Goal: Task Accomplishment & Management: Use online tool/utility

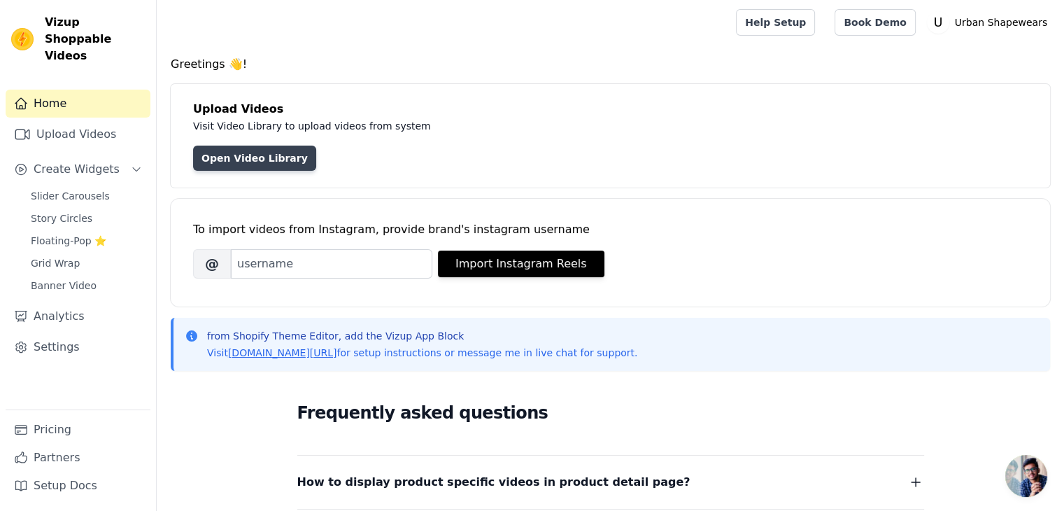
click at [255, 163] on link "Open Video Library" at bounding box center [254, 158] width 123 height 25
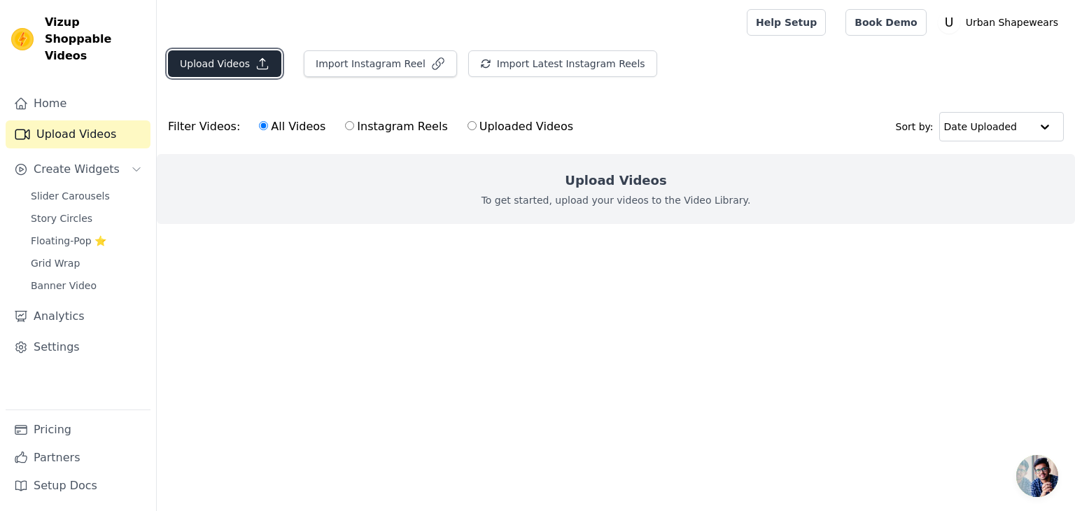
click at [236, 62] on button "Upload Videos" at bounding box center [224, 63] width 113 height 27
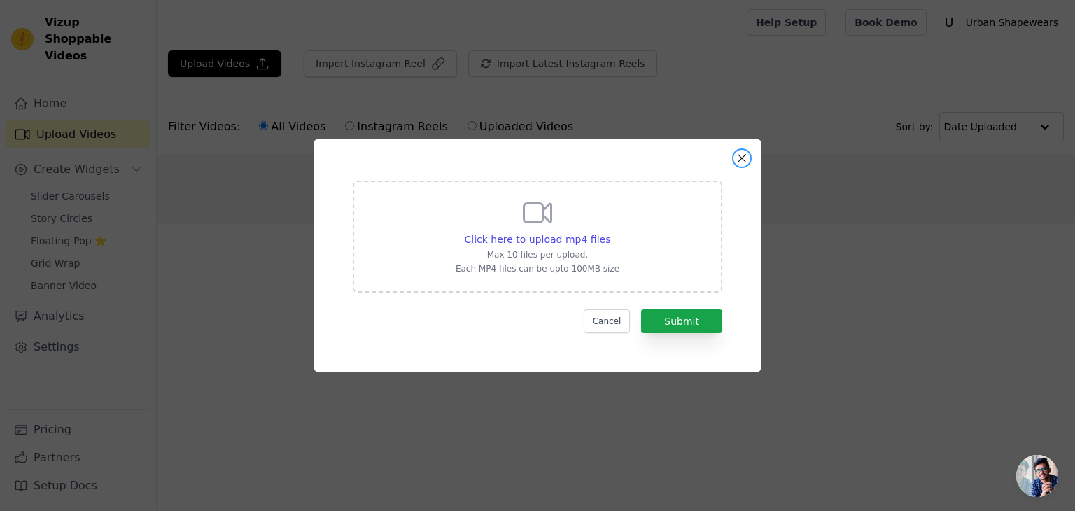
drag, startPoint x: 747, startPoint y: 159, endPoint x: 589, endPoint y: 115, distance: 164.2
click at [747, 160] on button "Close modal" at bounding box center [741, 158] width 17 height 17
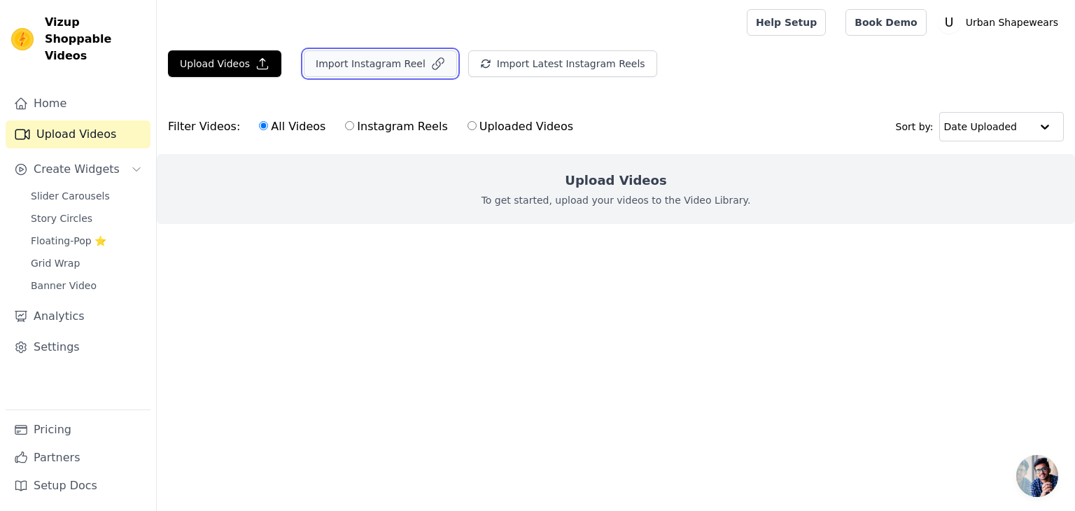
click at [395, 57] on button "Import Instagram Reel" at bounding box center [380, 63] width 153 height 27
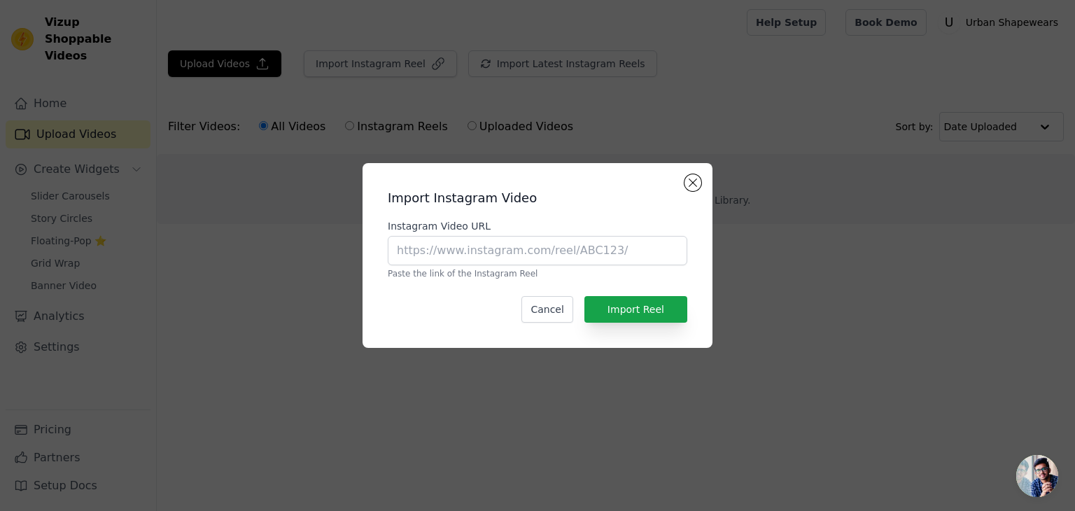
click at [683, 189] on h2 "Import Instagram Video" at bounding box center [537, 198] width 299 height 20
click at [696, 183] on button "Close modal" at bounding box center [692, 182] width 17 height 17
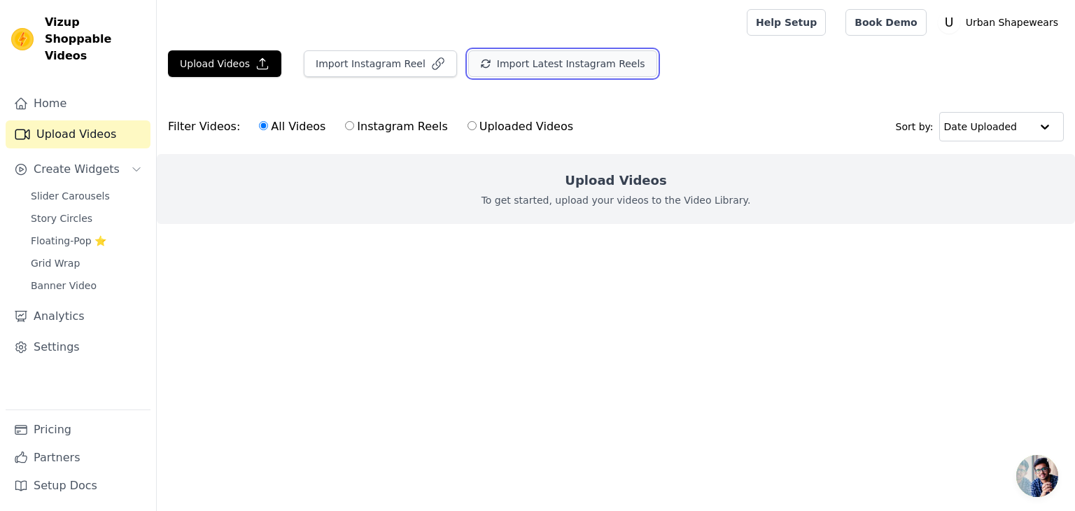
click at [581, 71] on button "Import Latest Instagram Reels" at bounding box center [562, 63] width 189 height 27
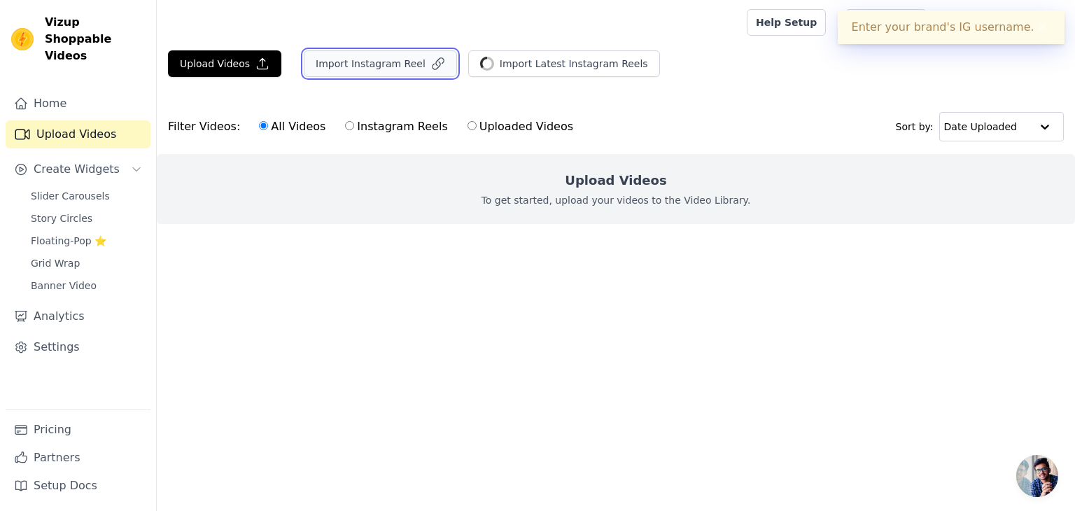
click at [366, 69] on button "Import Instagram Reel" at bounding box center [380, 63] width 153 height 27
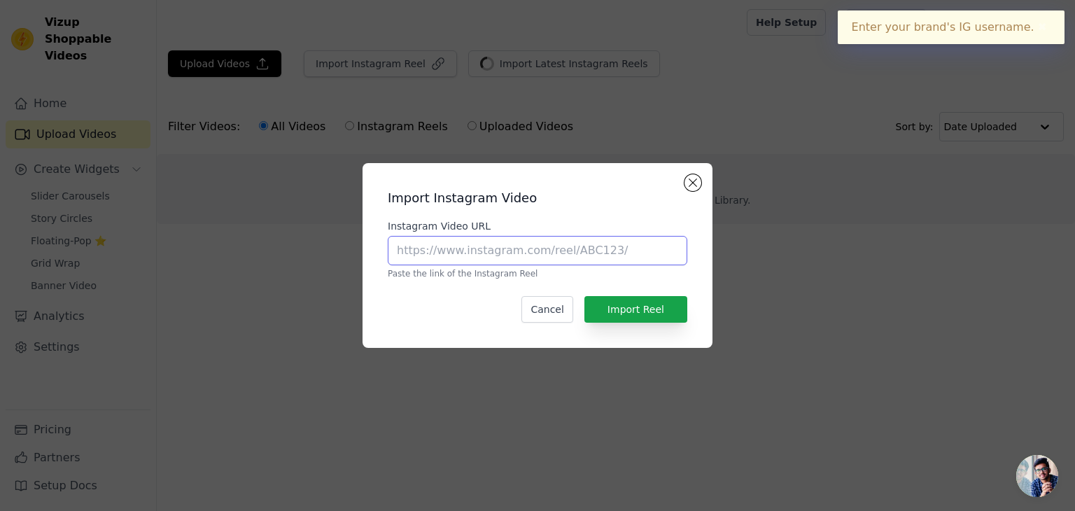
click at [536, 260] on input "Instagram Video URL" at bounding box center [537, 250] width 299 height 29
click at [700, 183] on button "Close modal" at bounding box center [692, 182] width 17 height 17
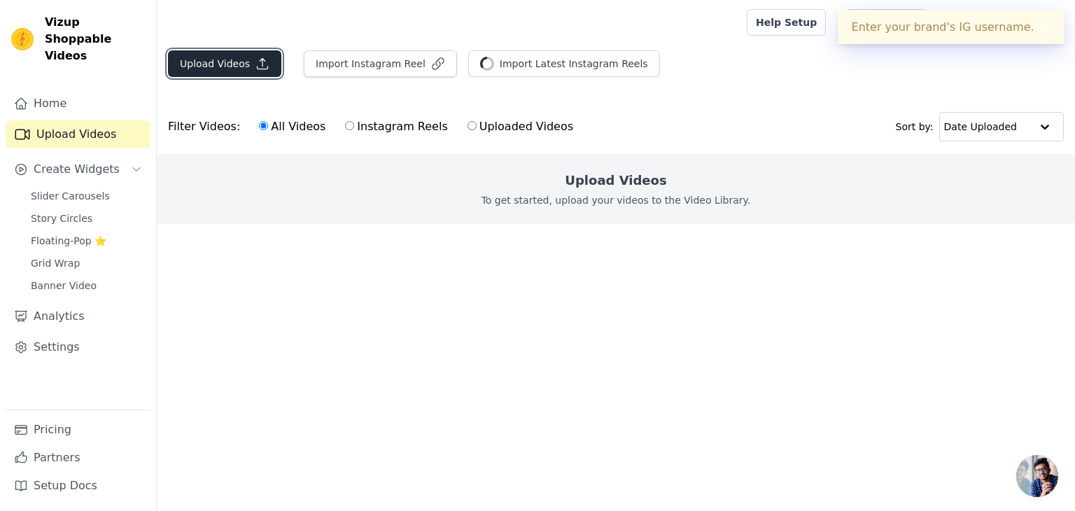
click at [243, 59] on button "Upload Videos" at bounding box center [224, 63] width 113 height 27
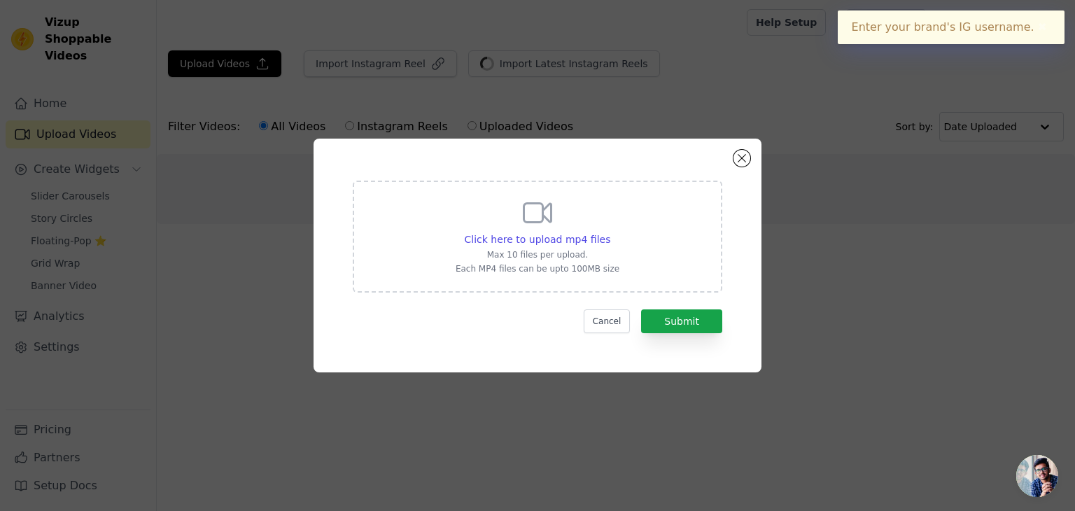
click at [504, 219] on div "Click here to upload mp4 files Max 10 files per upload. Each MP4 files can be u…" at bounding box center [538, 235] width 164 height 78
click at [609, 232] on input "Click here to upload mp4 files Max 10 files per upload. Each MP4 files can be u…" at bounding box center [609, 232] width 1 height 1
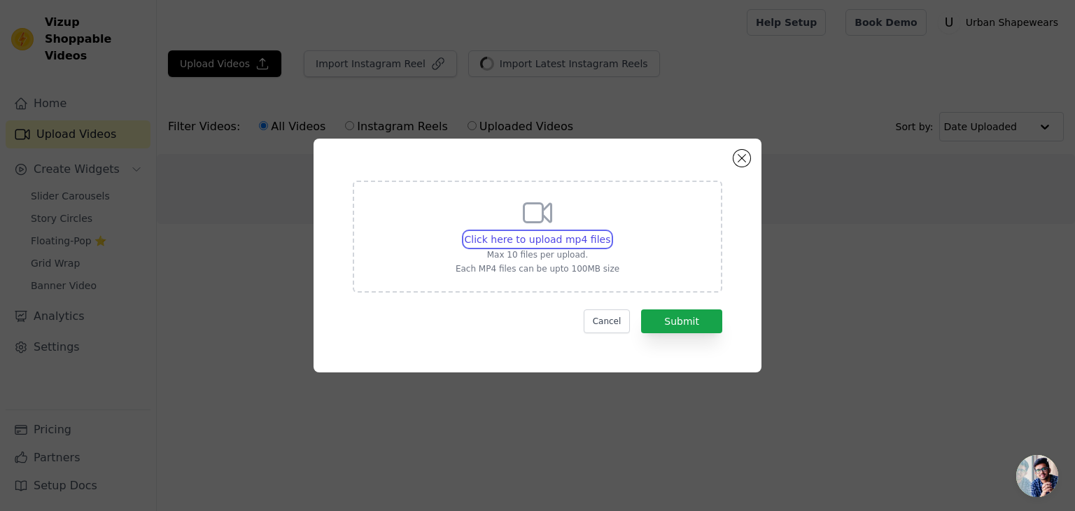
type input "C:\fakepath\TikDownloader.io_7262611922275552518.mp4"
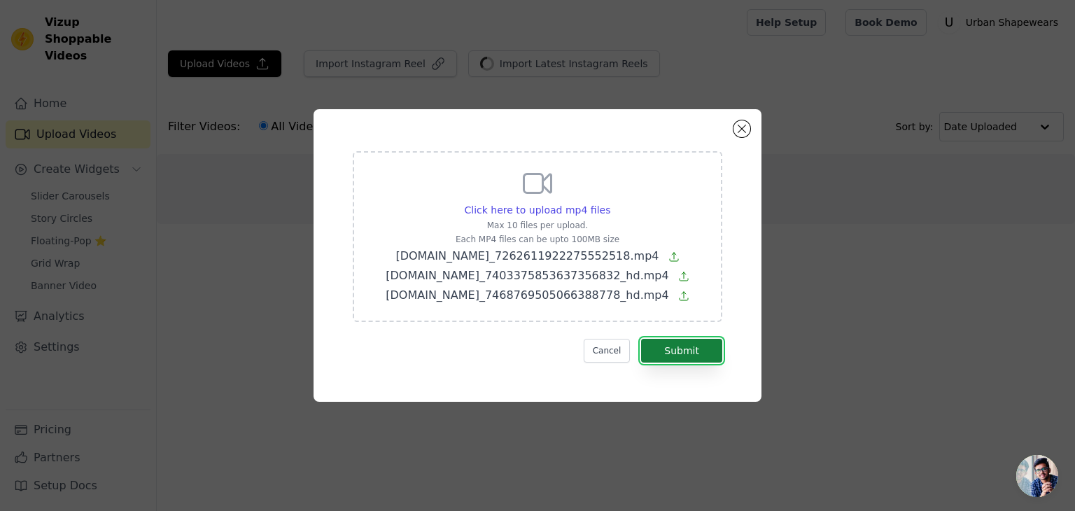
click at [682, 351] on button "Submit" at bounding box center [681, 351] width 81 height 24
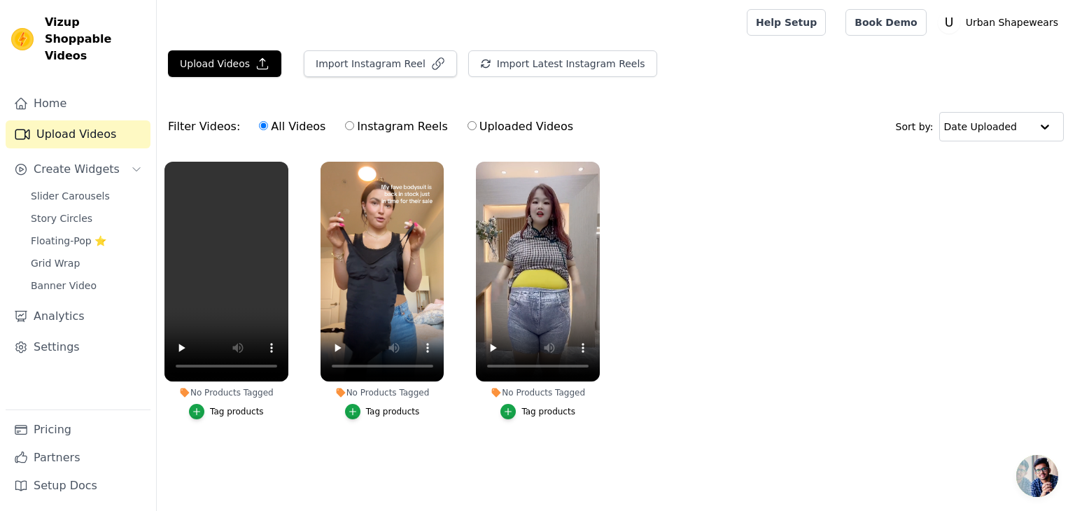
click at [633, 266] on ul "No Products Tagged Tag products No Products Tagged Tag products No Products Tag…" at bounding box center [616, 304] width 918 height 301
click at [537, 412] on div "Tag products" at bounding box center [548, 411] width 54 height 11
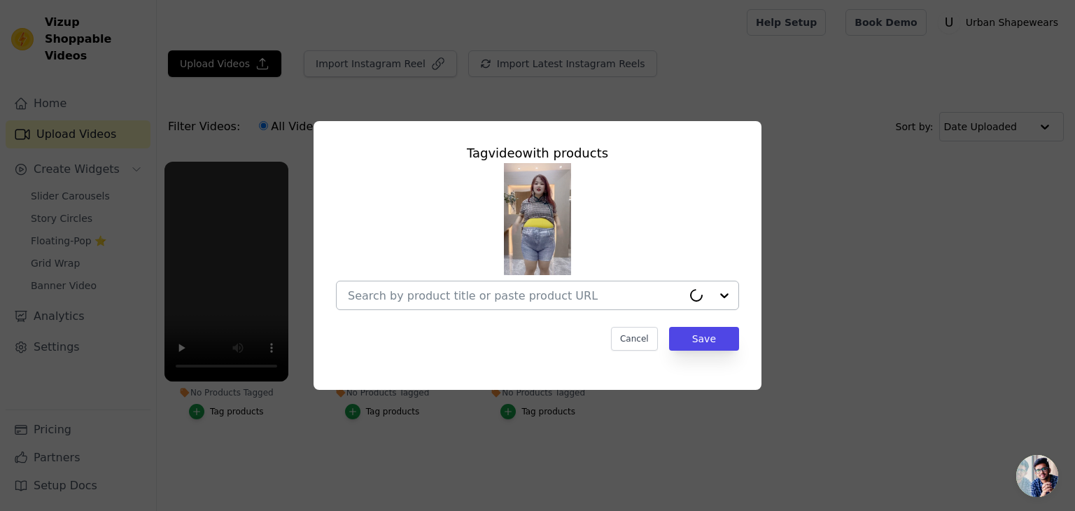
click at [568, 297] on input "No Products Tagged Tag video with products Cancel Save Tag products" at bounding box center [515, 295] width 334 height 13
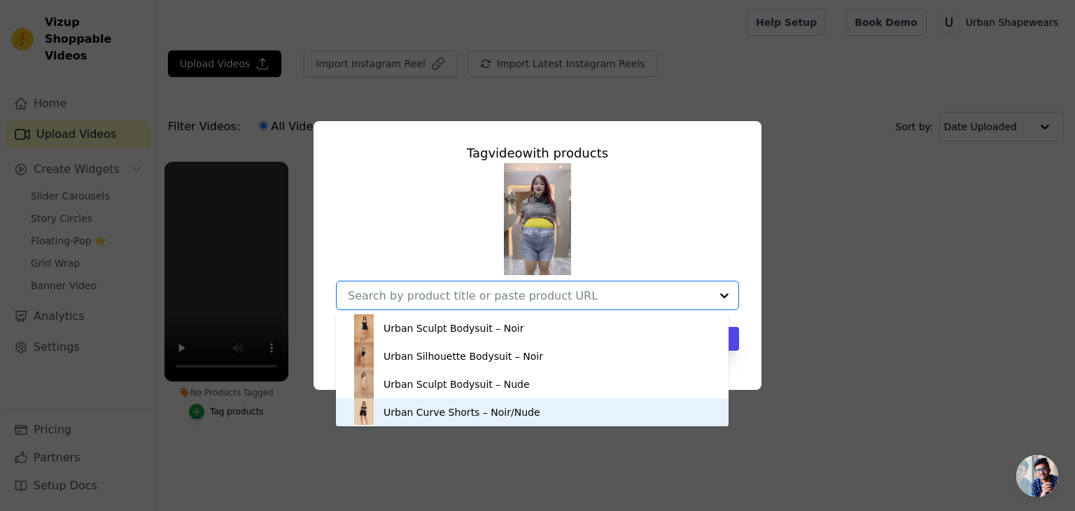
click at [530, 409] on div "Urban Curve Shorts – Noir/Nude" at bounding box center [532, 412] width 365 height 28
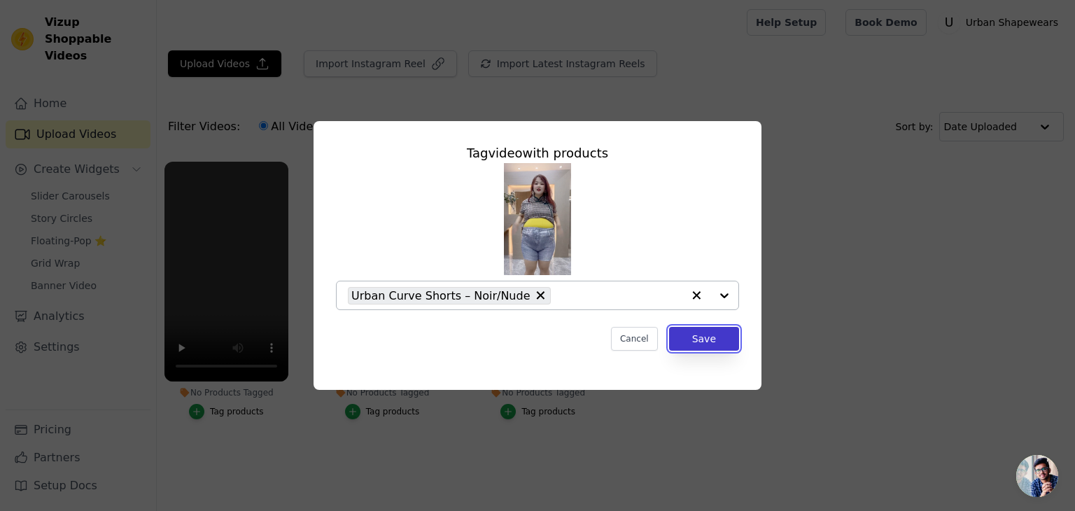
click at [707, 346] on button "Save" at bounding box center [704, 339] width 70 height 24
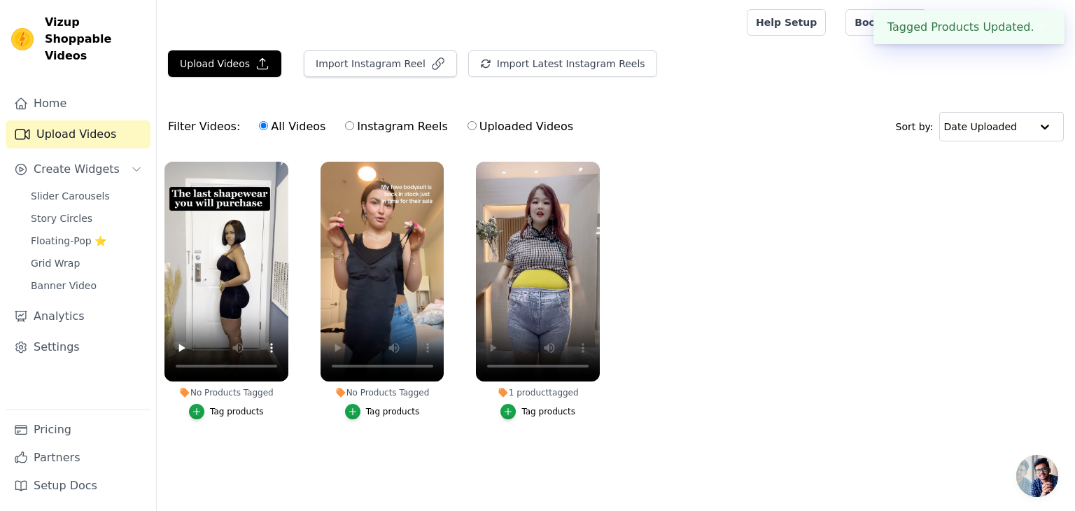
click at [389, 414] on div "Tag products" at bounding box center [393, 411] width 54 height 11
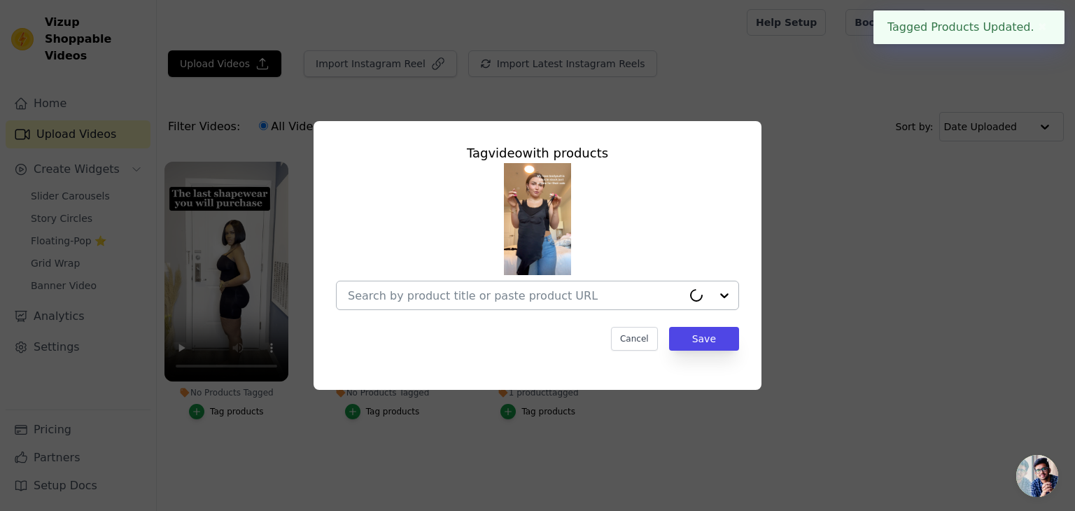
click at [510, 302] on input "No Products Tagged Tag video with products Cancel Save Tag products" at bounding box center [515, 295] width 334 height 13
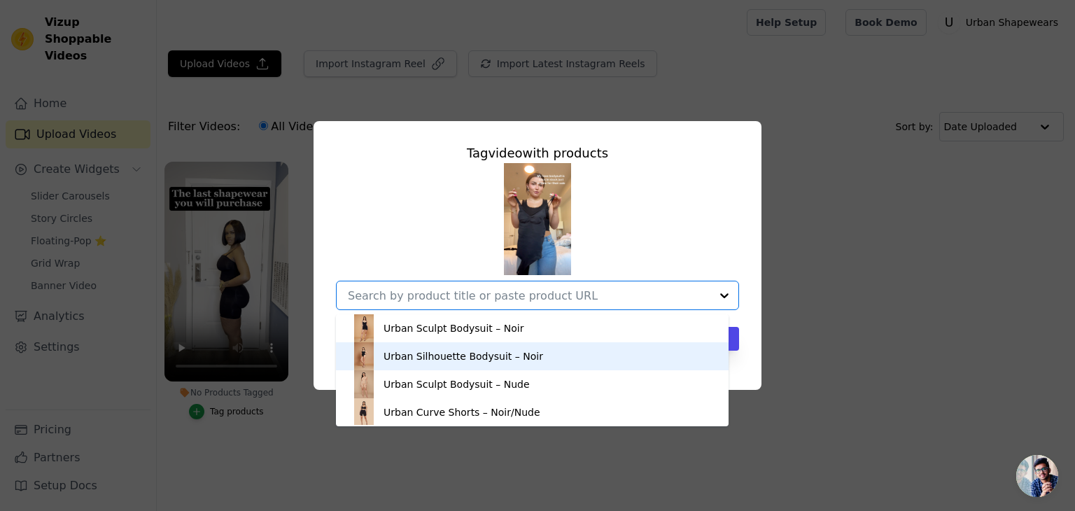
click at [491, 355] on div "Urban Silhouette Bodysuit – Noir" at bounding box center [463, 356] width 160 height 14
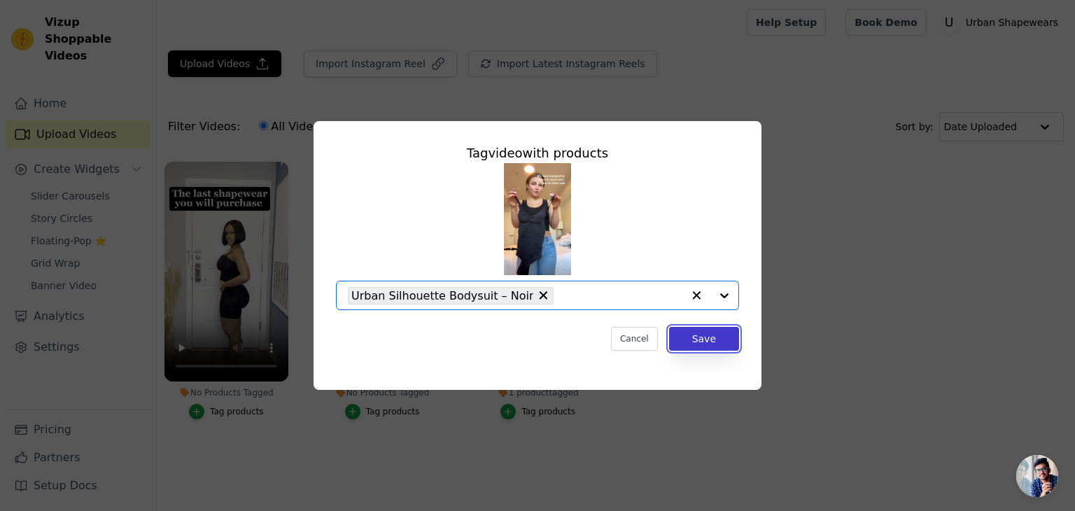
click at [708, 329] on button "Save" at bounding box center [704, 339] width 70 height 24
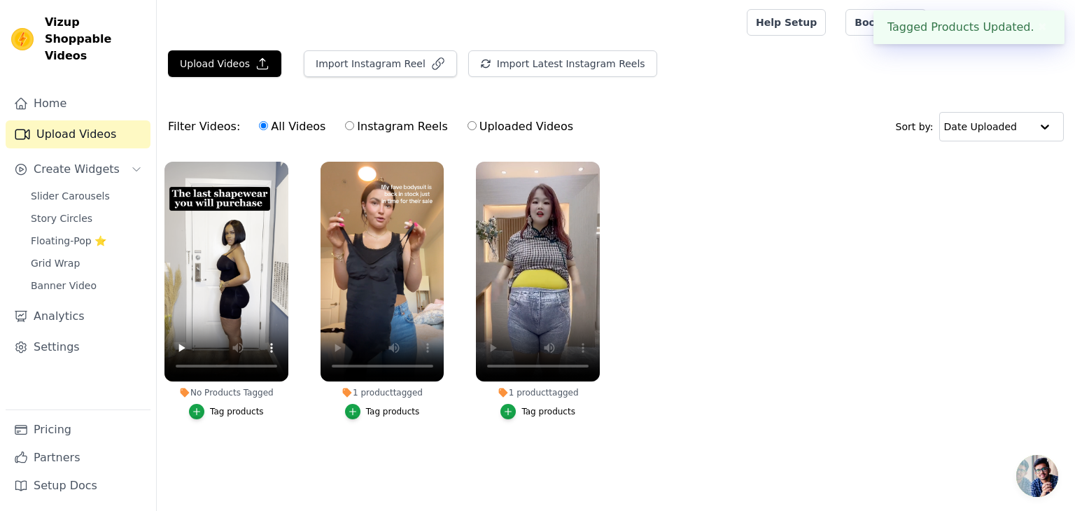
click at [241, 415] on div "Tag products" at bounding box center [237, 411] width 54 height 11
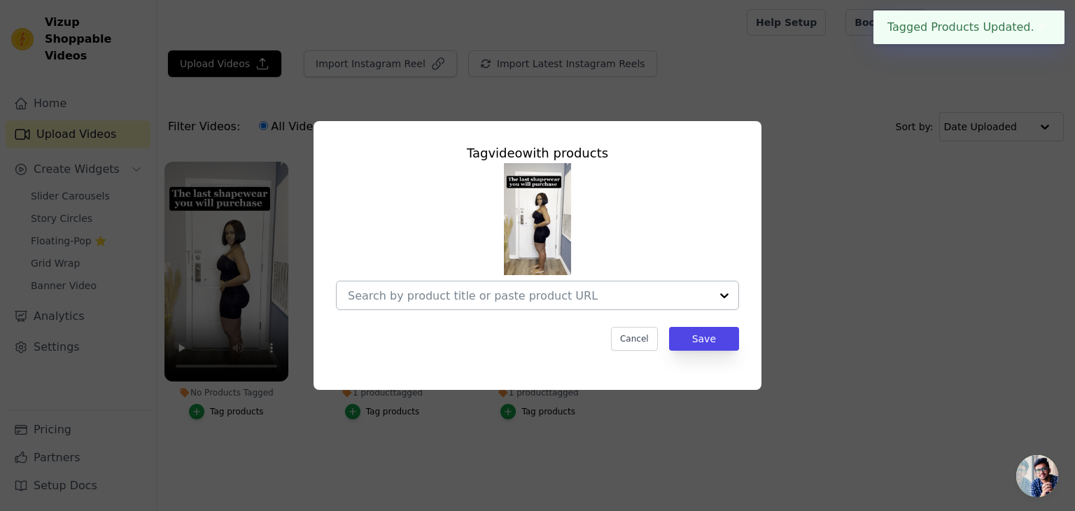
click at [641, 292] on input "No Products Tagged Tag video with products Cancel Save Tag products" at bounding box center [529, 295] width 362 height 13
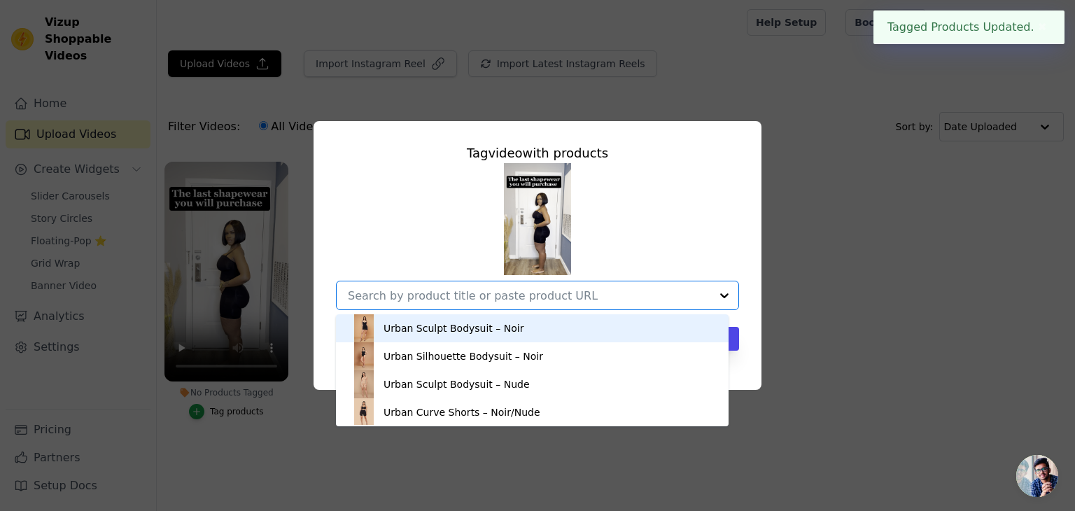
click at [482, 329] on div "Urban Sculpt Bodysuit – Noir" at bounding box center [453, 328] width 140 height 14
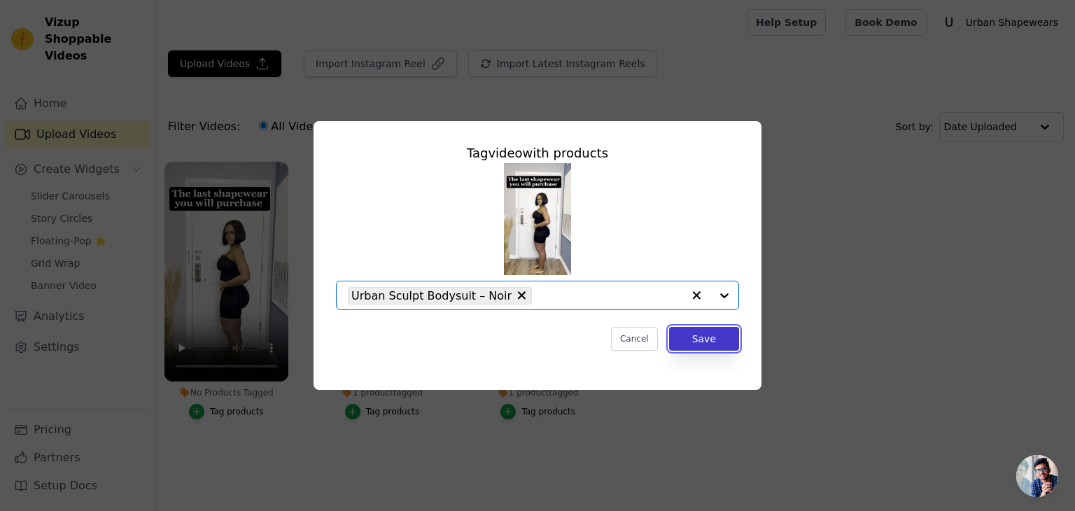
click at [703, 330] on button "Save" at bounding box center [704, 339] width 70 height 24
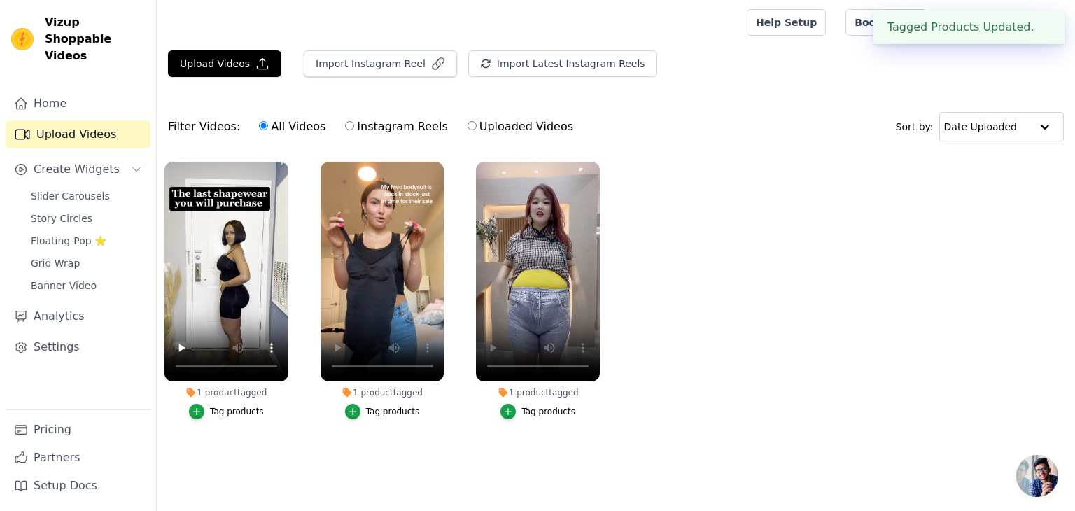
click at [1042, 31] on button "✖" at bounding box center [1042, 27] width 16 height 17
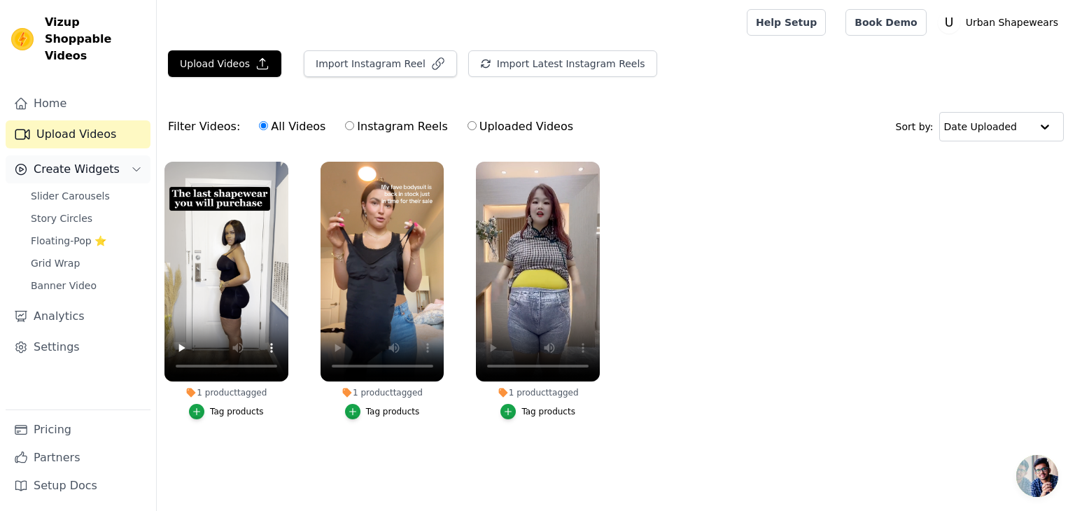
click at [118, 155] on button "Create Widgets" at bounding box center [78, 169] width 145 height 28
click at [115, 186] on link "Slider Carousels" at bounding box center [86, 196] width 128 height 20
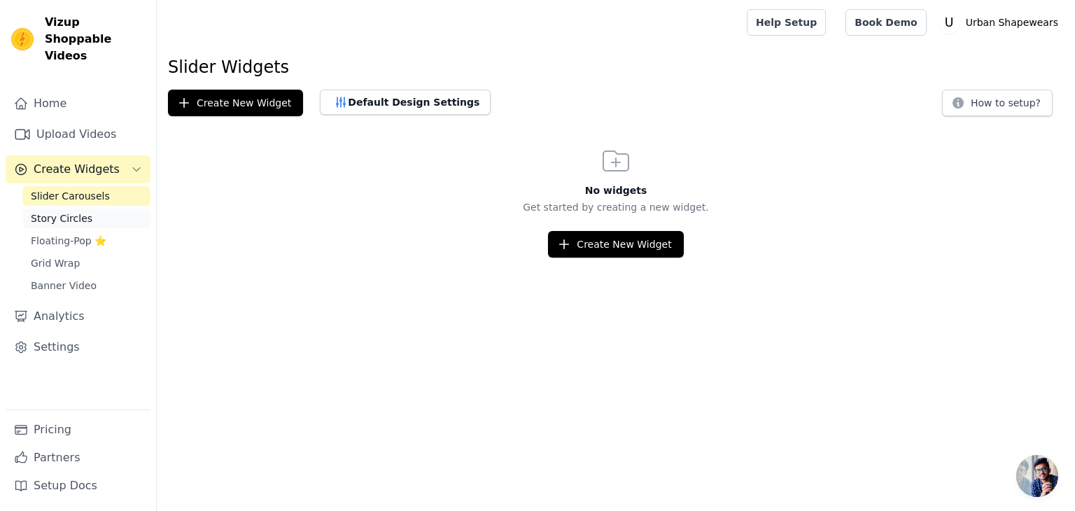
click at [85, 209] on link "Story Circles" at bounding box center [86, 219] width 128 height 20
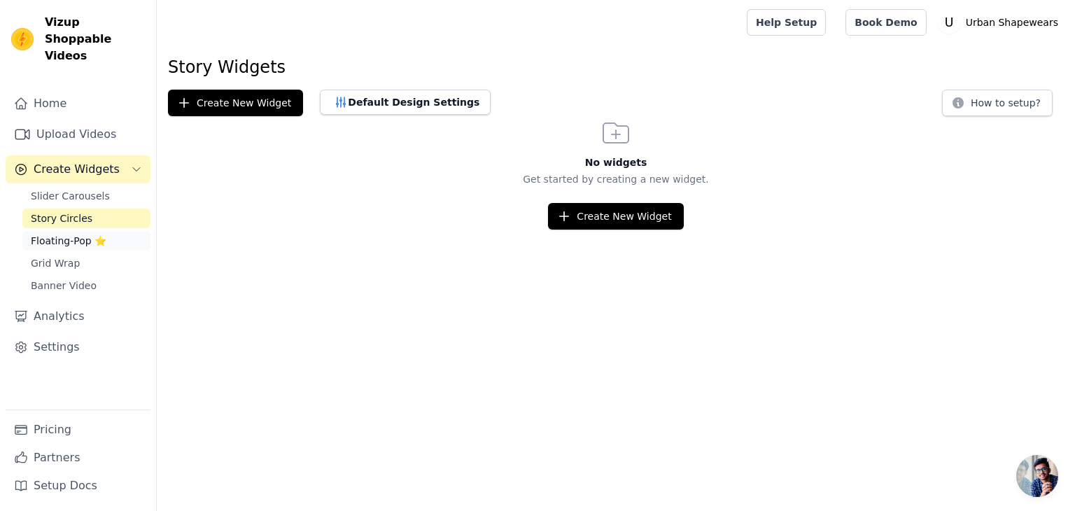
click at [113, 231] on link "Floating-Pop ⭐" at bounding box center [86, 241] width 128 height 20
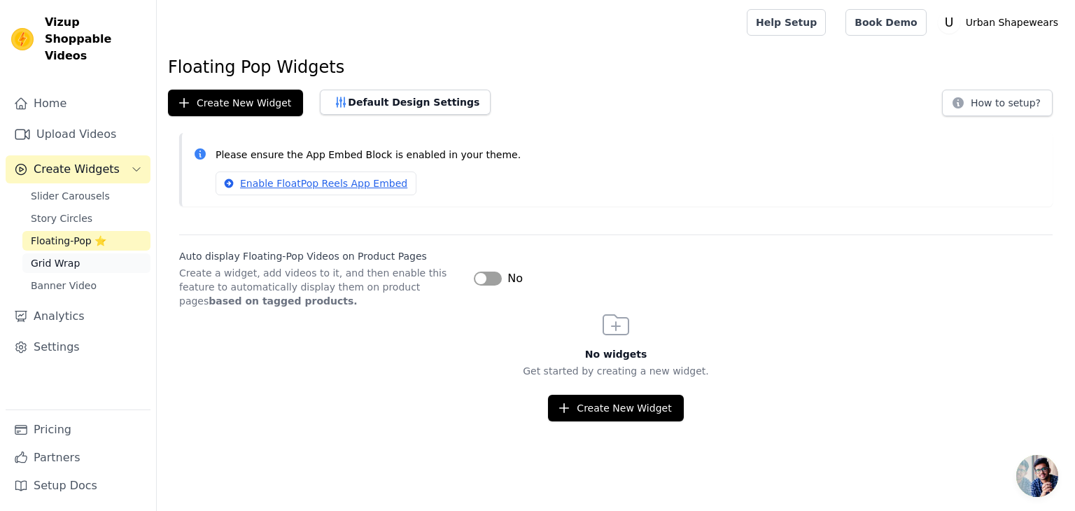
click at [118, 253] on link "Grid Wrap" at bounding box center [86, 263] width 128 height 20
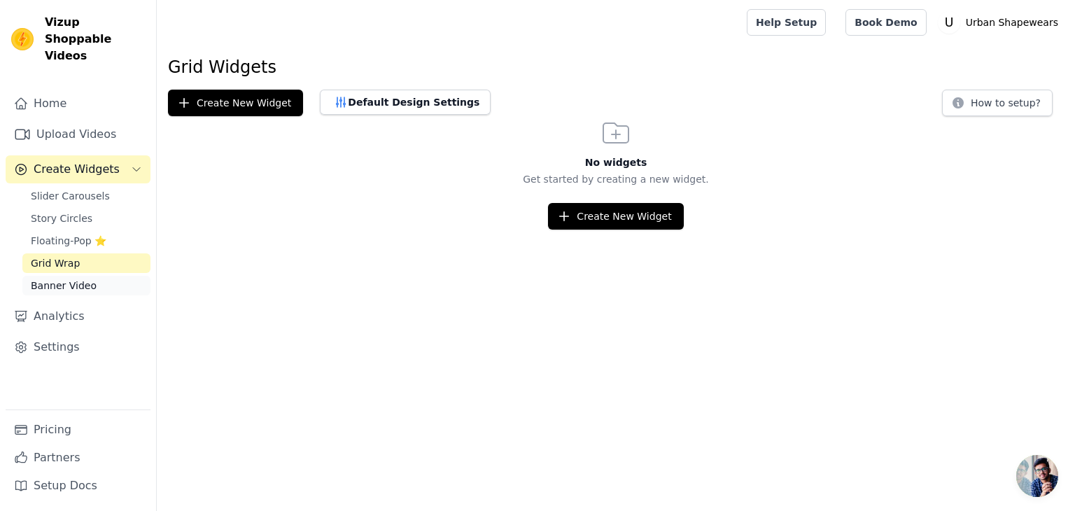
click at [121, 276] on link "Banner Video" at bounding box center [86, 286] width 128 height 20
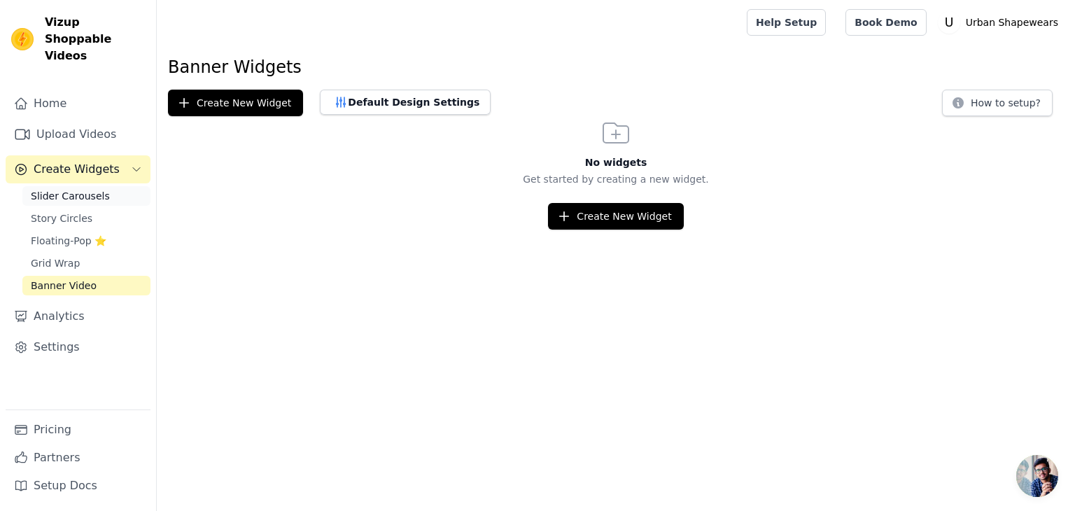
click at [118, 186] on link "Slider Carousels" at bounding box center [86, 196] width 128 height 20
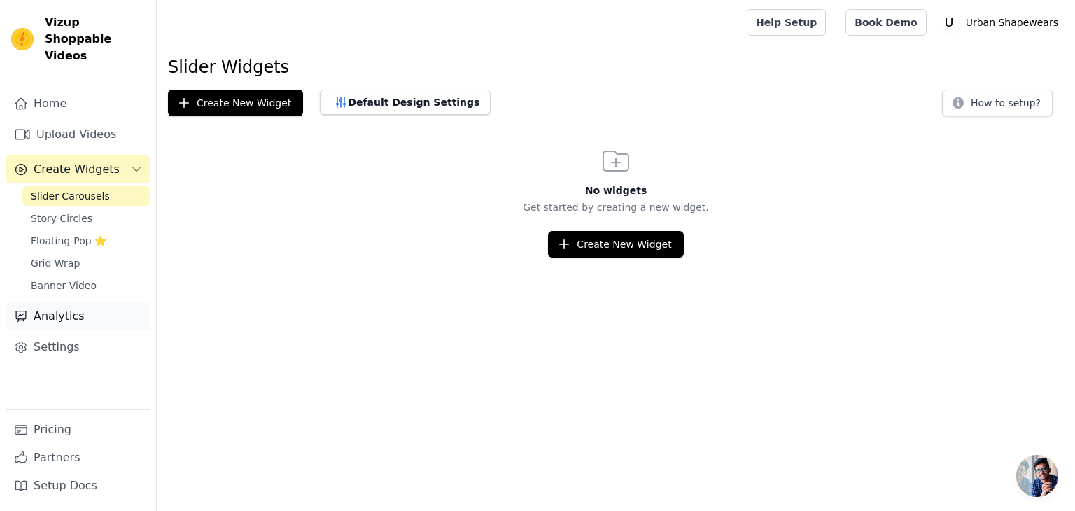
click at [127, 302] on link "Analytics" at bounding box center [78, 316] width 145 height 28
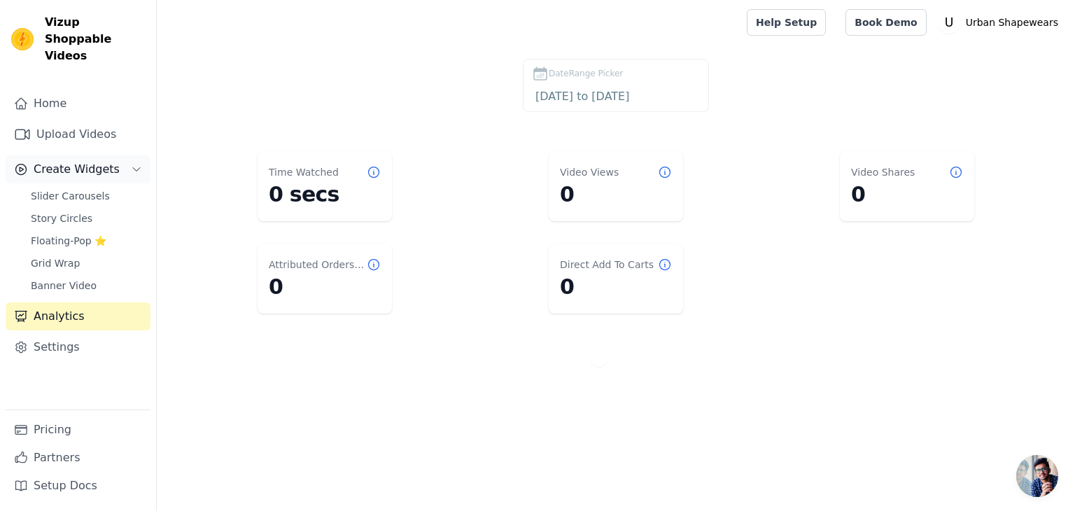
click at [117, 155] on button "Create Widgets" at bounding box center [78, 169] width 145 height 28
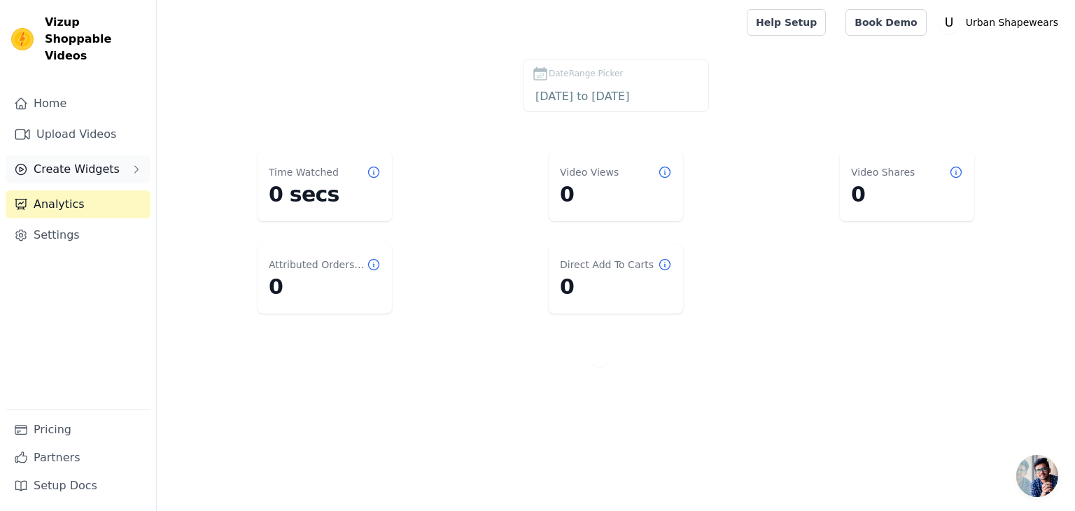
click at [117, 155] on button "Create Widgets" at bounding box center [78, 169] width 145 height 28
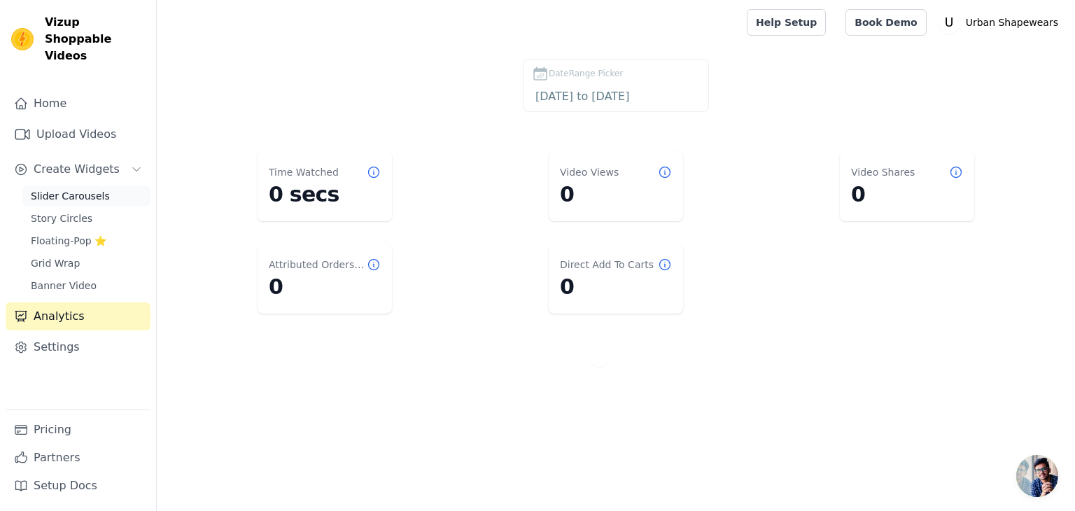
click at [117, 186] on link "Slider Carousels" at bounding box center [86, 196] width 128 height 20
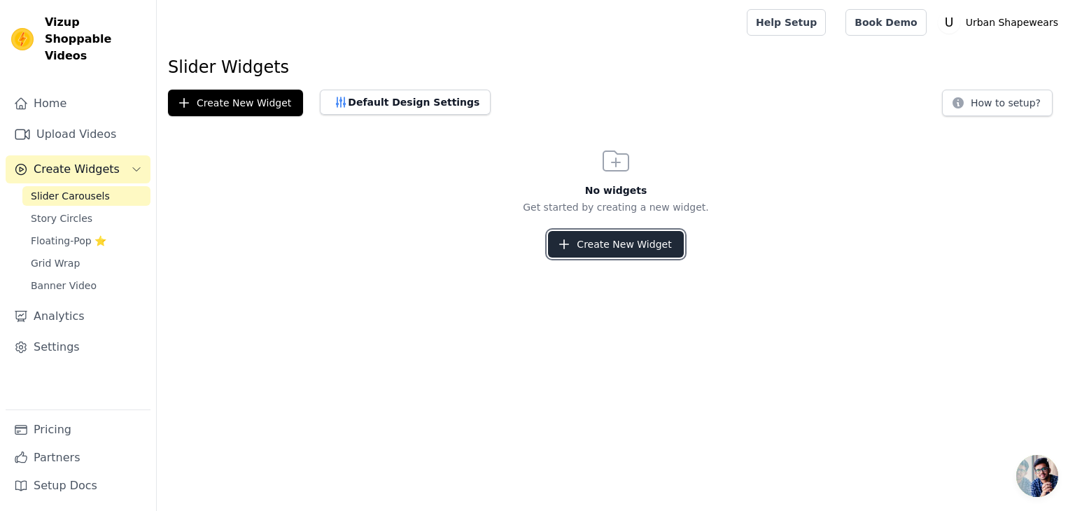
click at [603, 248] on button "Create New Widget" at bounding box center [615, 244] width 135 height 27
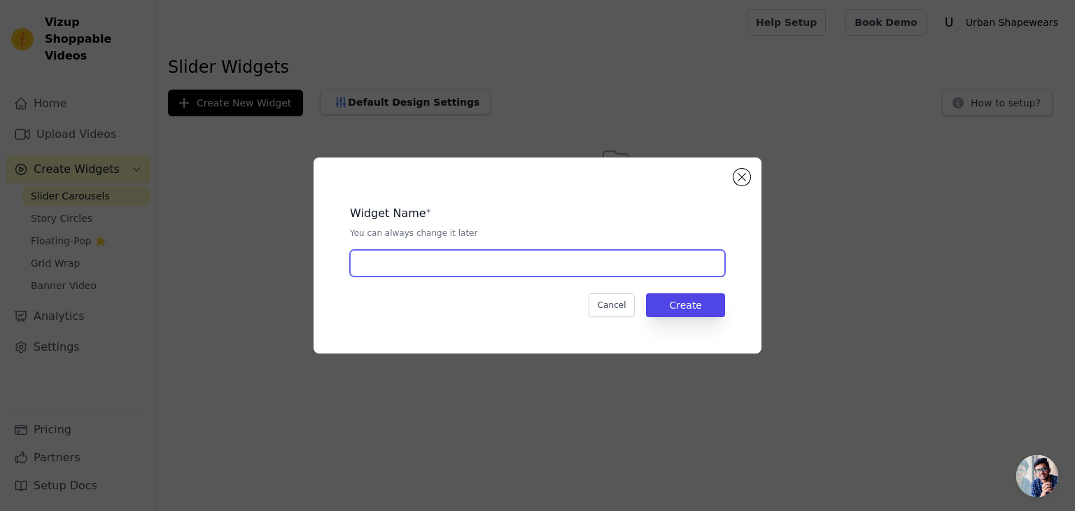
drag, startPoint x: 515, startPoint y: 263, endPoint x: 554, endPoint y: 253, distance: 40.4
click at [515, 262] on input "text" at bounding box center [537, 263] width 375 height 27
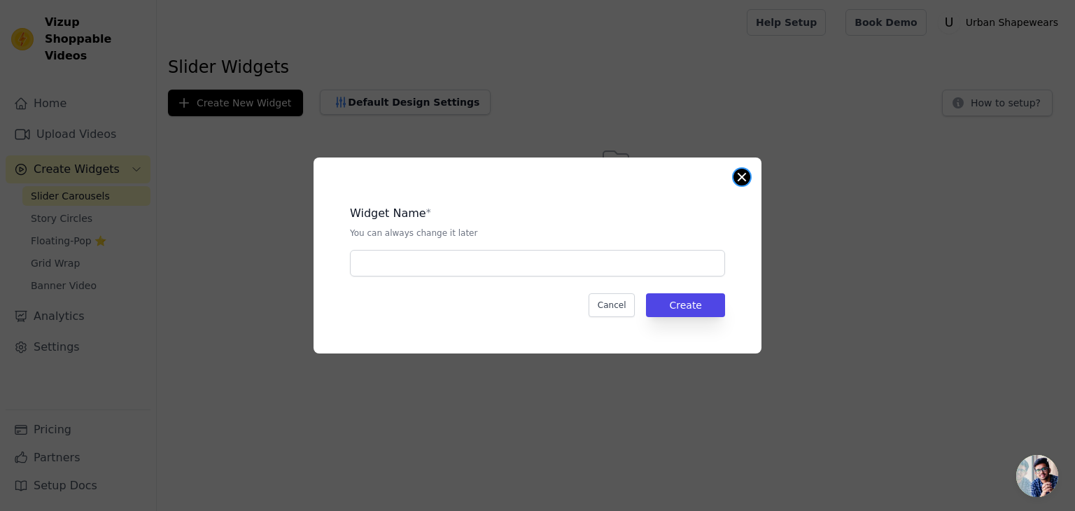
click at [737, 172] on button "Close modal" at bounding box center [741, 177] width 17 height 17
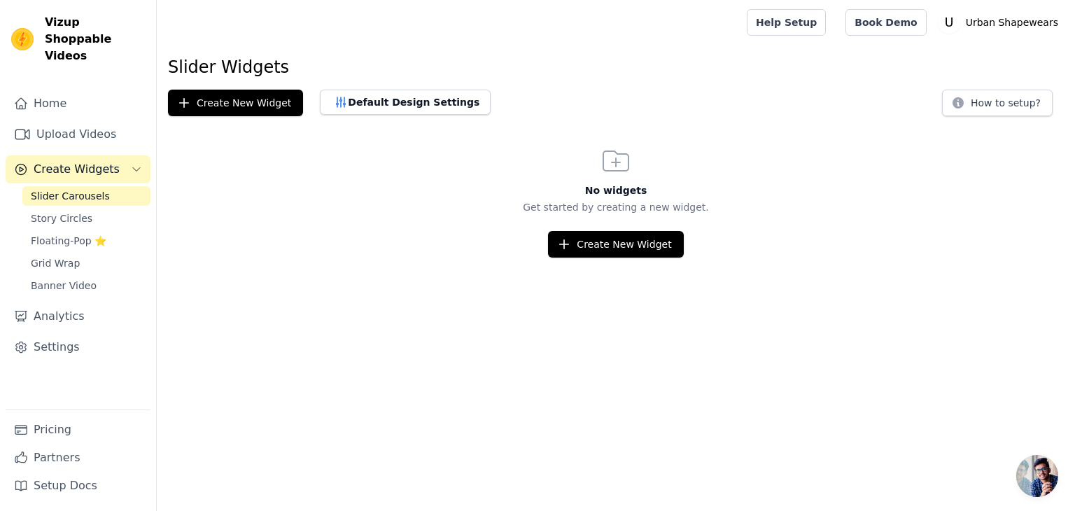
click at [123, 358] on div "Home Upload Videos Create Widgets Slider Carousels Story Circles Floating-Pop ⭐…" at bounding box center [78, 250] width 145 height 320
click at [92, 96] on link "Home" at bounding box center [78, 104] width 145 height 28
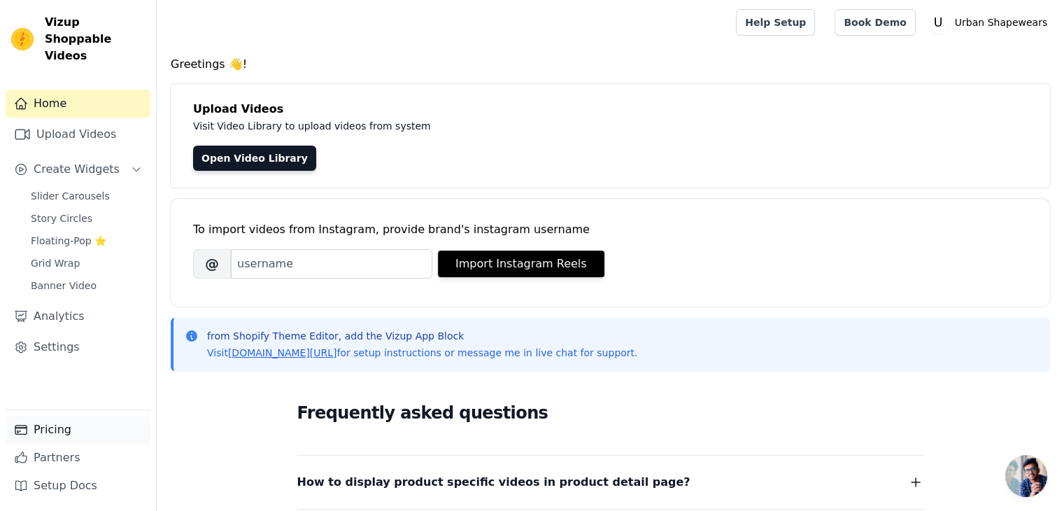
click at [56, 421] on link "Pricing" at bounding box center [78, 430] width 145 height 28
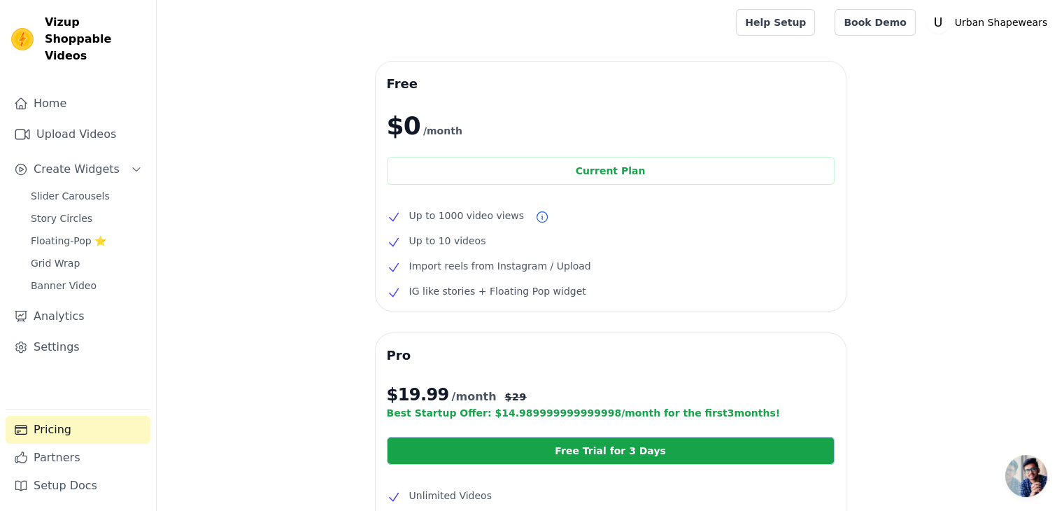
click at [309, 156] on div "Free $0 /month Current Plan Up to 1000 video views Up to 10 videos Import reels…" at bounding box center [611, 449] width 908 height 775
click at [73, 90] on link "Home" at bounding box center [78, 104] width 145 height 28
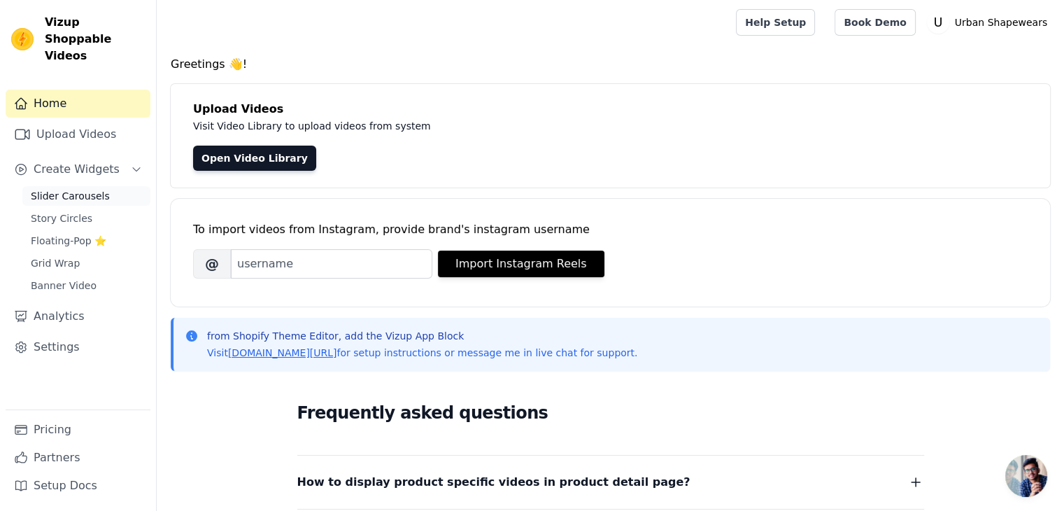
click at [97, 189] on span "Slider Carousels" at bounding box center [70, 196] width 79 height 14
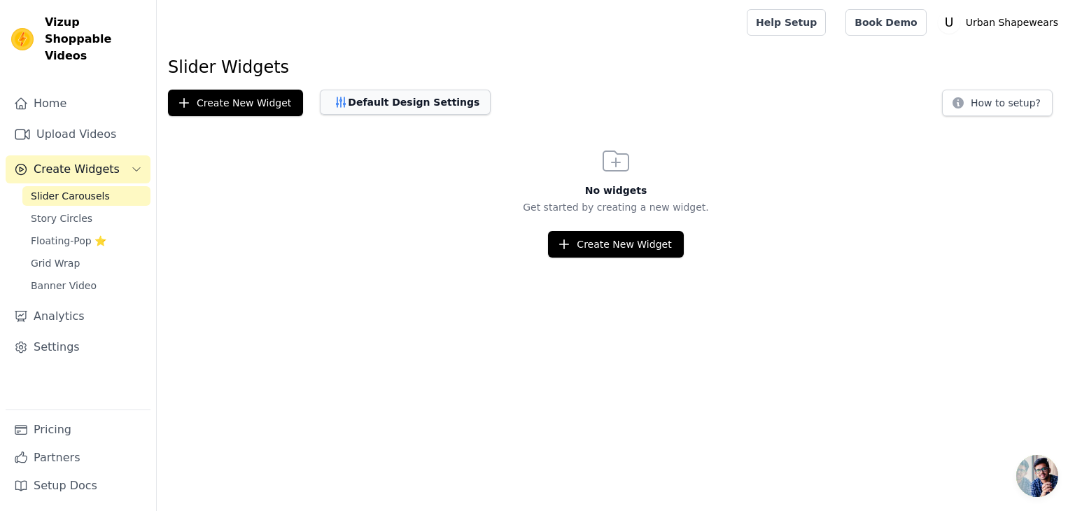
click at [392, 110] on button "Default Design Settings" at bounding box center [405, 102] width 171 height 25
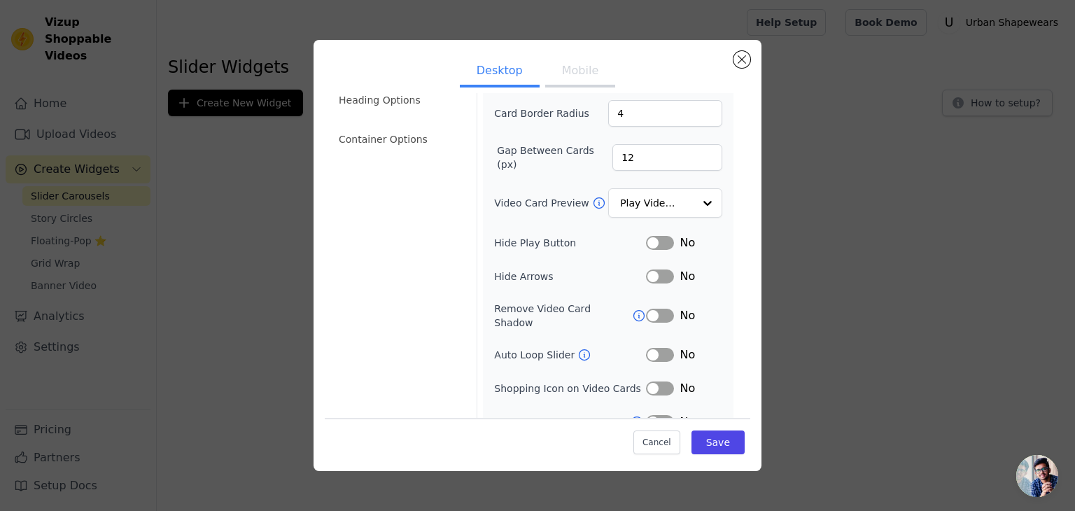
scroll to position [137, 0]
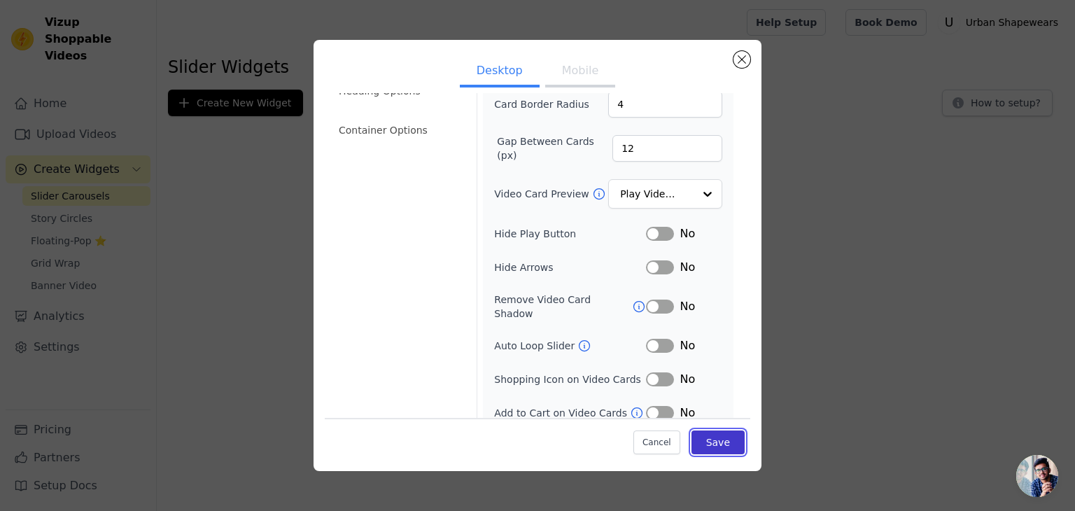
click at [721, 437] on button "Save" at bounding box center [717, 442] width 53 height 24
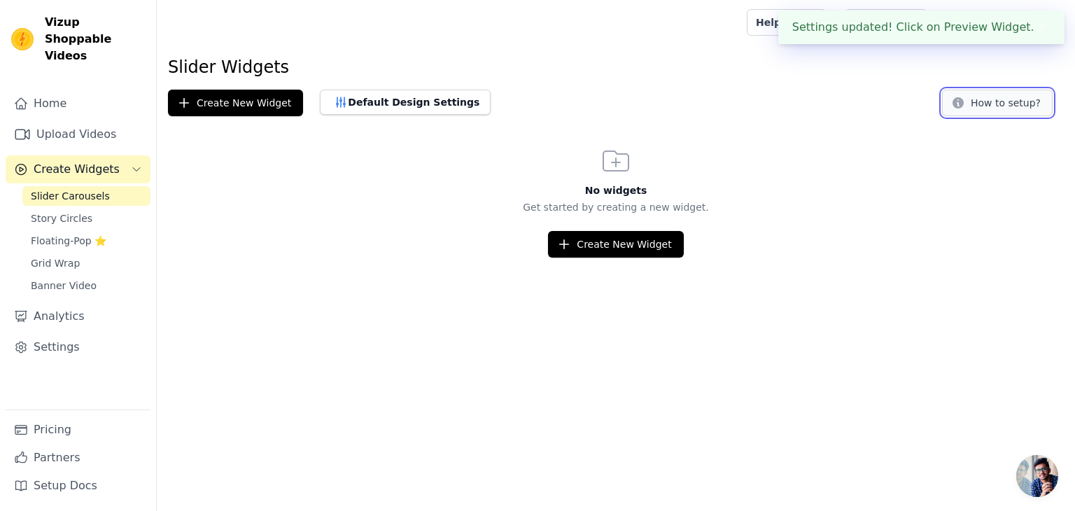
click at [989, 102] on button "How to setup?" at bounding box center [997, 103] width 111 height 27
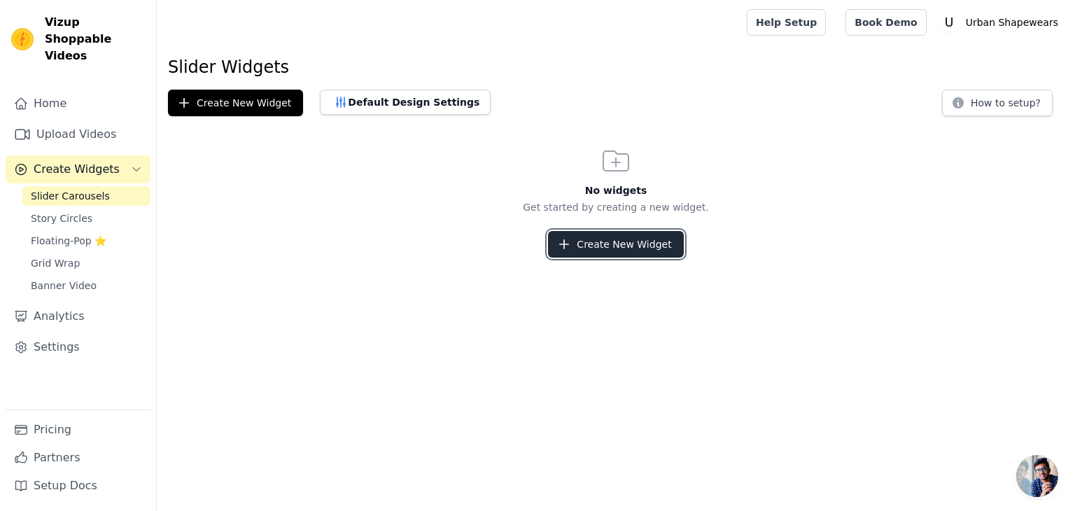
click at [626, 255] on button "Create New Widget" at bounding box center [615, 244] width 135 height 27
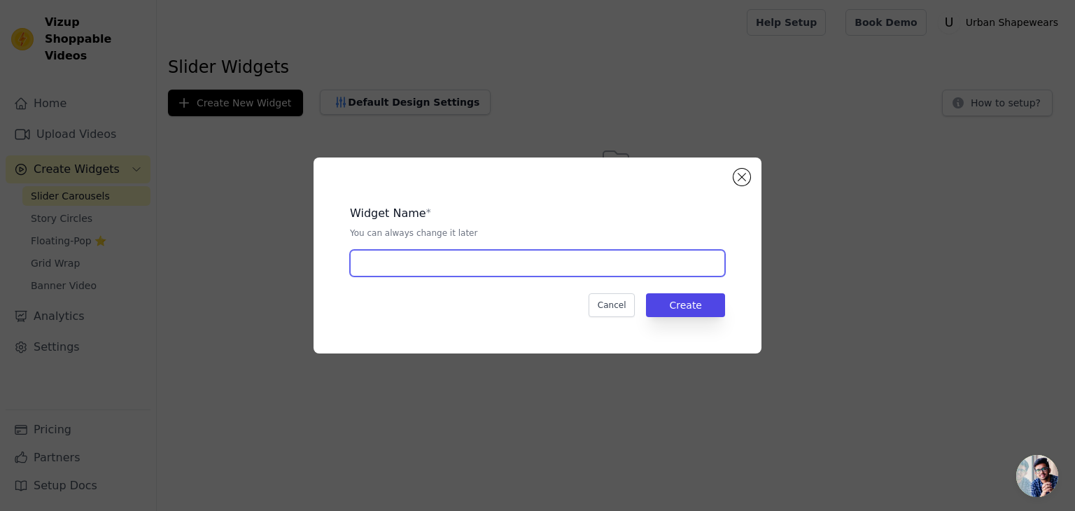
click at [495, 255] on input "text" at bounding box center [537, 263] width 375 height 27
type input "Video Slider"
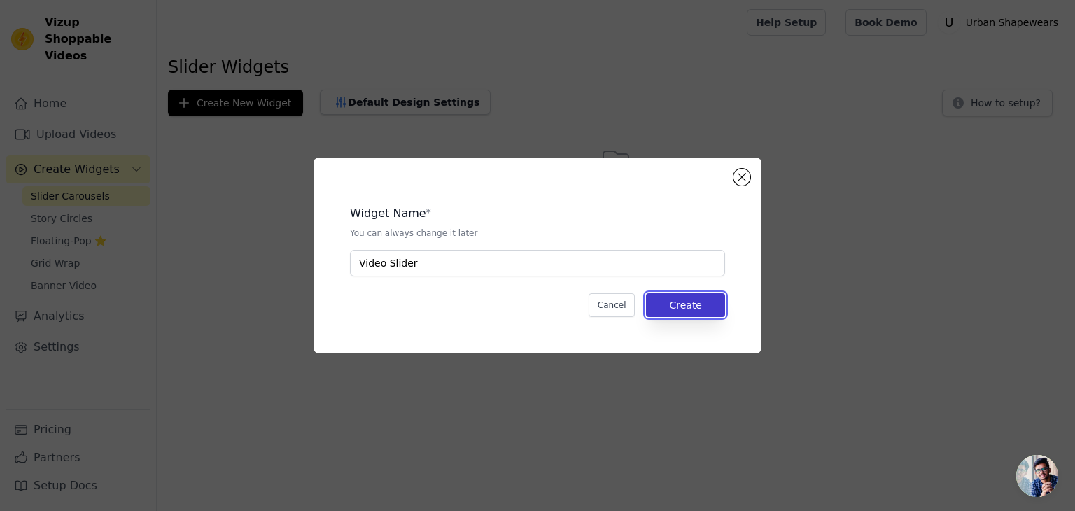
click at [681, 309] on button "Create" at bounding box center [685, 305] width 79 height 24
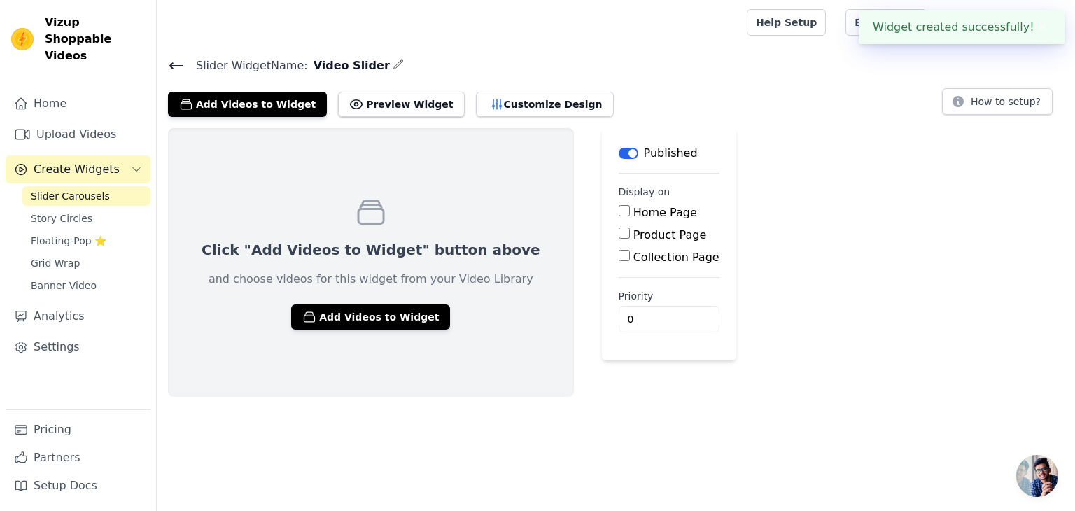
click at [633, 213] on label "Home Page" at bounding box center [665, 212] width 64 height 13
click at [619, 213] on input "Home Page" at bounding box center [624, 210] width 11 height 11
checkbox input "true"
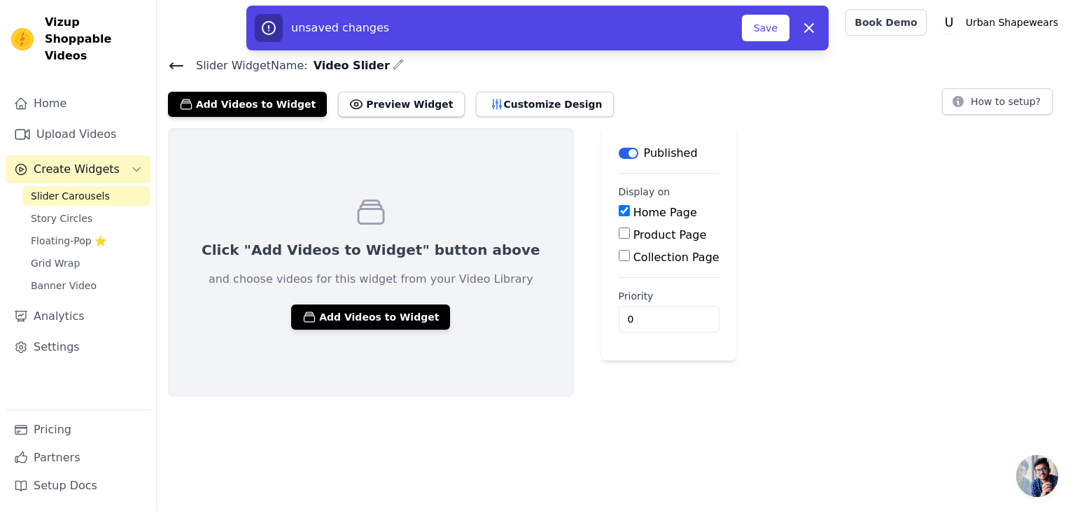
click at [619, 240] on div "Product Page" at bounding box center [669, 235] width 101 height 17
click at [381, 311] on button "Add Videos to Widget" at bounding box center [370, 316] width 159 height 25
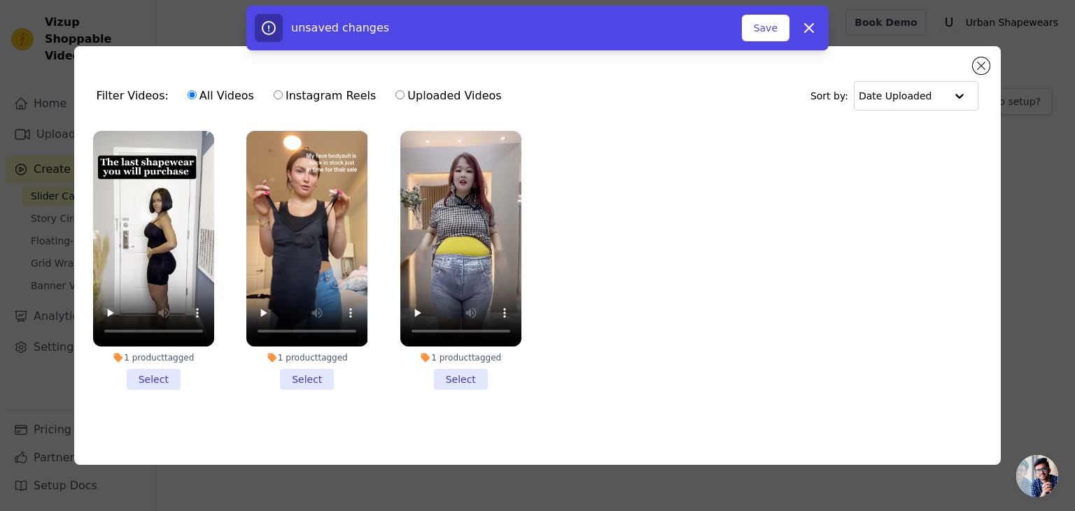
drag, startPoint x: 153, startPoint y: 376, endPoint x: 269, endPoint y: 371, distance: 116.3
click at [157, 376] on li "1 product tagged Select" at bounding box center [153, 260] width 121 height 259
click at [289, 370] on li "1 product tagged Select" at bounding box center [306, 260] width 121 height 259
click at [0, 0] on input "1 product tagged Select" at bounding box center [0, 0] width 0 height 0
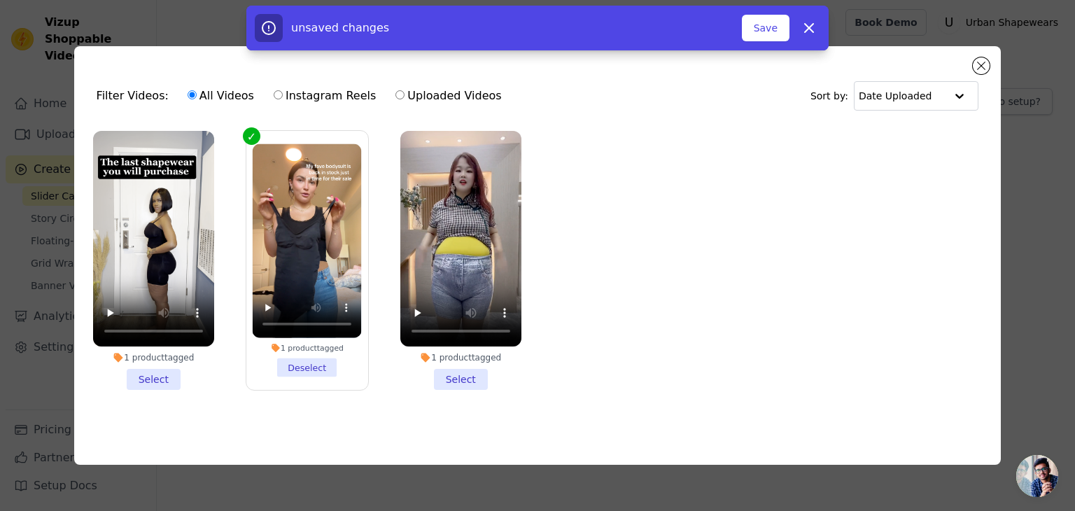
click at [163, 379] on li "1 product tagged Select" at bounding box center [153, 260] width 121 height 259
click at [0, 0] on input "1 product tagged Select" at bounding box center [0, 0] width 0 height 0
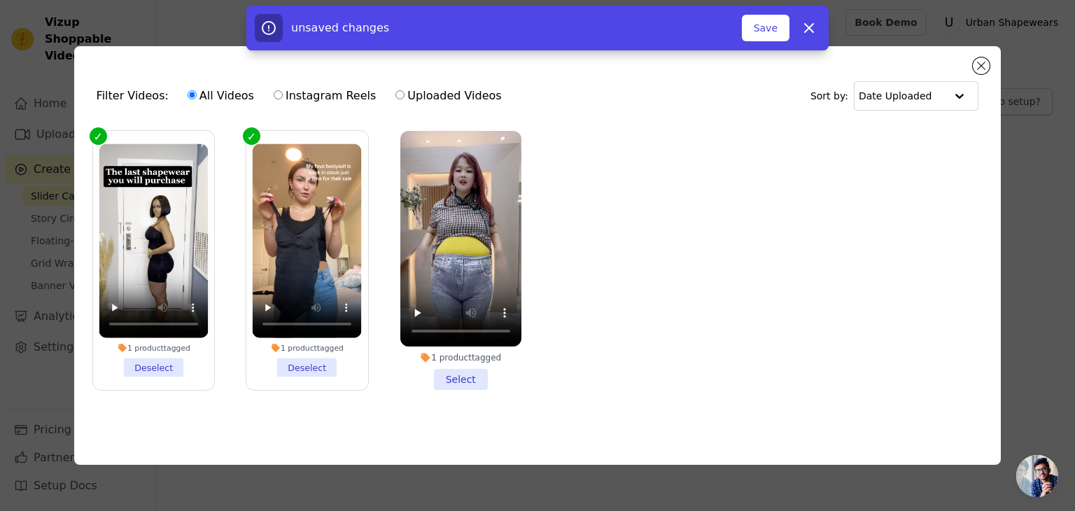
drag, startPoint x: 461, startPoint y: 376, endPoint x: 507, endPoint y: 369, distance: 46.6
click at [462, 376] on li "1 product tagged Select" at bounding box center [460, 260] width 121 height 259
click at [0, 0] on input "1 product tagged Select" at bounding box center [0, 0] width 0 height 0
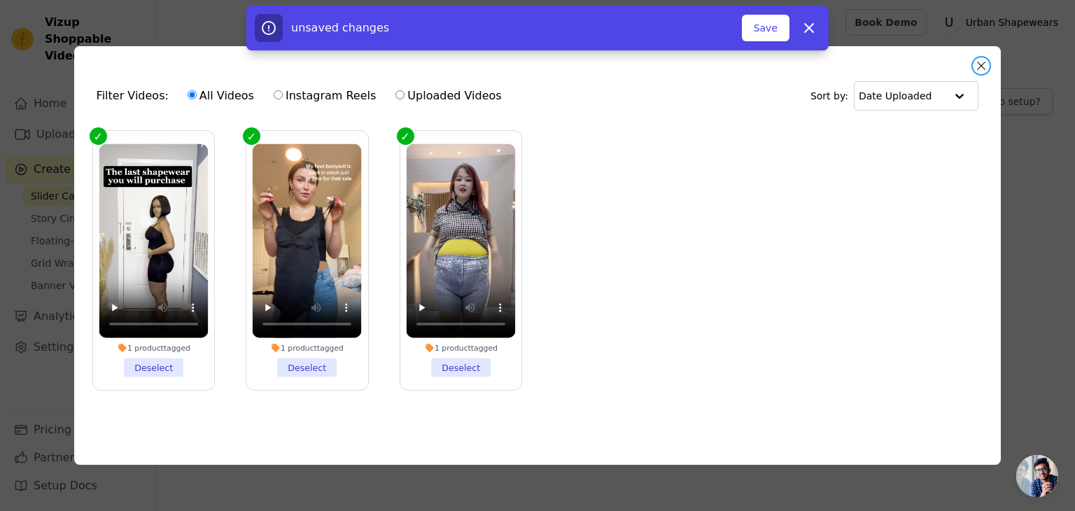
click at [980, 61] on button "Close modal" at bounding box center [981, 65] width 17 height 17
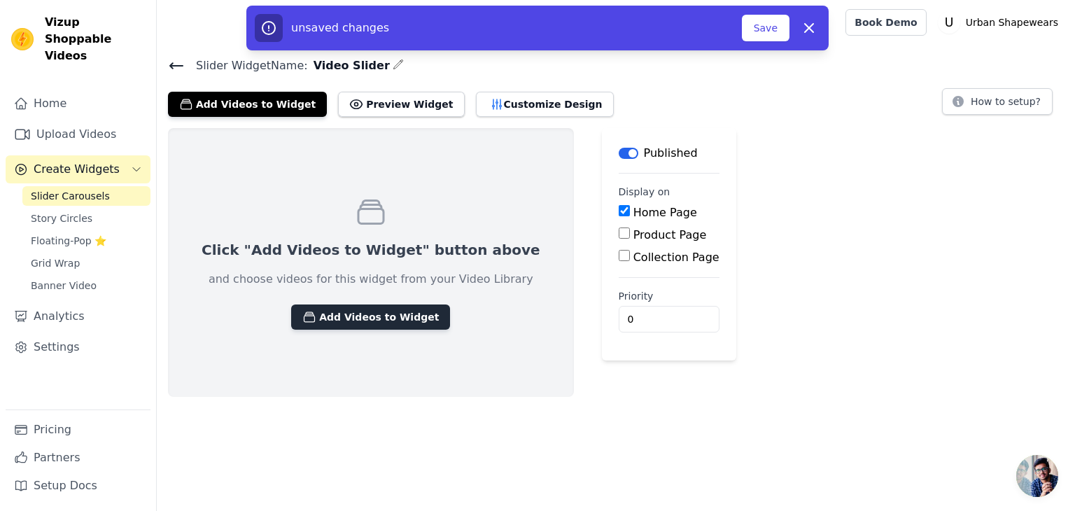
click at [372, 313] on button "Add Videos to Widget" at bounding box center [370, 316] width 159 height 25
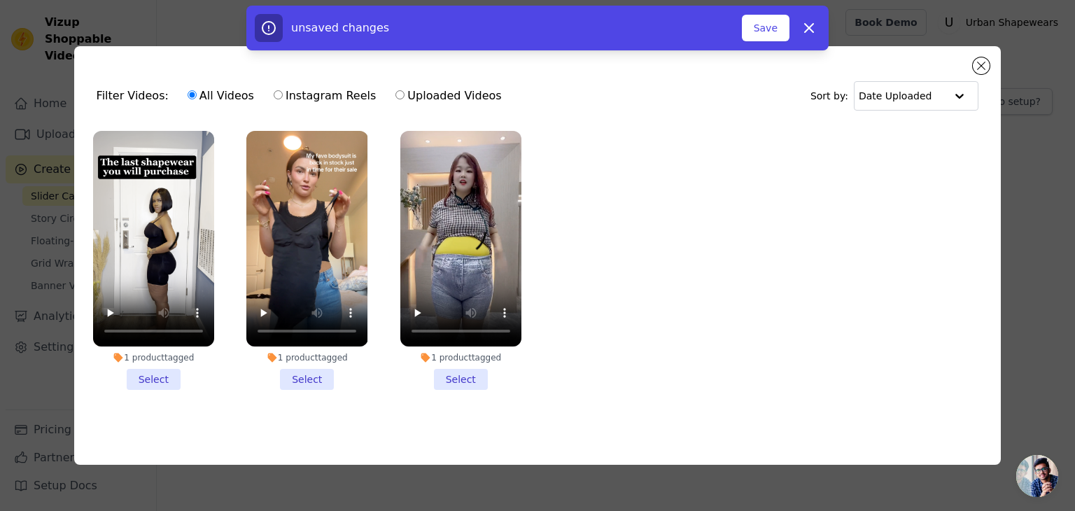
drag, startPoint x: 146, startPoint y: 367, endPoint x: 162, endPoint y: 373, distance: 17.3
click at [148, 368] on li "1 product tagged Select" at bounding box center [153, 260] width 121 height 259
click at [0, 0] on input "1 product tagged Select" at bounding box center [0, 0] width 0 height 0
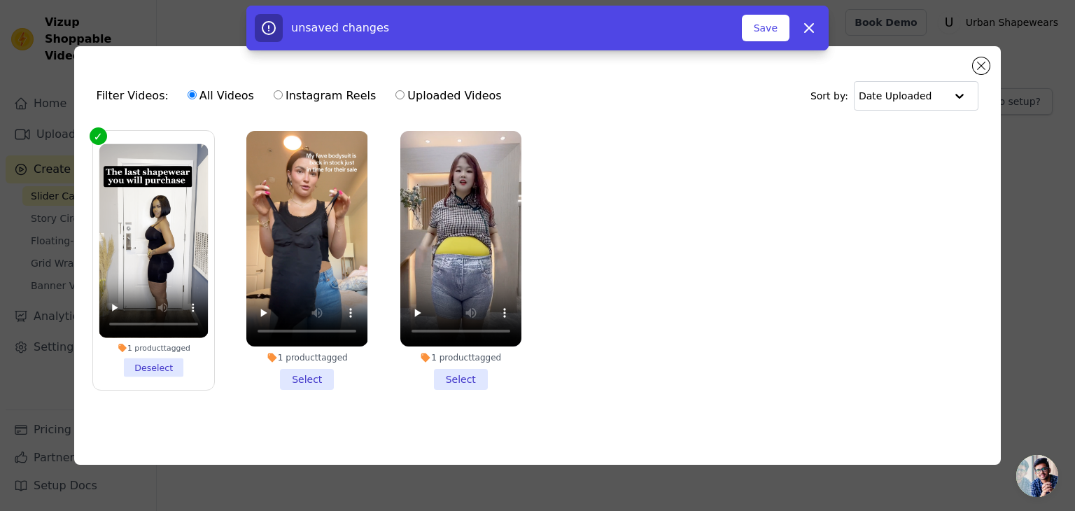
drag, startPoint x: 286, startPoint y: 367, endPoint x: 349, endPoint y: 367, distance: 63.0
click at [288, 367] on li "1 product tagged Select" at bounding box center [306, 260] width 121 height 259
click at [0, 0] on input "1 product tagged Select" at bounding box center [0, 0] width 0 height 0
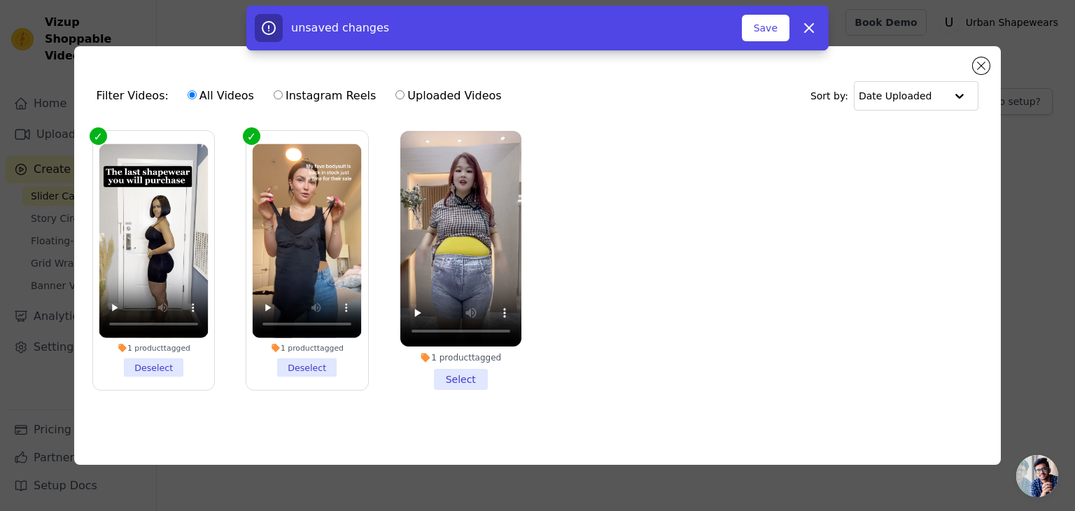
click at [462, 381] on li "1 product tagged Select" at bounding box center [460, 260] width 121 height 259
click at [0, 0] on input "1 product tagged Select" at bounding box center [0, 0] width 0 height 0
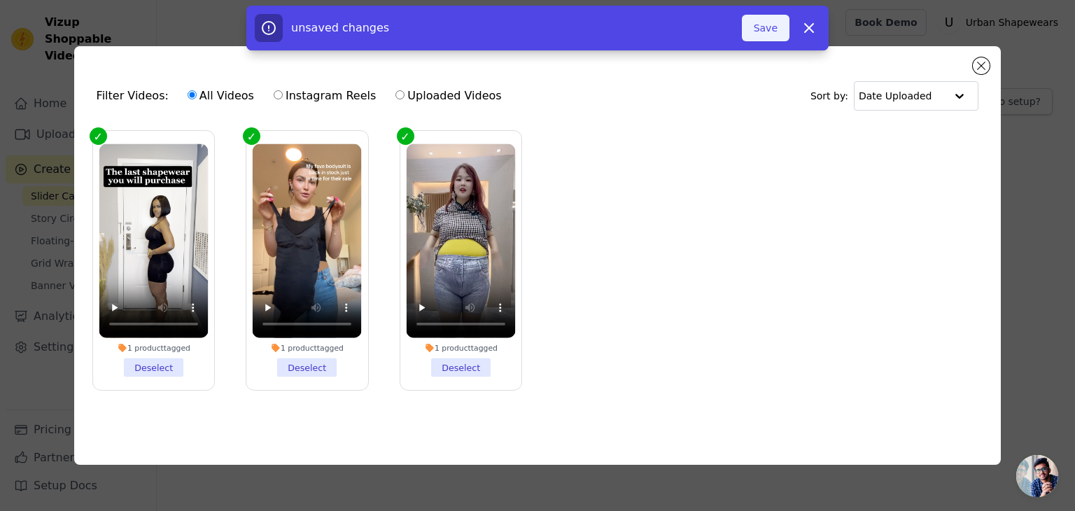
click at [765, 29] on button "Save" at bounding box center [766, 28] width 48 height 27
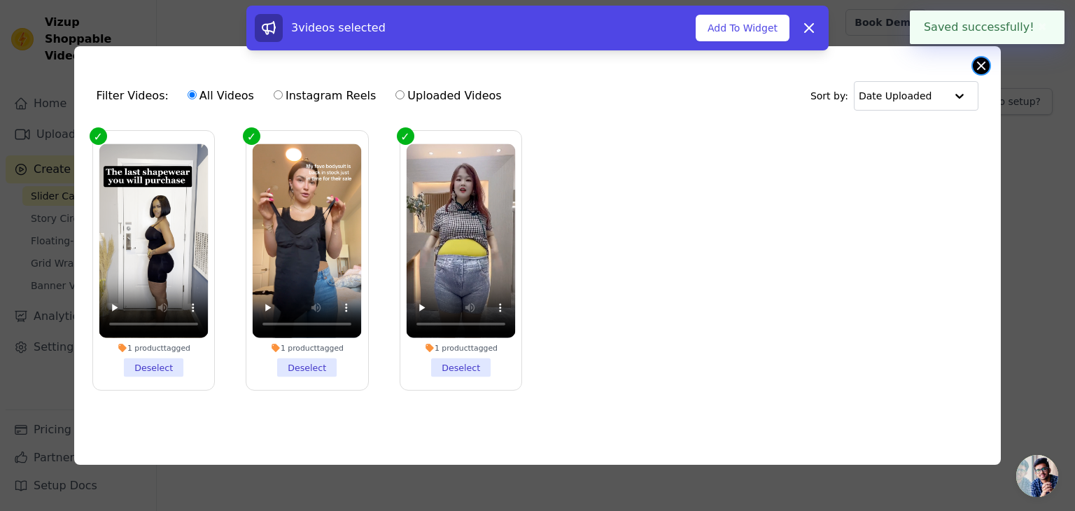
click at [975, 66] on button "Close modal" at bounding box center [981, 65] width 17 height 17
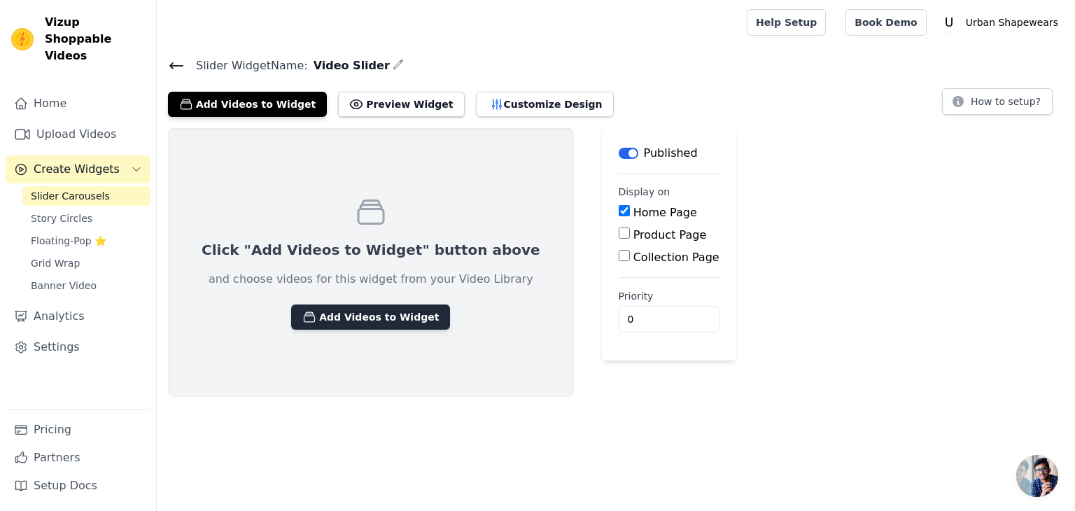
click at [400, 316] on button "Add Videos to Widget" at bounding box center [370, 316] width 159 height 25
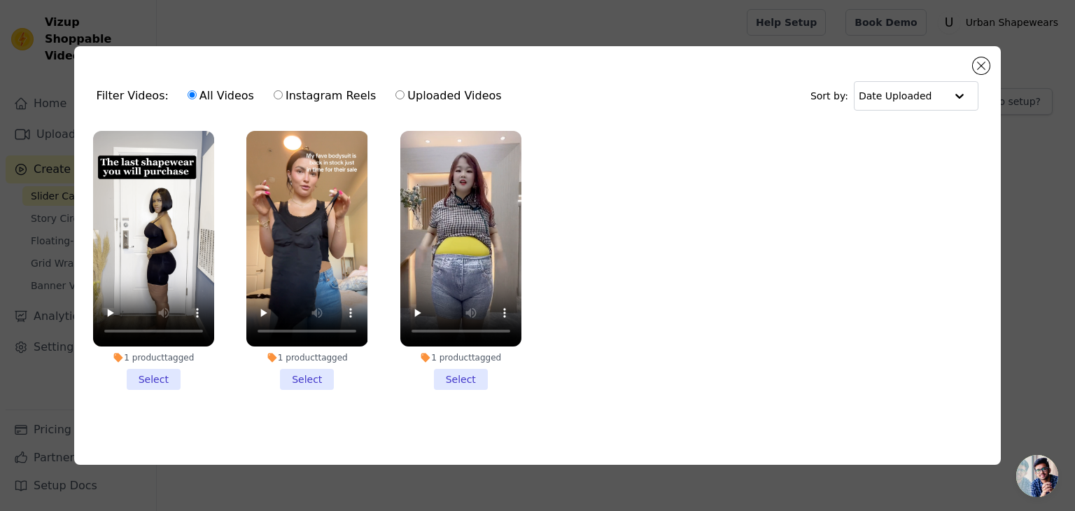
drag, startPoint x: 452, startPoint y: 374, endPoint x: 417, endPoint y: 376, distance: 35.0
click at [451, 374] on li "1 product tagged Select" at bounding box center [460, 260] width 121 height 259
click at [0, 0] on input "1 product tagged Select" at bounding box center [0, 0] width 0 height 0
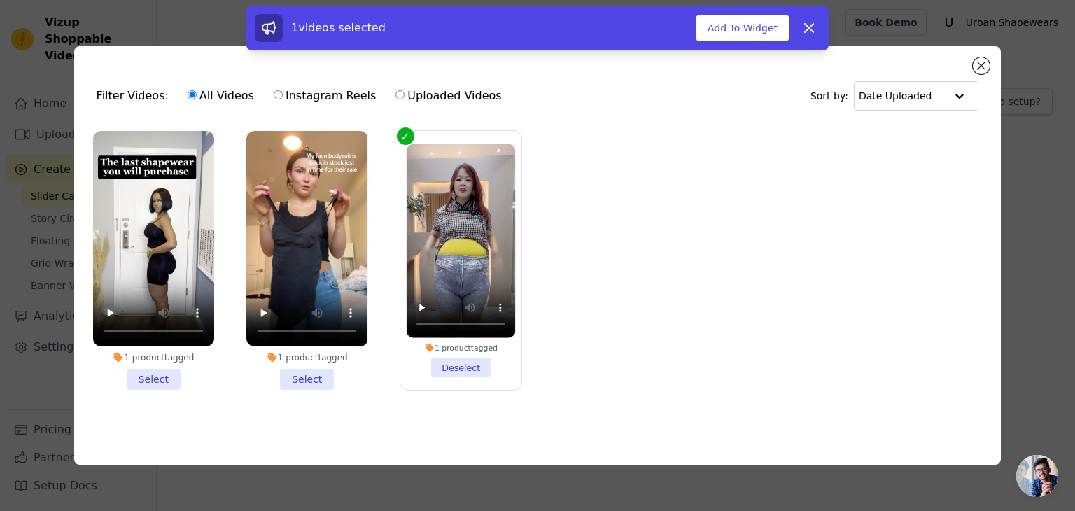
drag, startPoint x: 320, startPoint y: 374, endPoint x: 285, endPoint y: 376, distance: 35.7
click at [318, 375] on li "1 product tagged Select" at bounding box center [306, 260] width 121 height 259
drag, startPoint x: 149, startPoint y: 379, endPoint x: 261, endPoint y: 384, distance: 112.1
click at [153, 381] on li "1 product tagged Select" at bounding box center [153, 260] width 121 height 259
click at [316, 379] on li "1 product tagged Select" at bounding box center [306, 260] width 121 height 259
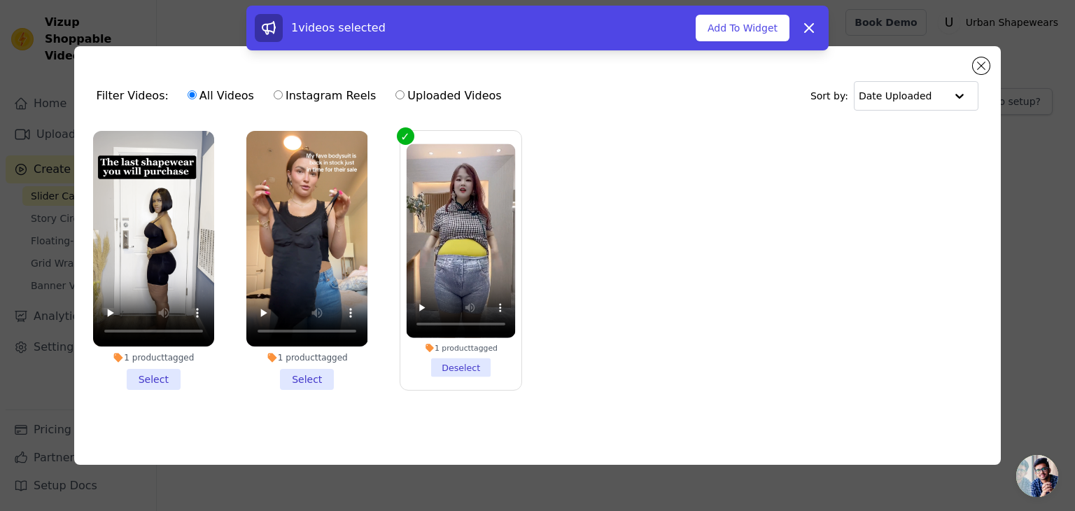
click at [0, 0] on input "1 product tagged Select" at bounding box center [0, 0] width 0 height 0
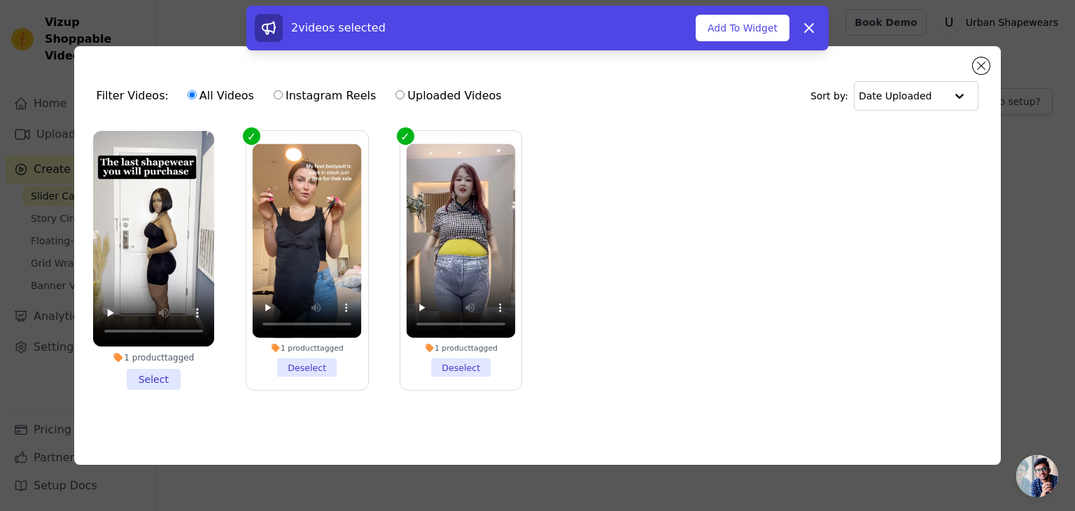
drag, startPoint x: 158, startPoint y: 375, endPoint x: 280, endPoint y: 320, distance: 133.7
click at [158, 374] on li "1 product tagged Select" at bounding box center [153, 260] width 121 height 259
click at [0, 0] on input "1 product tagged Select" at bounding box center [0, 0] width 0 height 0
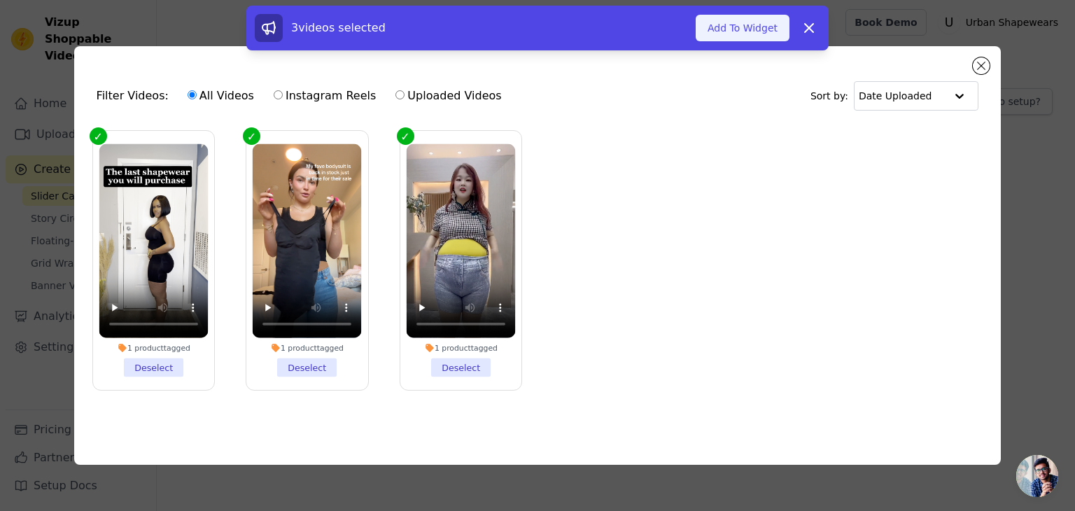
click at [747, 27] on button "Add To Widget" at bounding box center [743, 28] width 94 height 27
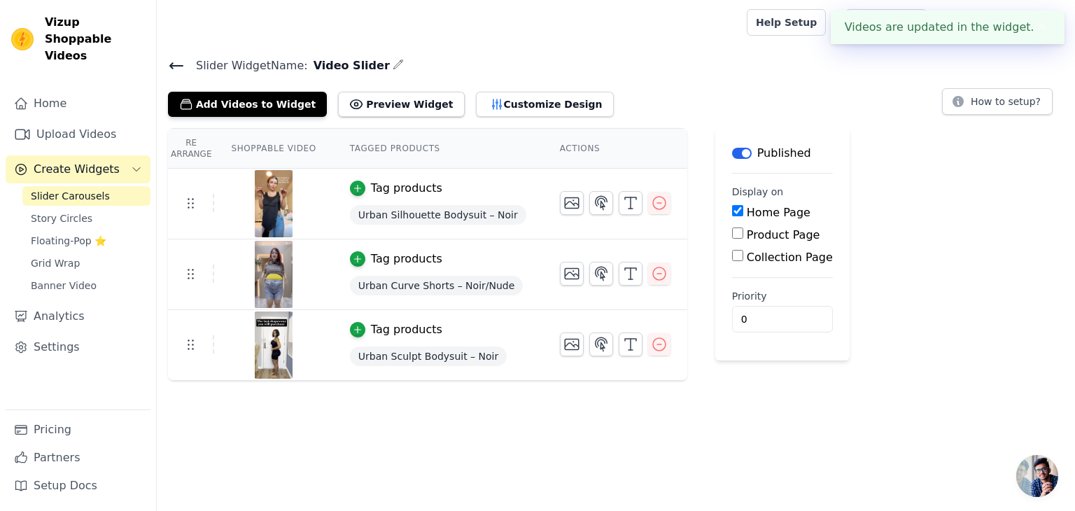
click at [732, 233] on input "Product Page" at bounding box center [737, 232] width 11 height 11
checkbox input "true"
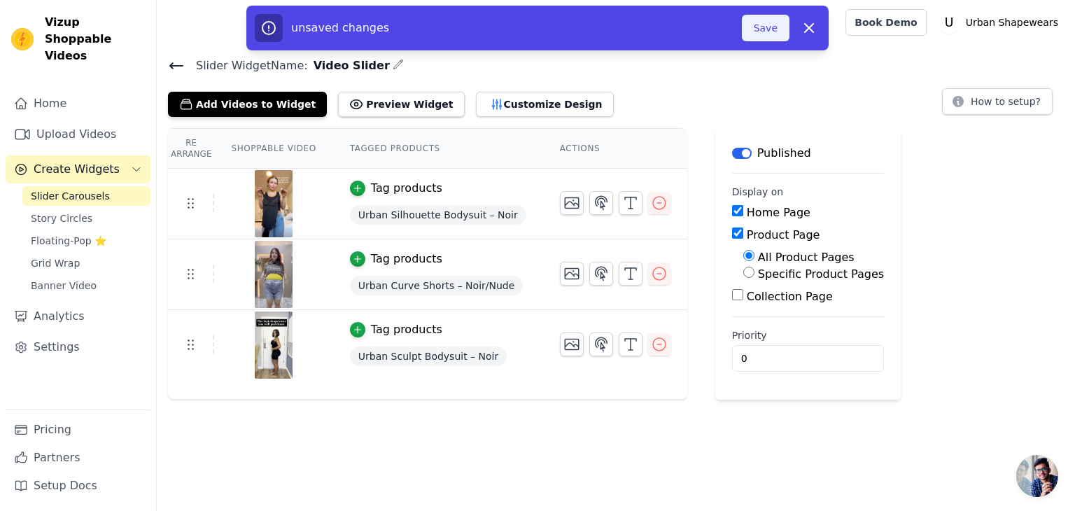
click at [773, 20] on button "Save" at bounding box center [766, 28] width 48 height 27
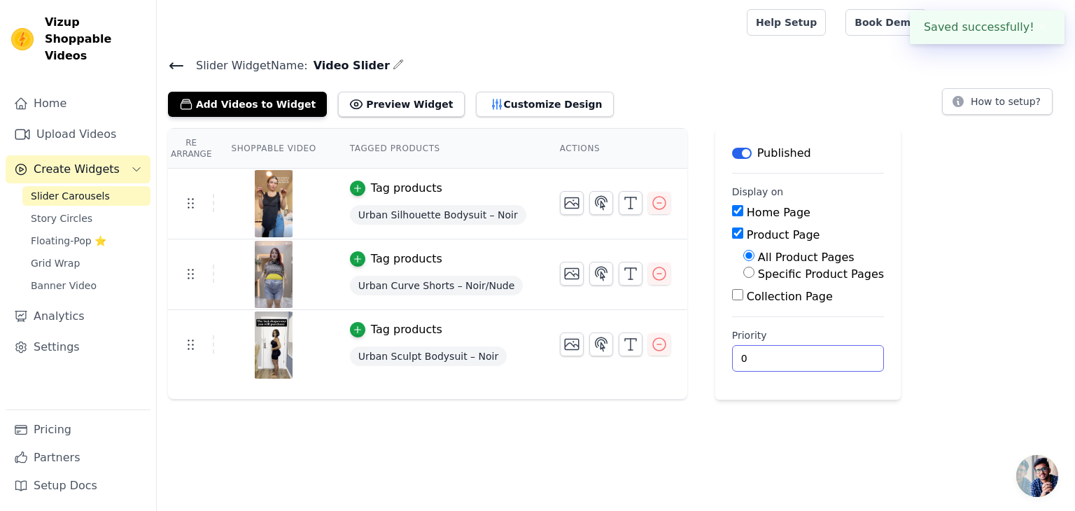
click at [734, 355] on input "0" at bounding box center [808, 358] width 152 height 27
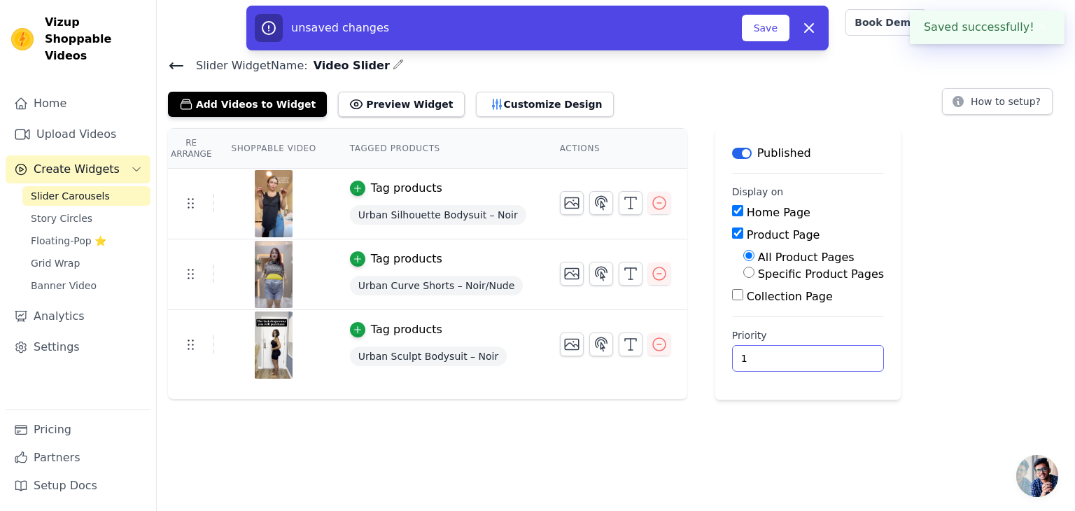
click at [810, 353] on input "1" at bounding box center [808, 358] width 152 height 27
type input "0"
click at [811, 361] on input "0" at bounding box center [808, 358] width 152 height 27
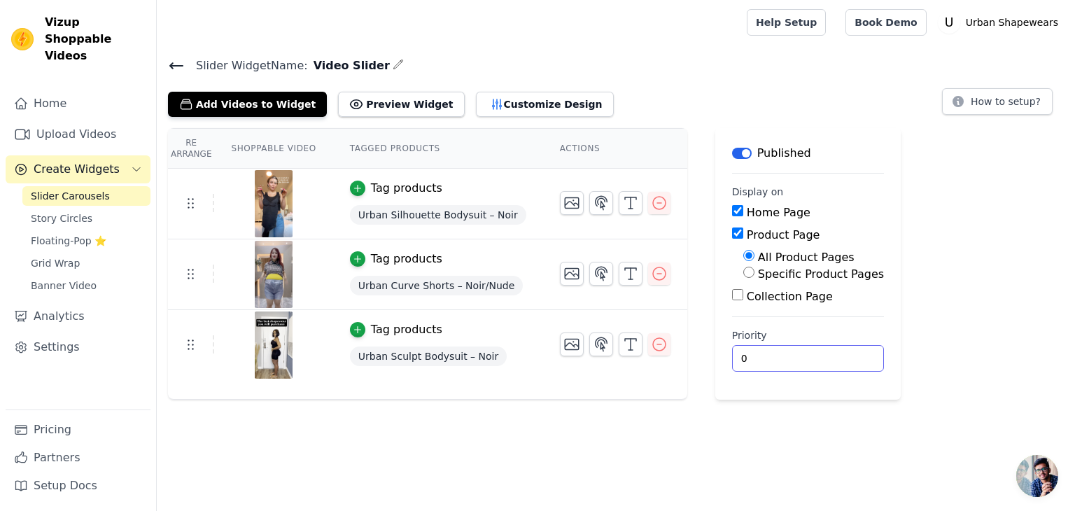
click at [809, 364] on input "0" at bounding box center [808, 358] width 152 height 27
click at [812, 358] on input "0" at bounding box center [808, 358] width 152 height 27
click at [811, 360] on input "0" at bounding box center [808, 358] width 152 height 27
click at [884, 194] on div "Re Arrange Shoppable Video Tagged Products Actions Tag products Urban Silhouett…" at bounding box center [616, 263] width 918 height 271
click at [394, 110] on button "Preview Widget" at bounding box center [401, 104] width 126 height 25
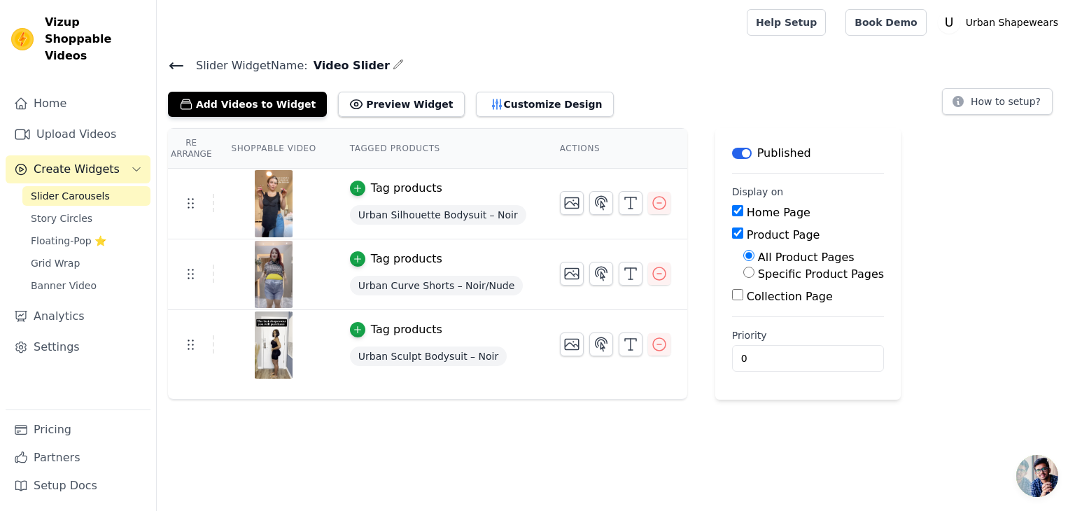
drag, startPoint x: 596, startPoint y: 37, endPoint x: 644, endPoint y: 50, distance: 49.2
click at [597, 37] on div at bounding box center [449, 22] width 562 height 45
click at [174, 66] on icon at bounding box center [176, 65] width 17 height 17
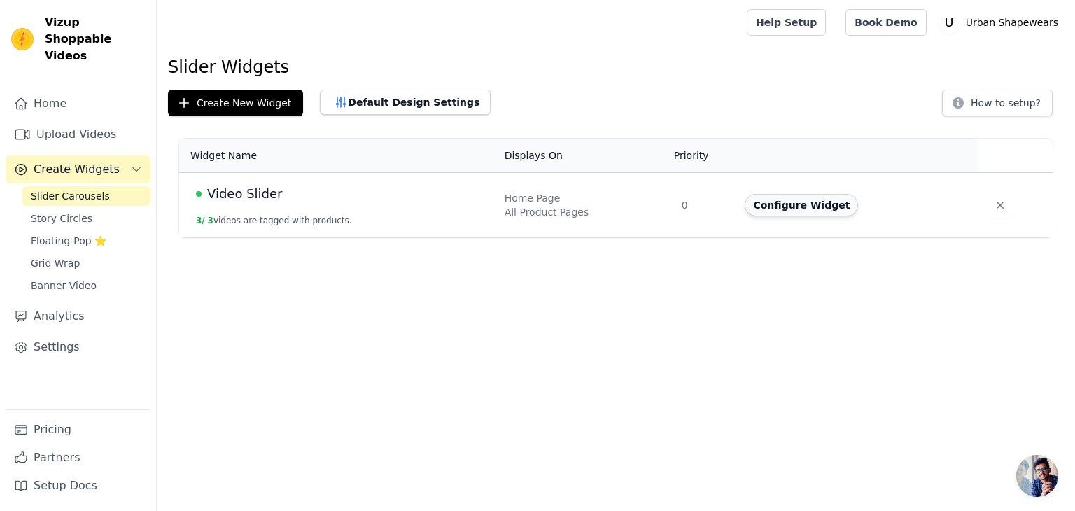
click at [795, 212] on button "Configure Widget" at bounding box center [801, 205] width 113 height 22
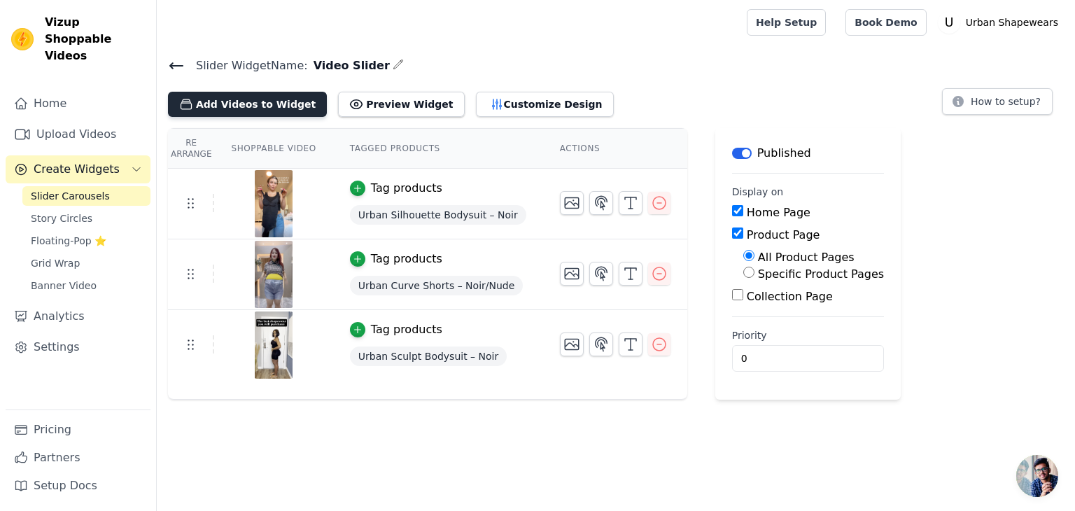
click at [285, 96] on button "Add Videos to Widget" at bounding box center [247, 104] width 159 height 25
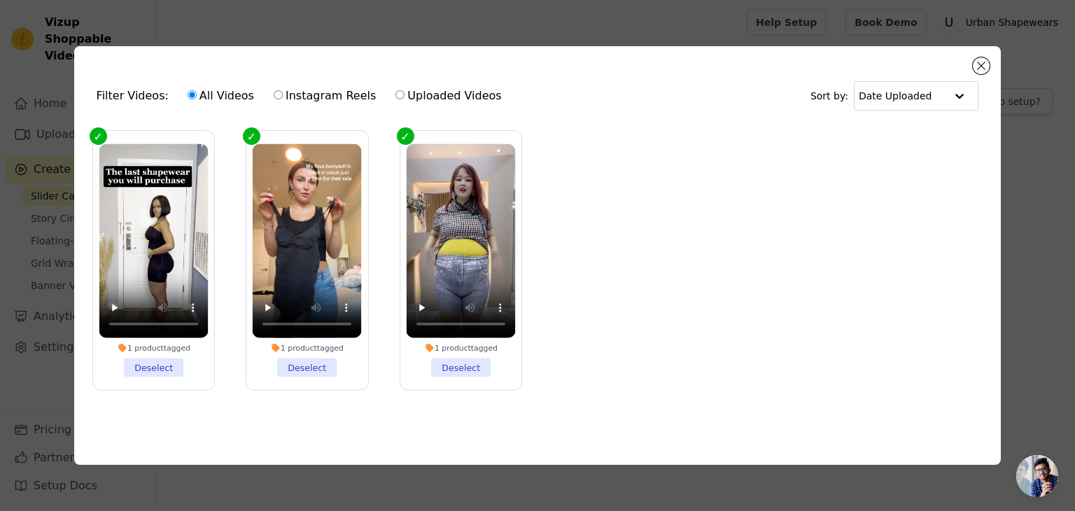
click at [298, 87] on label "Instagram Reels" at bounding box center [325, 96] width 104 height 18
click at [283, 90] on input "Instagram Reels" at bounding box center [278, 94] width 9 height 9
radio input "true"
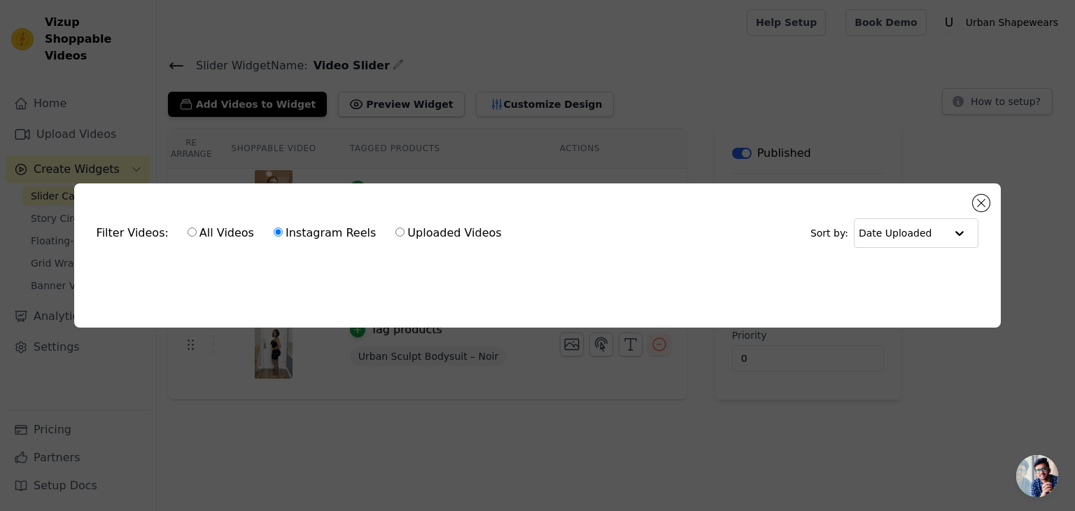
click at [989, 200] on div "Filter Videos: All Videos Instagram Reels Uploaded Videos Sort by: Date Uploade…" at bounding box center [537, 255] width 927 height 144
click at [973, 199] on button "Close modal" at bounding box center [981, 203] width 17 height 17
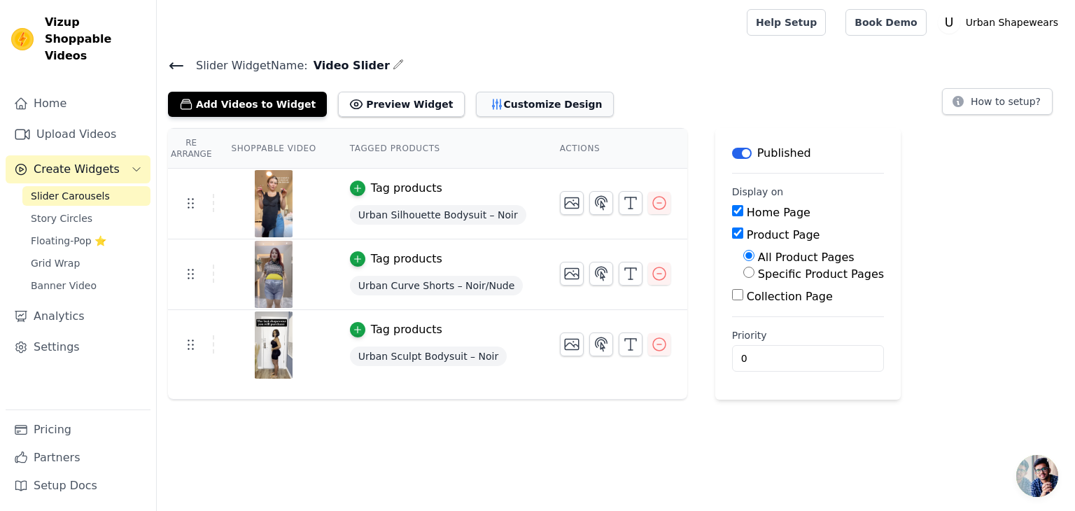
click at [476, 99] on button "Customize Design" at bounding box center [545, 104] width 138 height 25
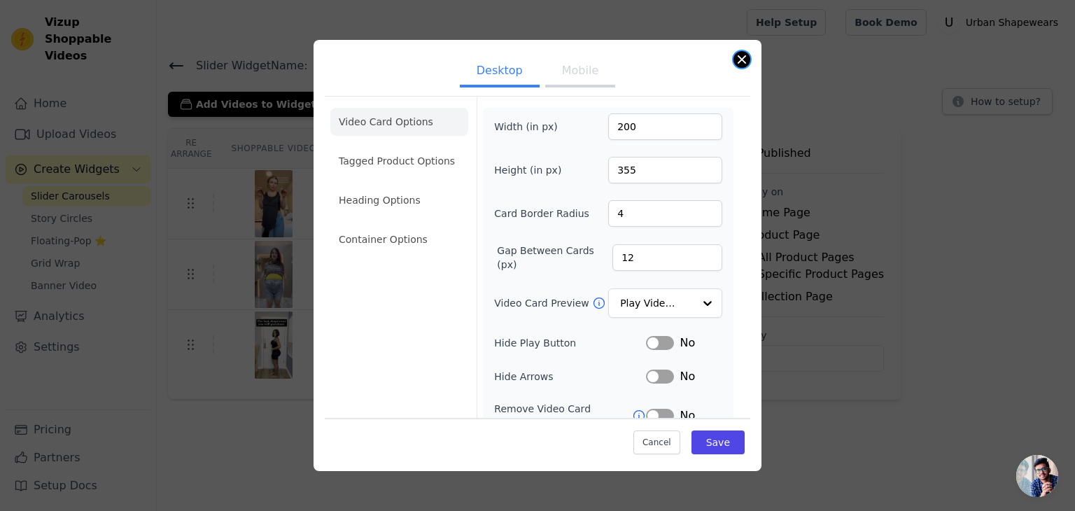
click at [740, 56] on button "Close modal" at bounding box center [741, 59] width 17 height 17
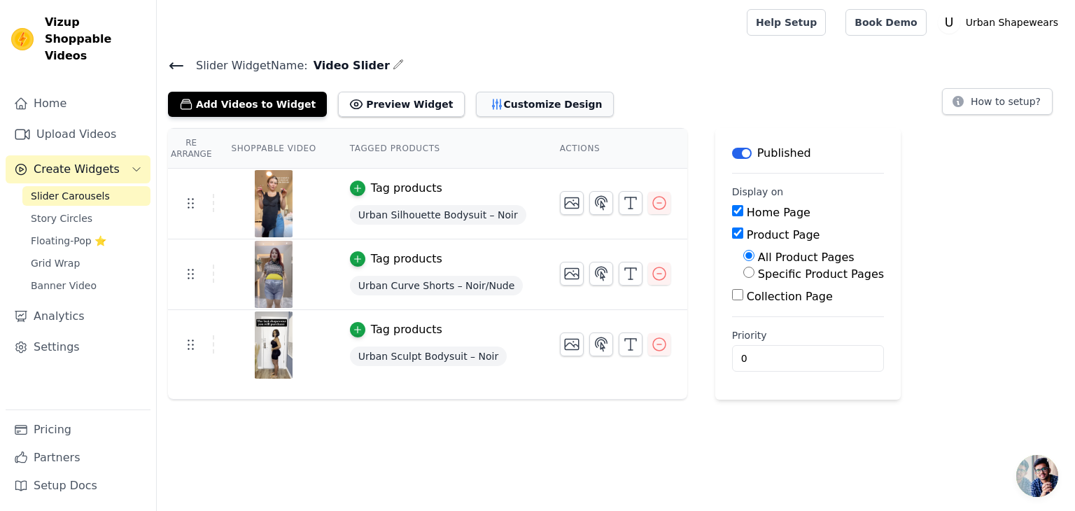
click at [516, 104] on button "Customize Design" at bounding box center [545, 104] width 138 height 25
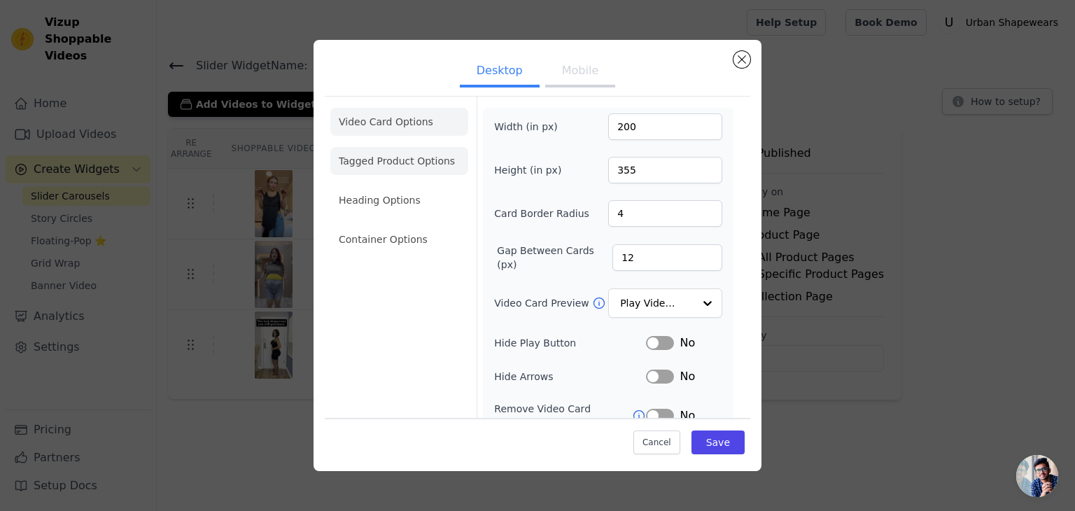
click at [423, 225] on li "Tagged Product Options" at bounding box center [399, 239] width 138 height 28
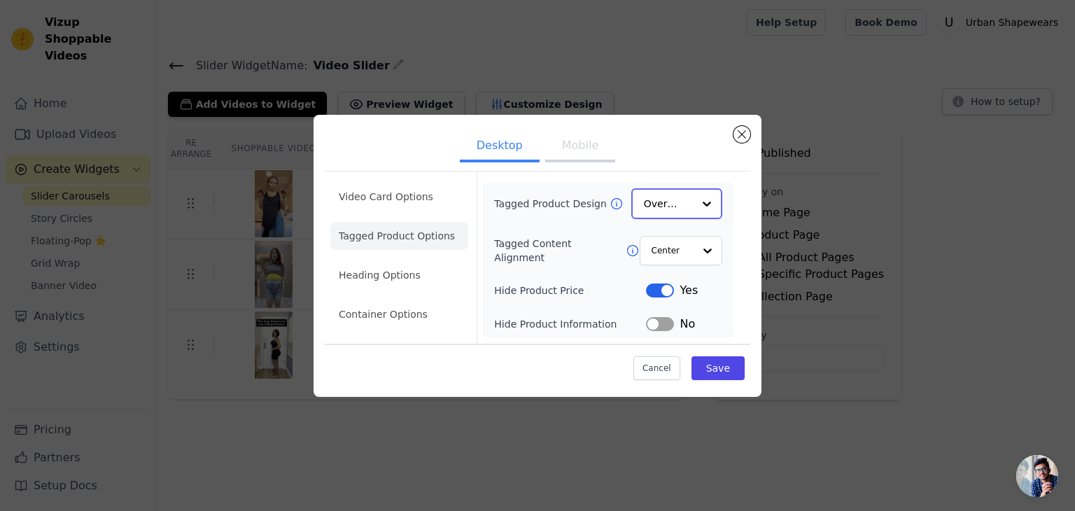
click at [677, 203] on input "Tagged Product Design" at bounding box center [668, 204] width 49 height 28
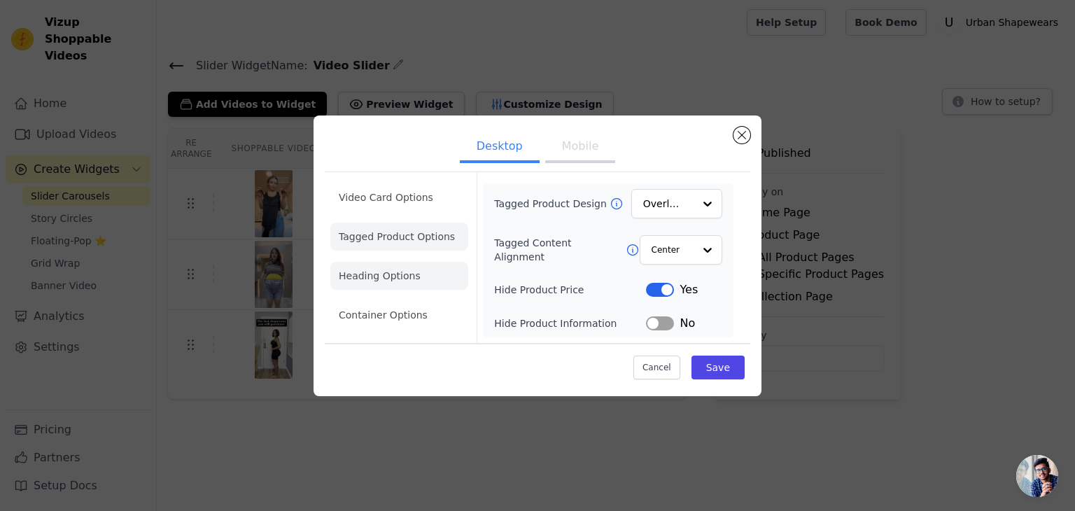
click at [414, 281] on li "Heading Options" at bounding box center [399, 276] width 138 height 28
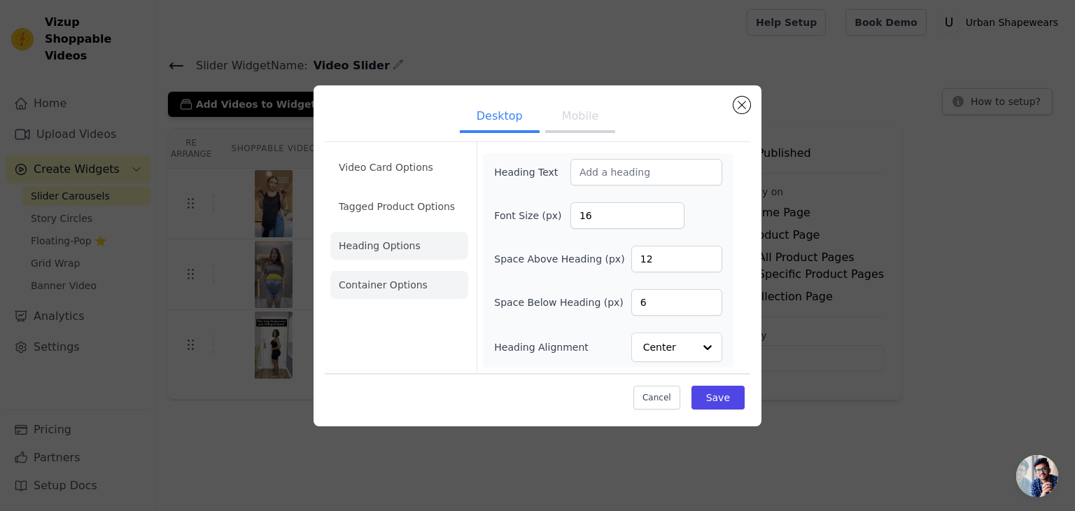
click at [415, 285] on li "Container Options" at bounding box center [399, 285] width 138 height 28
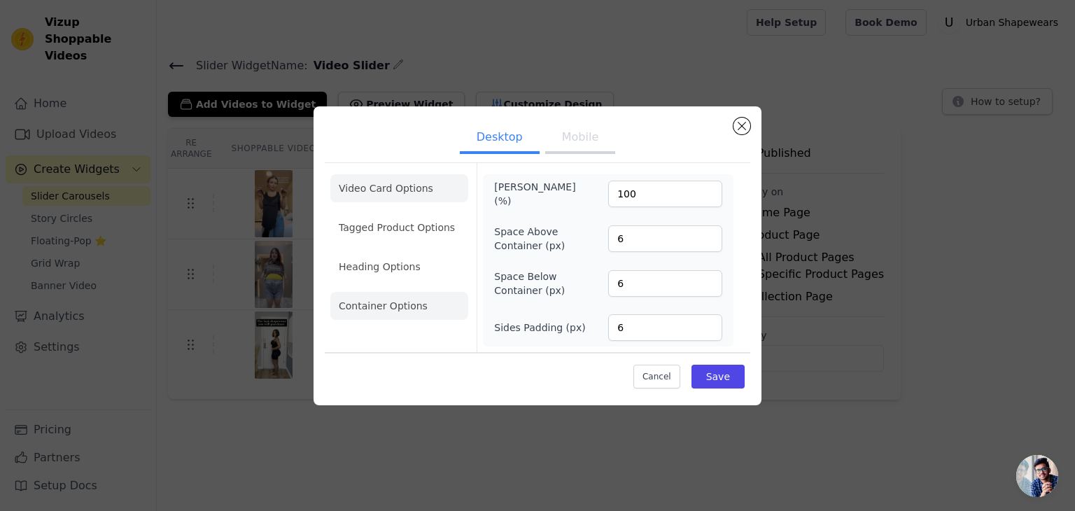
drag, startPoint x: 410, startPoint y: 192, endPoint x: 428, endPoint y: 182, distance: 21.0
click at [410, 213] on li "Video Card Options" at bounding box center [399, 227] width 138 height 28
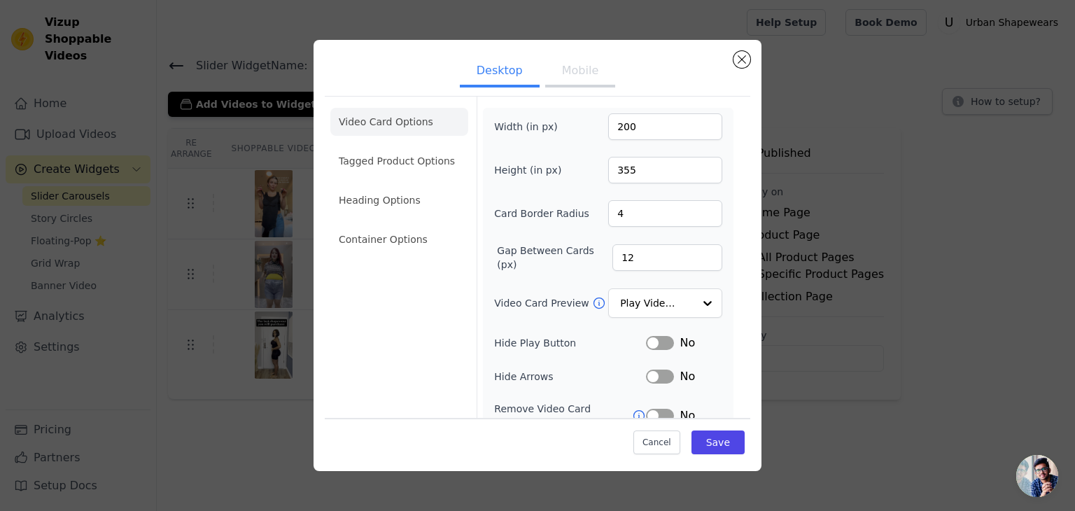
click at [558, 66] on button "Mobile" at bounding box center [580, 72] width 70 height 31
click at [529, 66] on button "Desktop" at bounding box center [500, 72] width 80 height 31
click at [573, 66] on button "Mobile" at bounding box center [580, 72] width 70 height 31
click at [647, 314] on div "Play Video In Loop" at bounding box center [665, 303] width 114 height 31
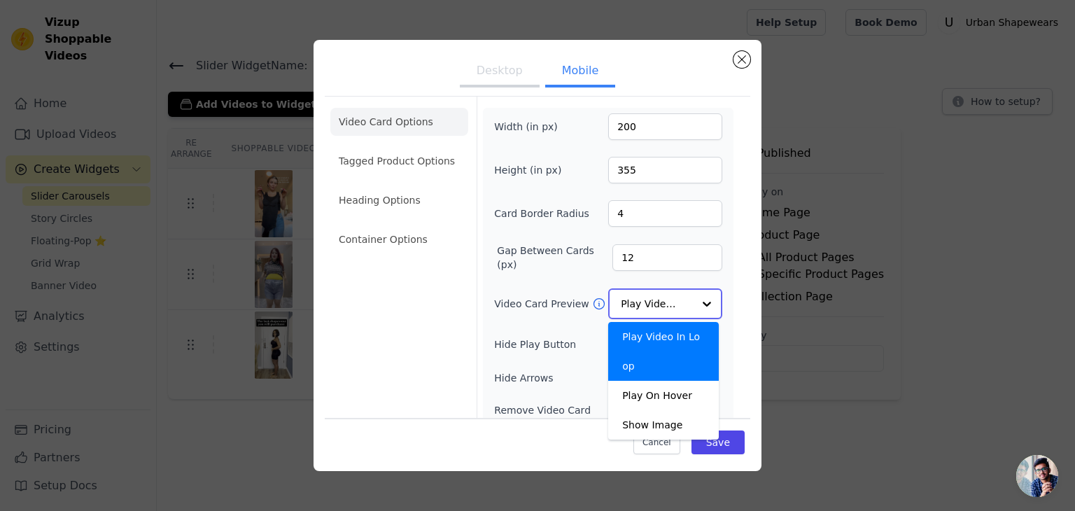
click at [670, 303] on input "Video Card Preview" at bounding box center [657, 304] width 72 height 28
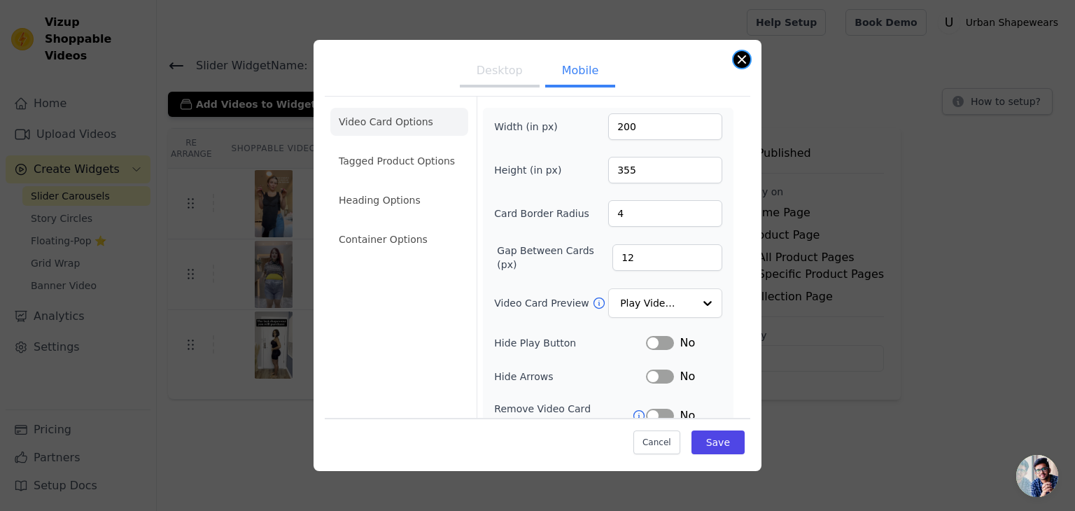
click at [745, 61] on button "Close modal" at bounding box center [741, 59] width 17 height 17
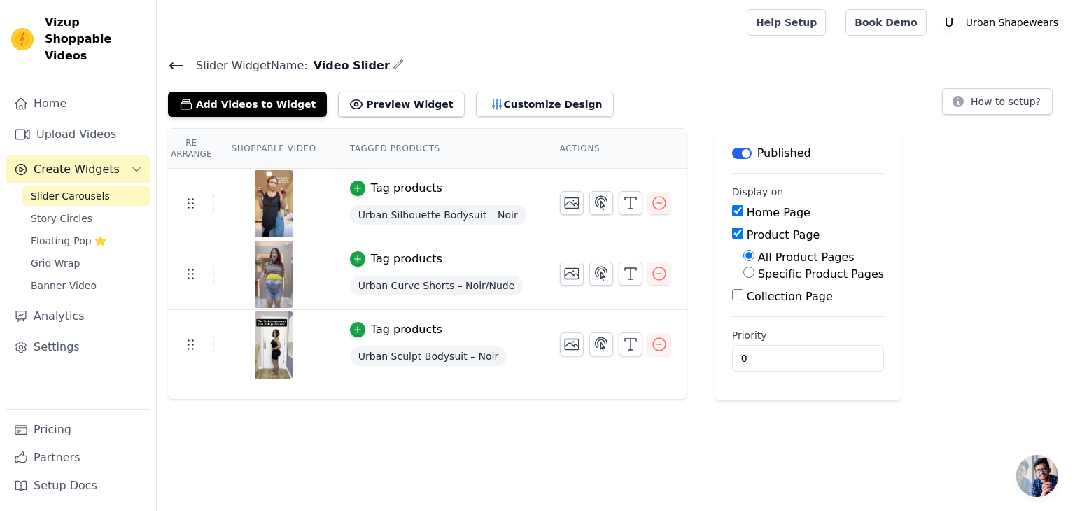
click at [174, 66] on icon at bounding box center [176, 65] width 17 height 17
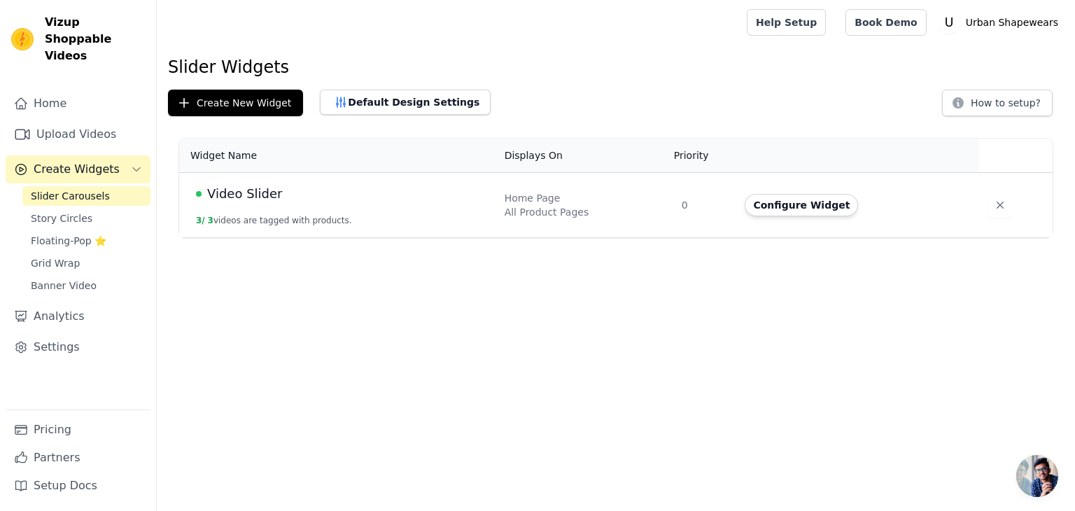
drag, startPoint x: 421, startPoint y: 188, endPoint x: 495, endPoint y: 202, distance: 75.4
click at [421, 188] on div "Video Slider" at bounding box center [342, 194] width 292 height 20
drag, startPoint x: 278, startPoint y: 196, endPoint x: 376, endPoint y: 205, distance: 98.4
click at [280, 198] on div "Video Slider" at bounding box center [342, 194] width 292 height 20
drag, startPoint x: 582, startPoint y: 211, endPoint x: 658, endPoint y: 211, distance: 75.6
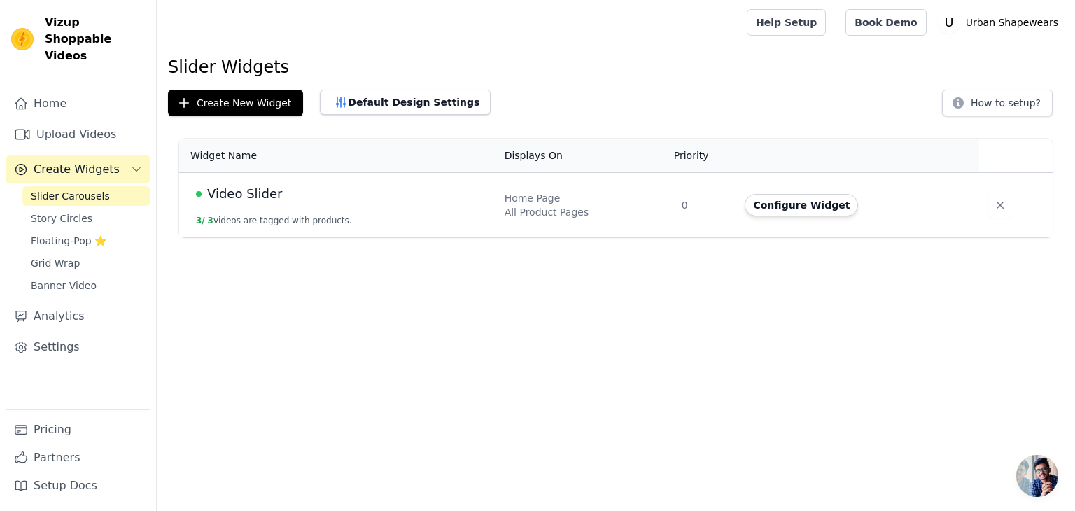
click at [602, 211] on div "All Product Pages" at bounding box center [584, 212] width 160 height 14
click at [394, 110] on button "Default Design Settings" at bounding box center [405, 102] width 171 height 25
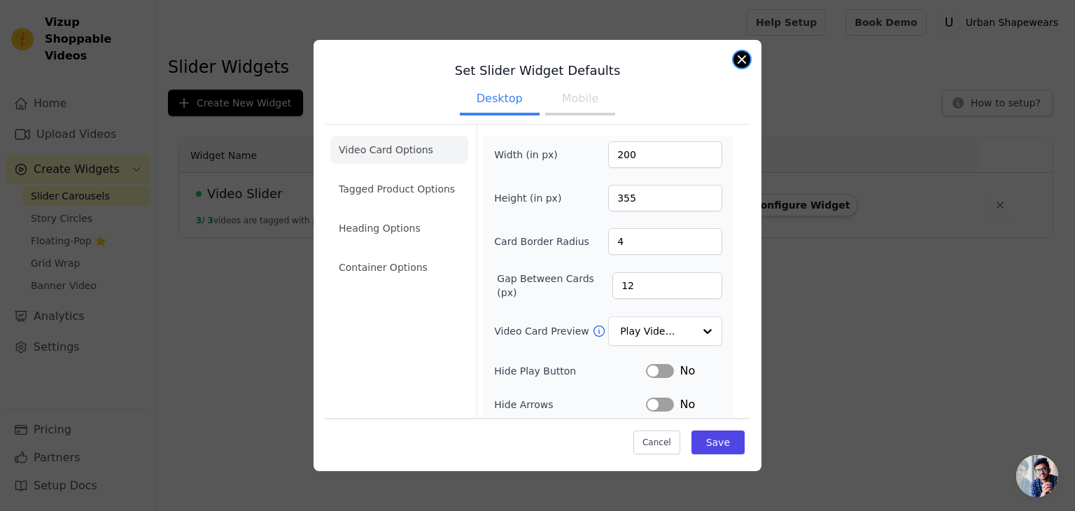
click at [742, 66] on button "Close modal" at bounding box center [741, 59] width 17 height 17
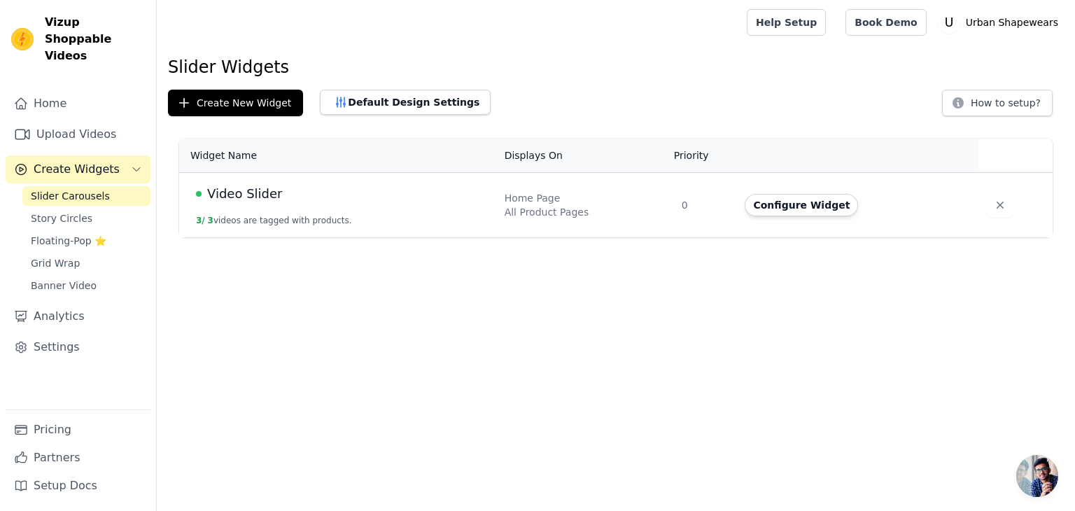
click at [358, 202] on div "Video Slider" at bounding box center [342, 194] width 292 height 20
click at [240, 203] on td "Video Slider 3 / 3 videos are tagged with products." at bounding box center [337, 205] width 317 height 65
click at [770, 195] on button "Configure Widget" at bounding box center [801, 205] width 113 height 22
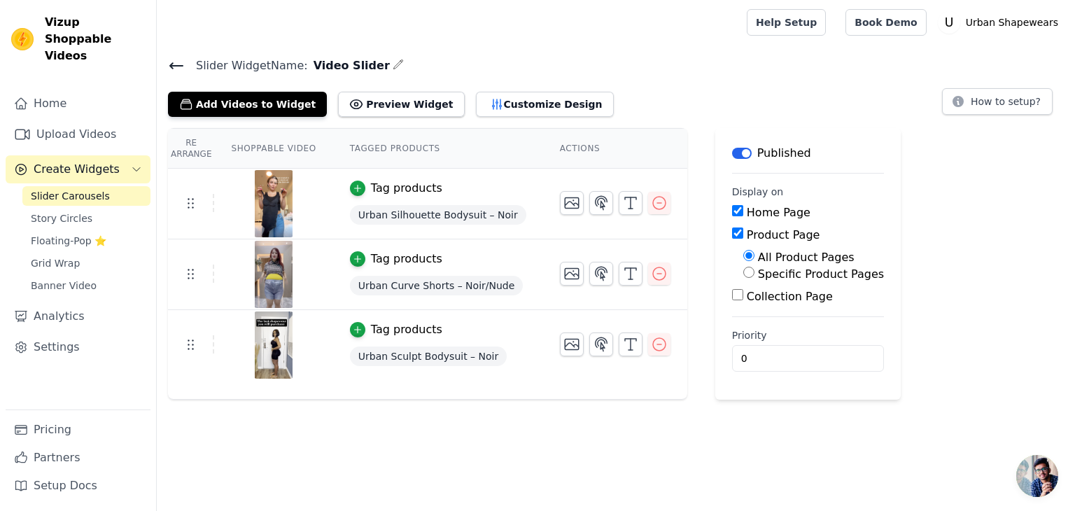
click at [190, 141] on th "Re Arrange" at bounding box center [191, 149] width 46 height 40
click at [188, 70] on span "Slider Widget Name:" at bounding box center [246, 65] width 123 height 17
click at [177, 61] on icon at bounding box center [176, 65] width 17 height 17
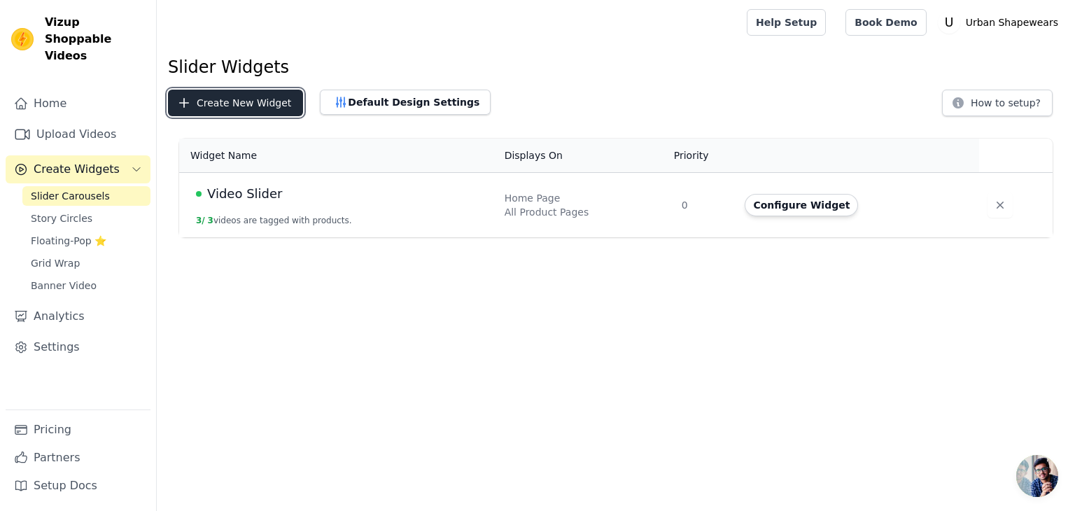
click at [280, 93] on button "Create New Widget" at bounding box center [235, 103] width 135 height 27
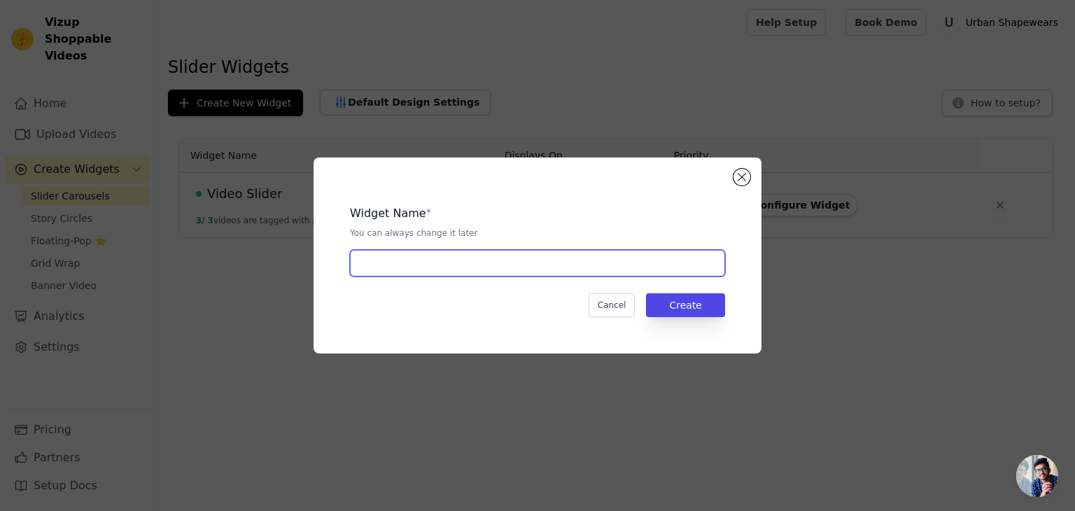
click at [442, 264] on input "text" at bounding box center [537, 263] width 375 height 27
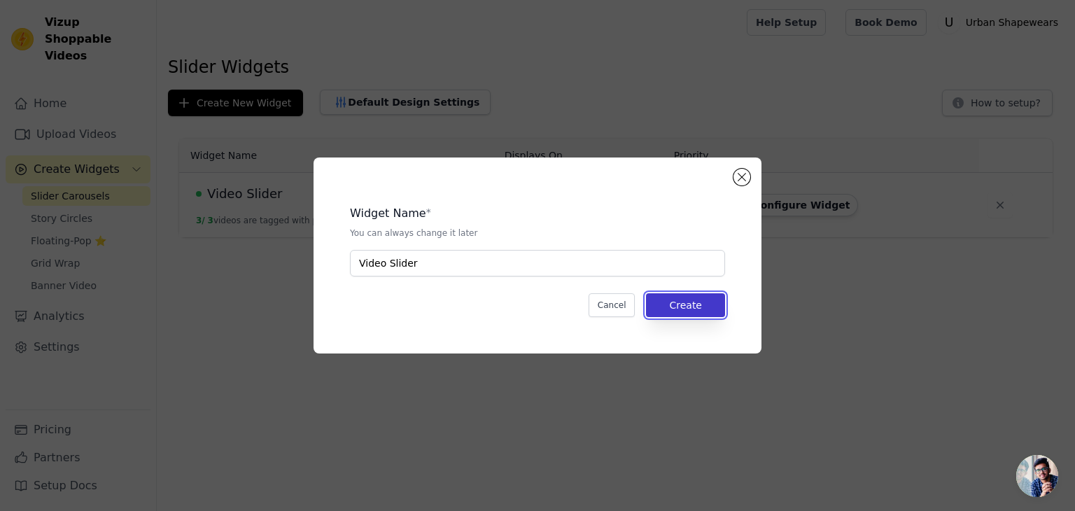
click at [696, 303] on button "Create" at bounding box center [685, 305] width 79 height 24
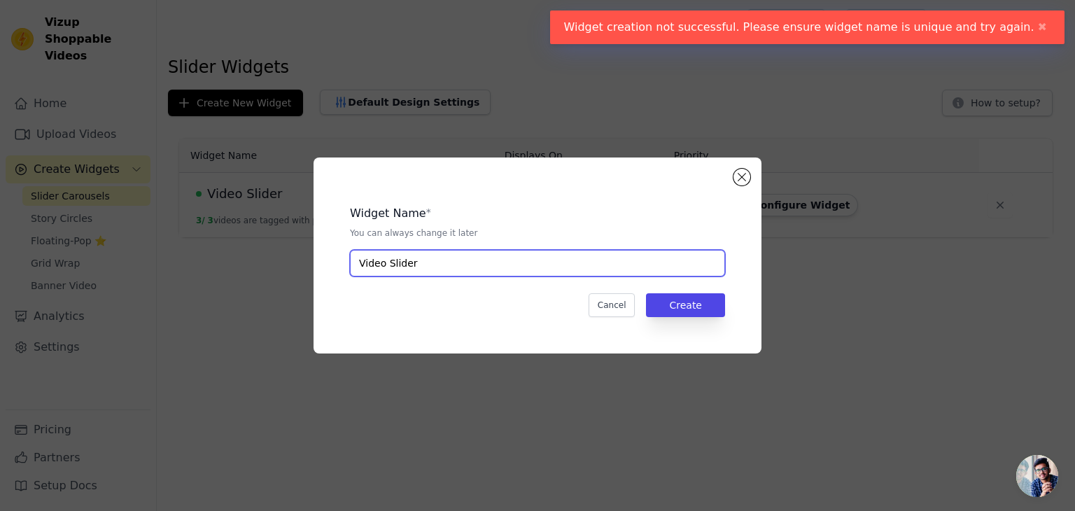
click at [491, 260] on input "Video Slider" at bounding box center [537, 263] width 375 height 27
drag, startPoint x: 387, startPoint y: 263, endPoint x: 419, endPoint y: 267, distance: 32.5
click at [388, 262] on input "Video Slider" at bounding box center [537, 263] width 375 height 27
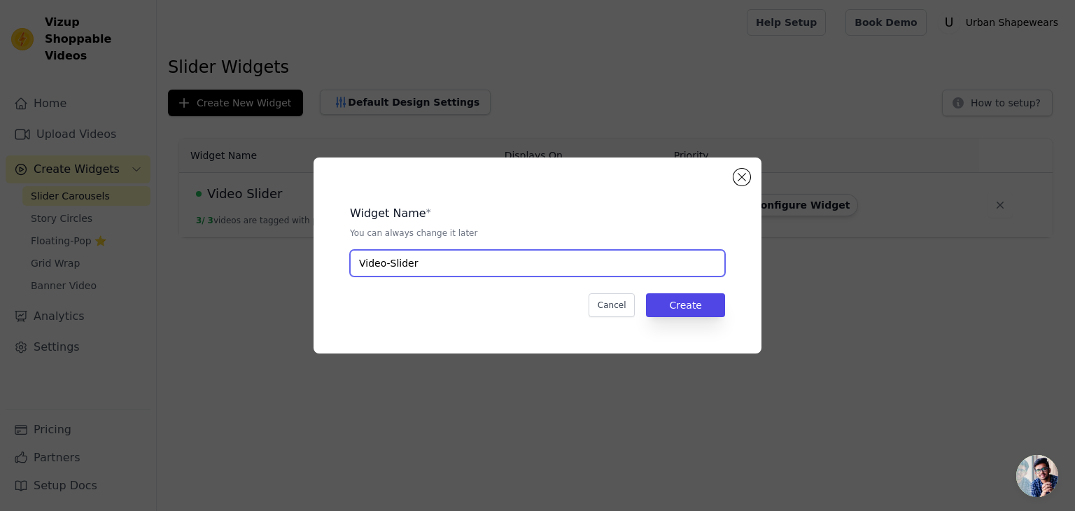
type input "Video-Slider"
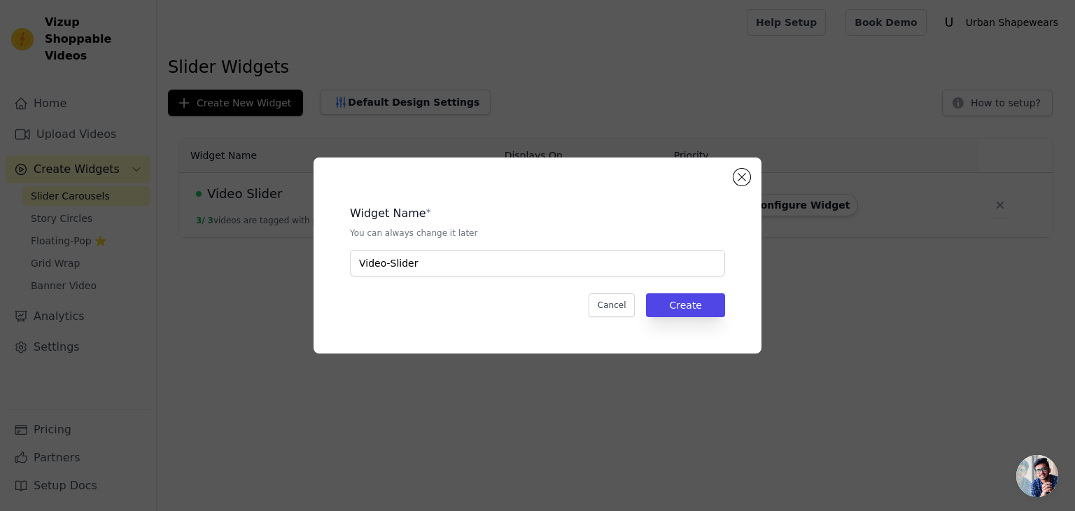
click at [670, 290] on div "Widget Name * You can always change it later Video-Slider Cancel Create" at bounding box center [537, 255] width 403 height 151
click at [675, 300] on button "Create" at bounding box center [685, 305] width 79 height 24
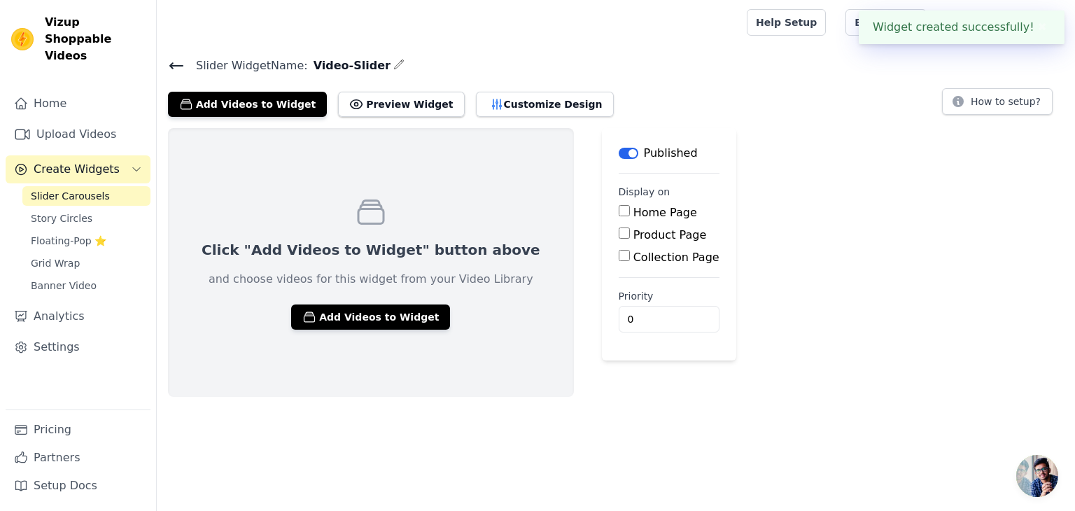
click at [619, 215] on input "Home Page" at bounding box center [624, 210] width 11 height 11
checkbox input "true"
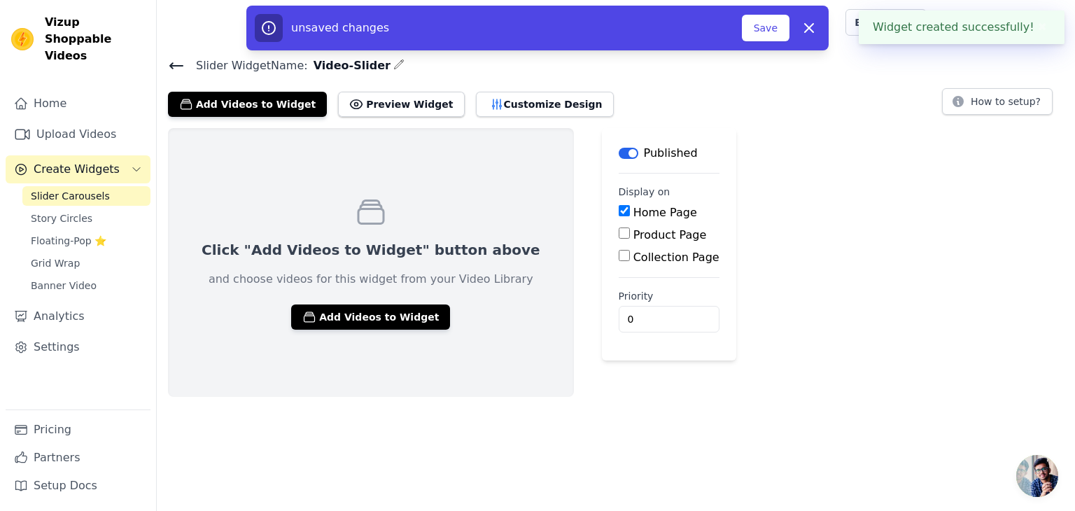
click at [619, 237] on input "Product Page" at bounding box center [624, 232] width 11 height 11
checkbox input "true"
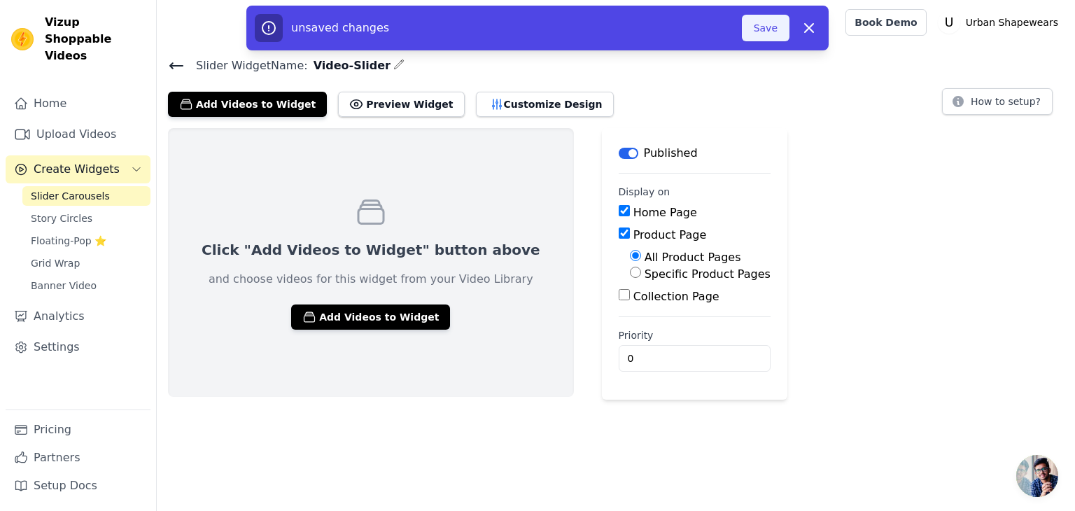
click at [772, 27] on button "Save" at bounding box center [766, 28] width 48 height 27
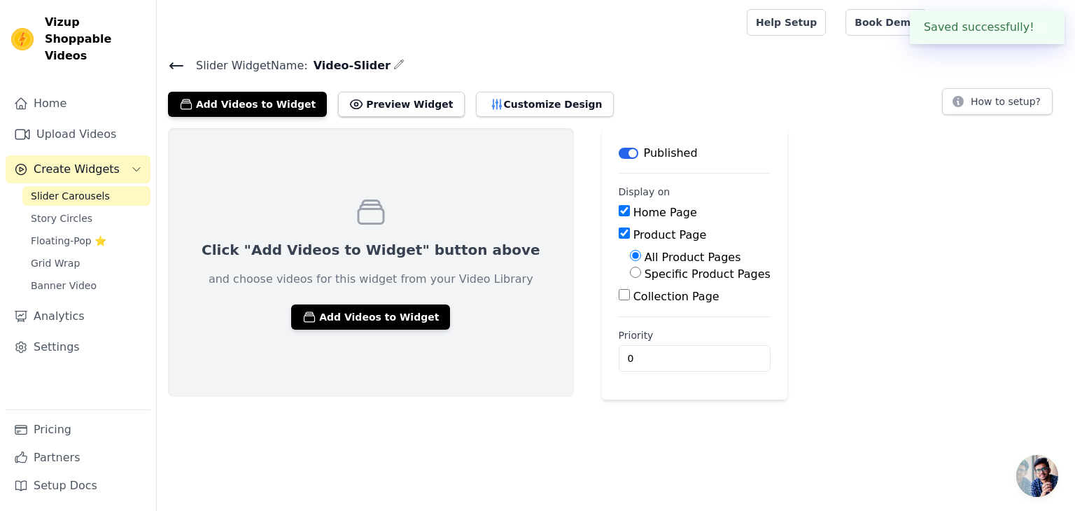
drag, startPoint x: 381, startPoint y: 272, endPoint x: 382, endPoint y: 281, distance: 9.1
click at [382, 273] on p "and choose videos for this widget from your Video Library" at bounding box center [371, 279] width 325 height 17
click at [383, 305] on button "Add Videos to Widget" at bounding box center [370, 316] width 159 height 25
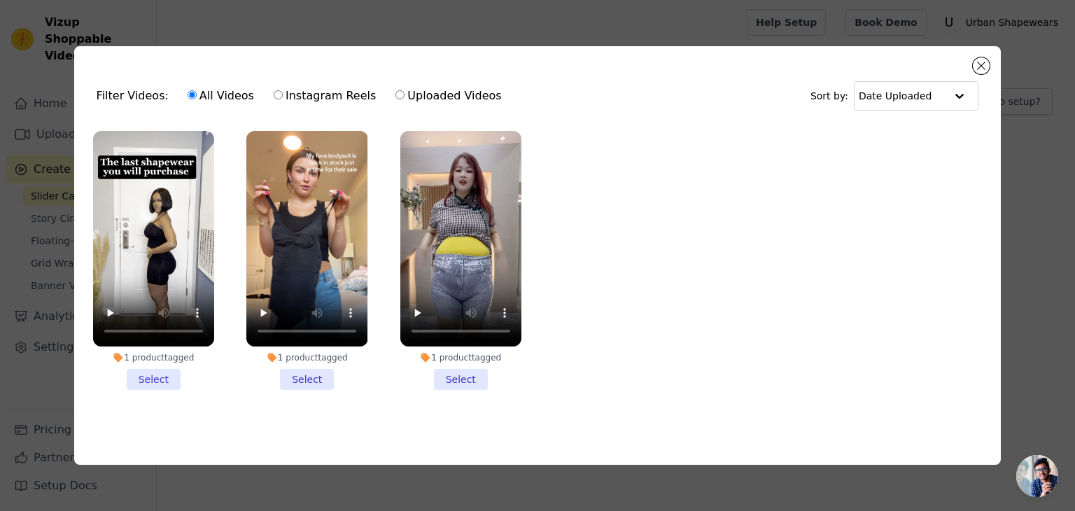
click at [472, 372] on li "1 product tagged Select" at bounding box center [460, 260] width 121 height 259
click at [0, 0] on input "1 product tagged Select" at bounding box center [0, 0] width 0 height 0
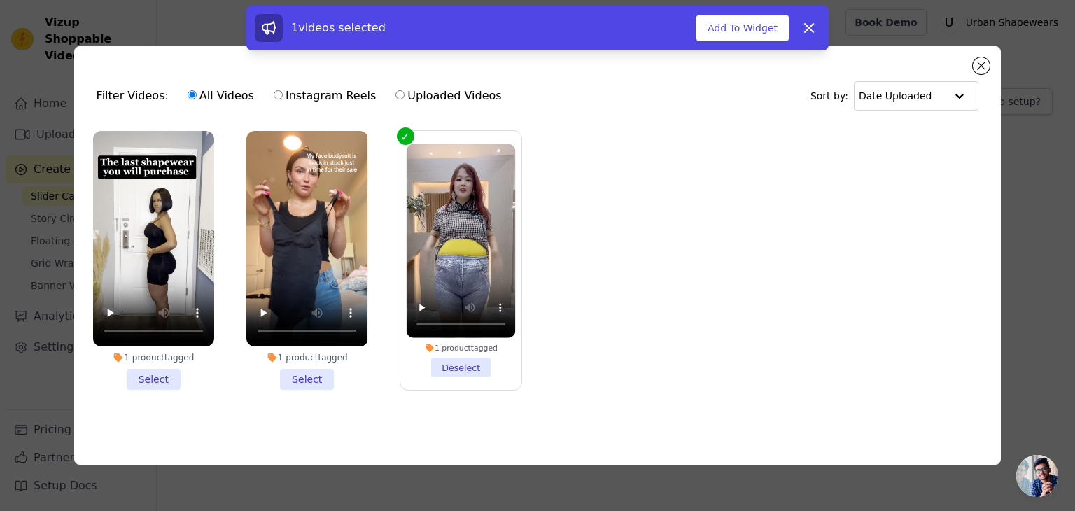
drag, startPoint x: 331, startPoint y: 378, endPoint x: 278, endPoint y: 378, distance: 52.5
click at [325, 378] on li "1 product tagged Select" at bounding box center [306, 260] width 121 height 259
click at [0, 0] on input "1 product tagged Select" at bounding box center [0, 0] width 0 height 0
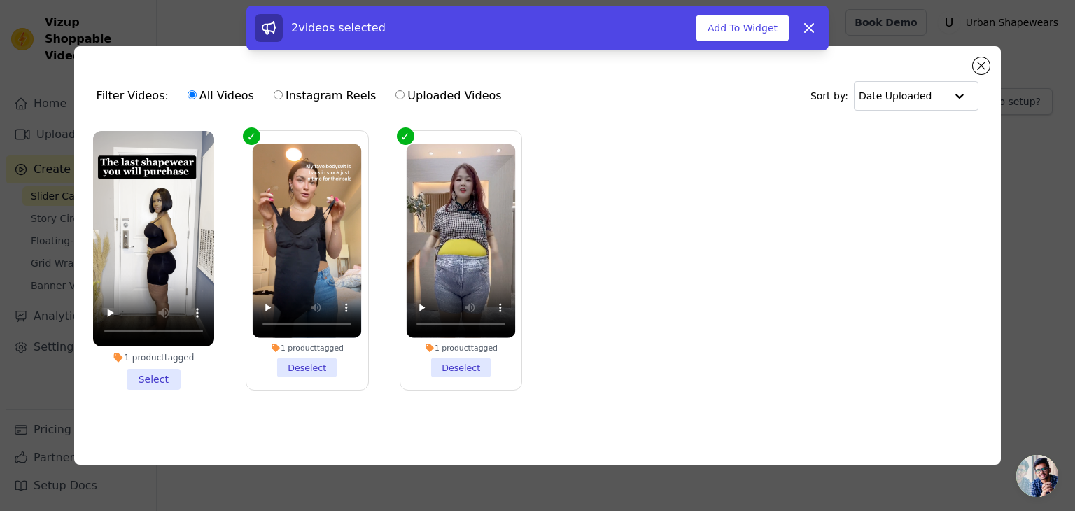
click at [154, 375] on li "1 product tagged Select" at bounding box center [153, 260] width 121 height 259
click at [0, 0] on input "1 product tagged Select" at bounding box center [0, 0] width 0 height 0
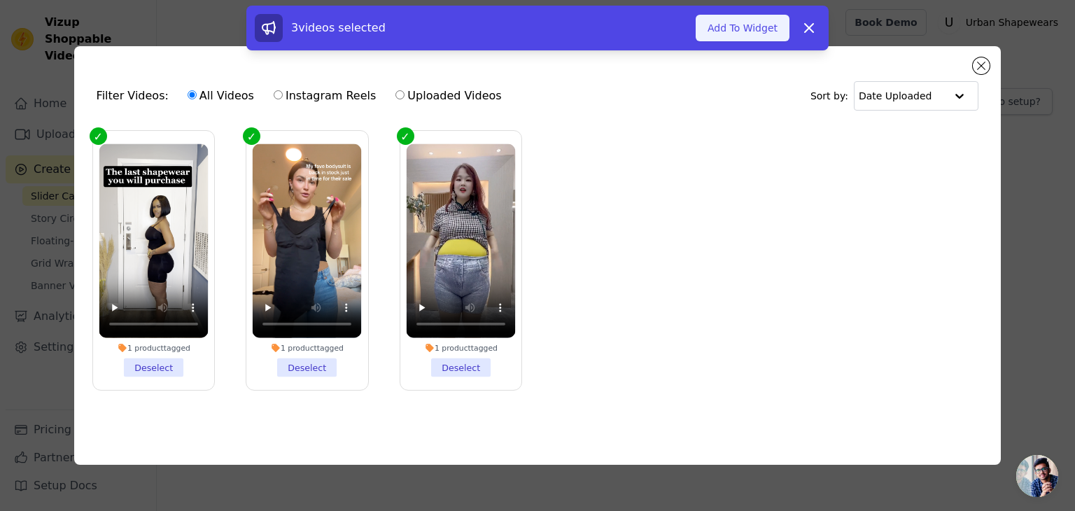
click at [753, 20] on button "Add To Widget" at bounding box center [743, 28] width 94 height 27
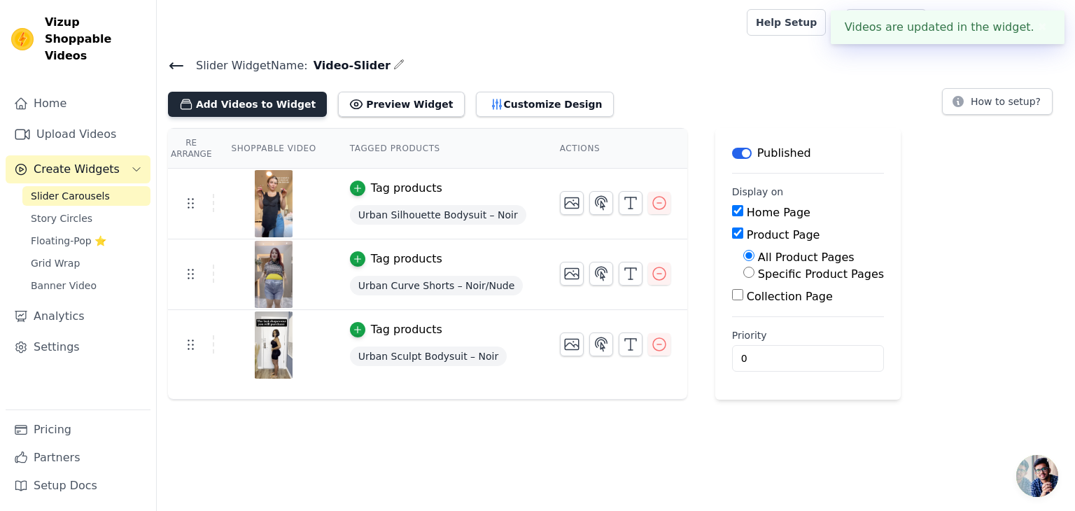
click at [260, 107] on button "Add Videos to Widget" at bounding box center [247, 104] width 159 height 25
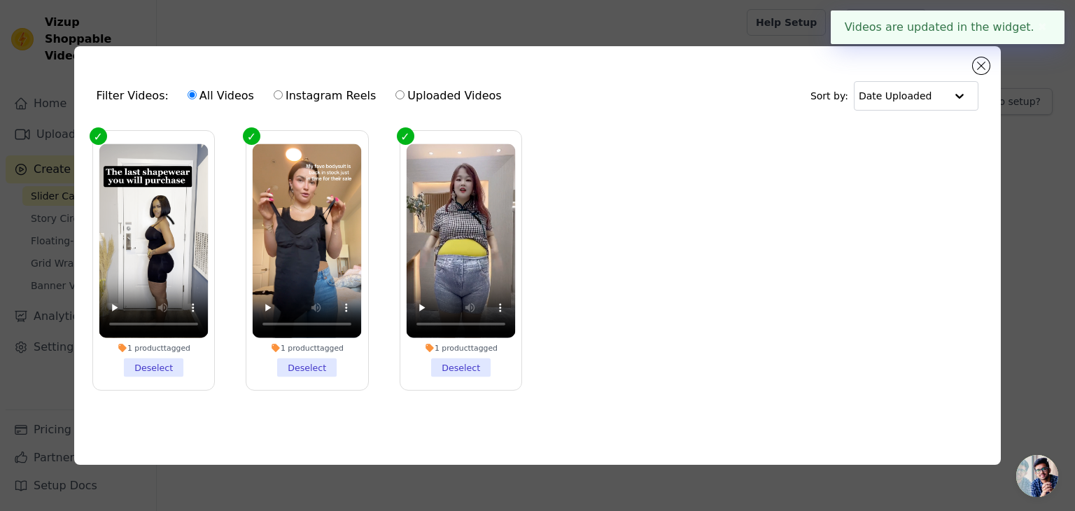
click at [303, 90] on label "Instagram Reels" at bounding box center [325, 96] width 104 height 18
click at [283, 90] on input "Instagram Reels" at bounding box center [278, 94] width 9 height 9
radio input "true"
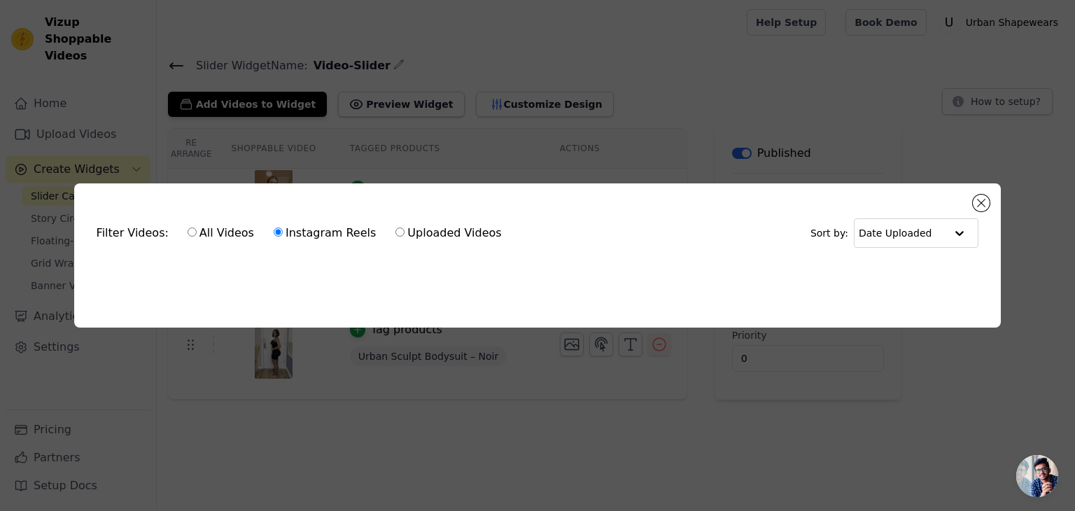
click at [191, 233] on label "All Videos" at bounding box center [221, 233] width 68 height 18
click at [191, 233] on input "All Videos" at bounding box center [192, 231] width 9 height 9
radio input "true"
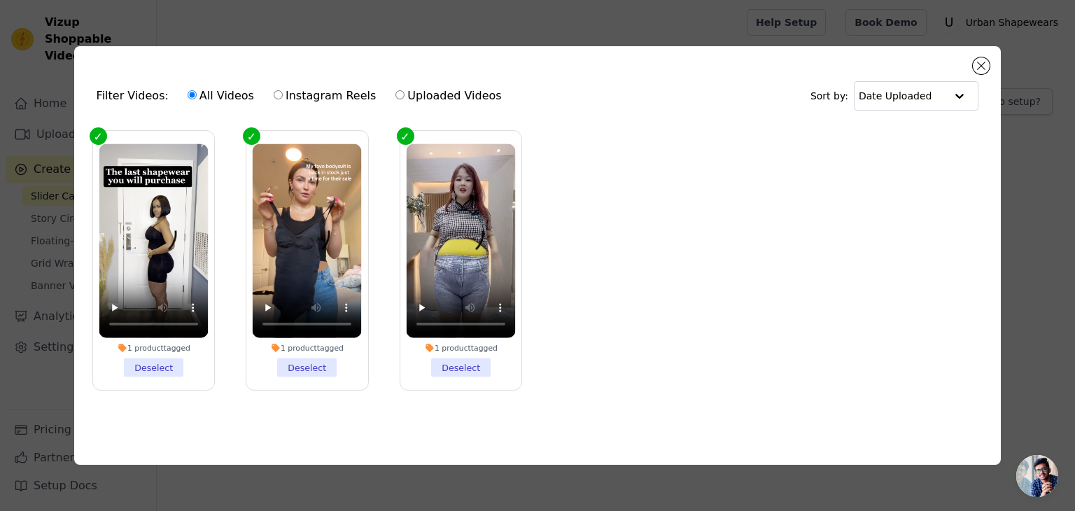
click at [406, 96] on label "Uploaded Videos" at bounding box center [448, 96] width 107 height 18
click at [404, 96] on input "Uploaded Videos" at bounding box center [399, 94] width 9 height 9
radio input "true"
click at [987, 66] on button "Close modal" at bounding box center [981, 65] width 17 height 17
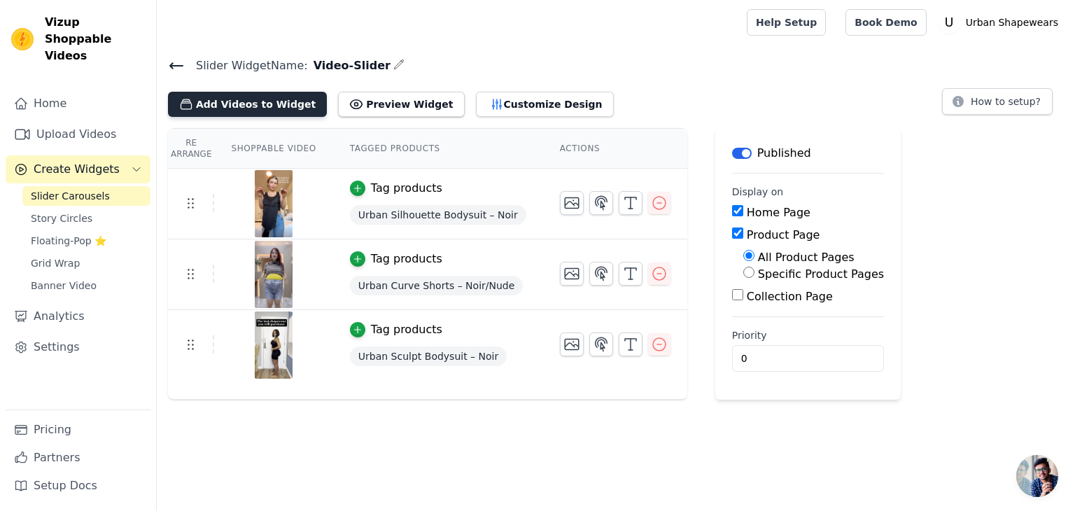
click at [298, 99] on button "Add Videos to Widget" at bounding box center [247, 104] width 159 height 25
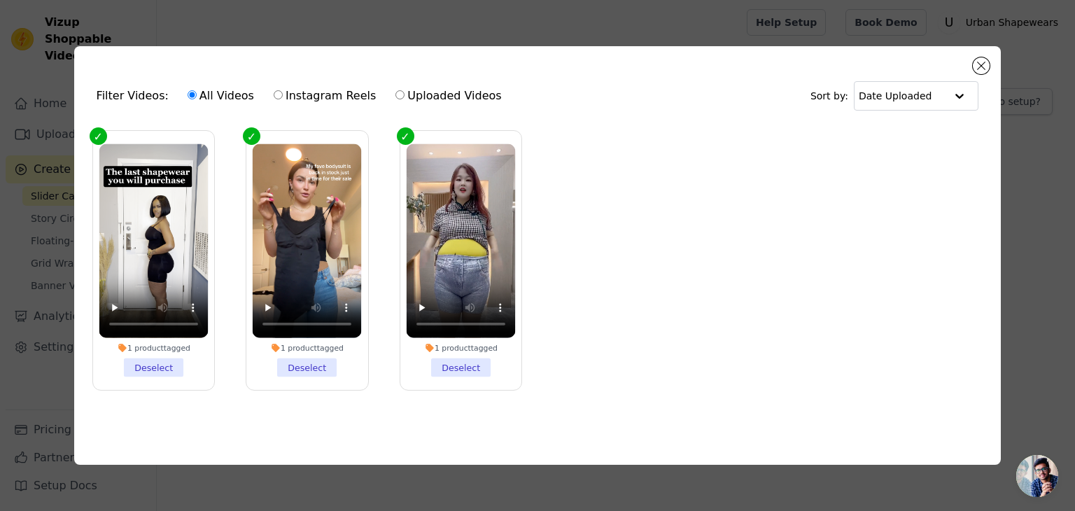
click at [274, 90] on input "Instagram Reels" at bounding box center [278, 94] width 9 height 9
radio input "true"
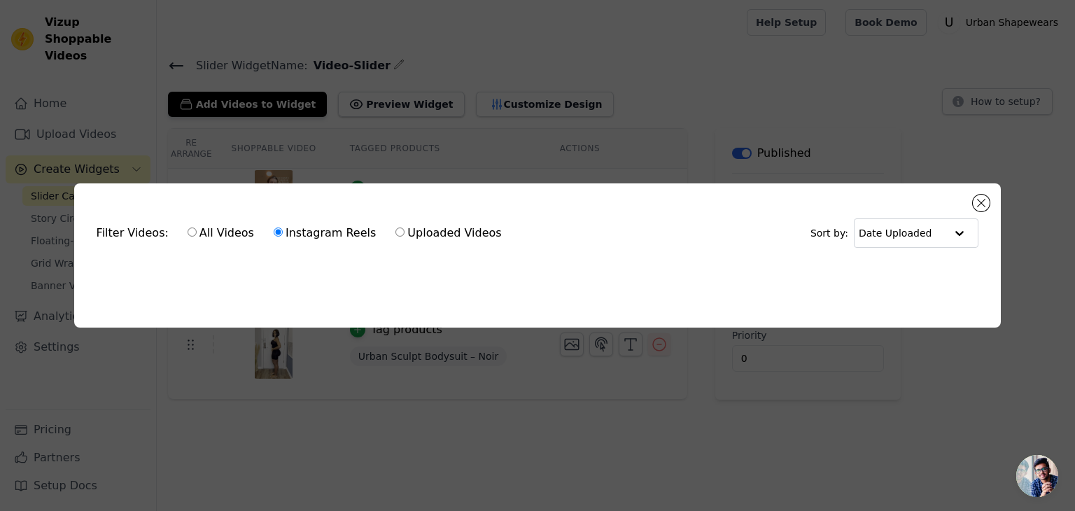
click at [261, 287] on div "Filter Videos: All Videos Instagram Reels Uploaded Videos Sort by: Date Uploade…" at bounding box center [537, 255] width 927 height 144
click at [80, 276] on div "Filter Videos: All Videos Instagram Reels Uploaded Videos Sort by: Date Uploade…" at bounding box center [537, 255] width 927 height 144
click at [85, 277] on ul at bounding box center [537, 271] width 905 height 22
click at [985, 196] on button "Close modal" at bounding box center [981, 203] width 17 height 17
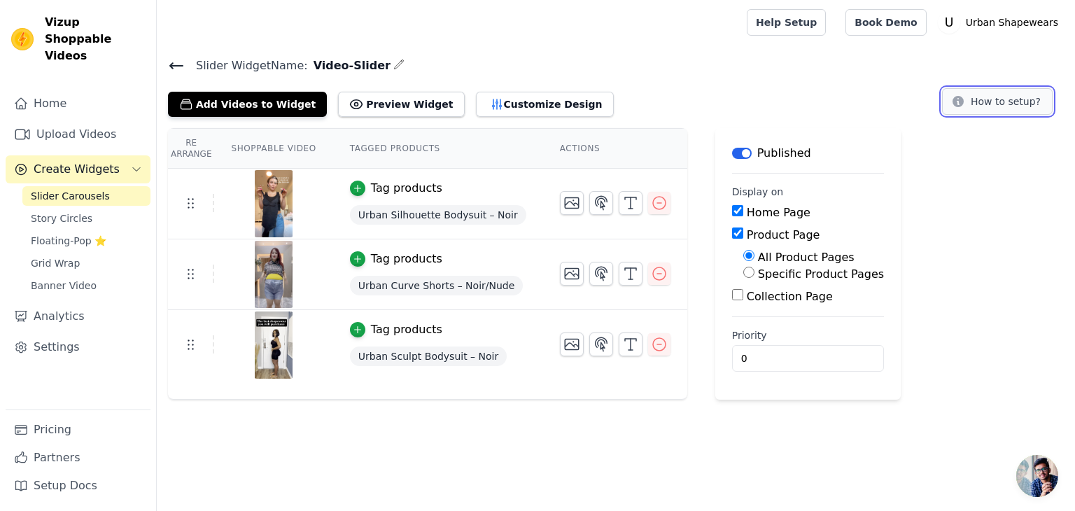
click at [965, 106] on icon at bounding box center [958, 101] width 14 height 14
click at [153, 78] on div "Home Upload Videos Create Widgets Slider Carousels Story Circles Floating-Pop ⭐…" at bounding box center [78, 294] width 156 height 432
click at [178, 64] on icon at bounding box center [176, 66] width 13 height 6
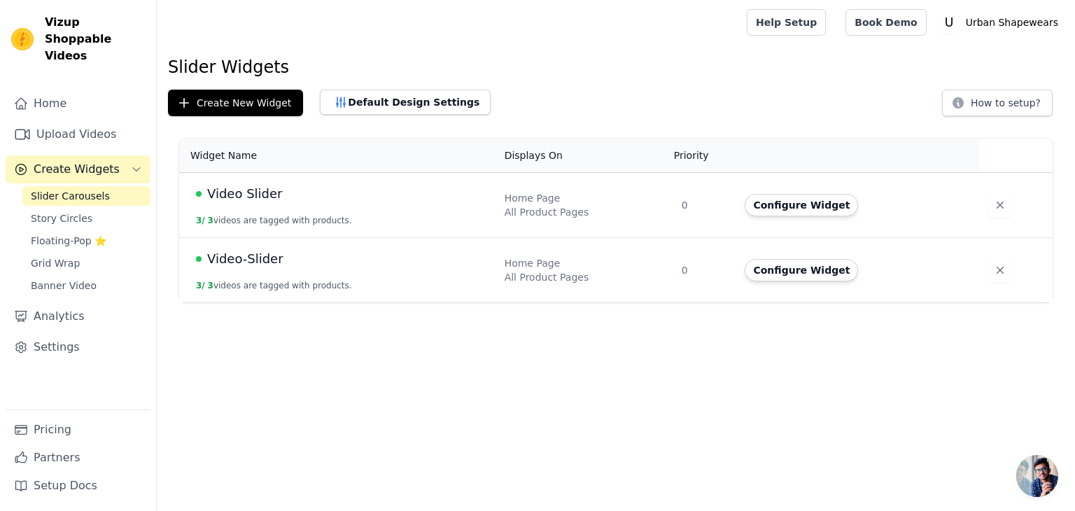
drag, startPoint x: 255, startPoint y: 255, endPoint x: 277, endPoint y: 255, distance: 22.4
click at [255, 255] on span "Video-Slider" at bounding box center [245, 259] width 76 height 20
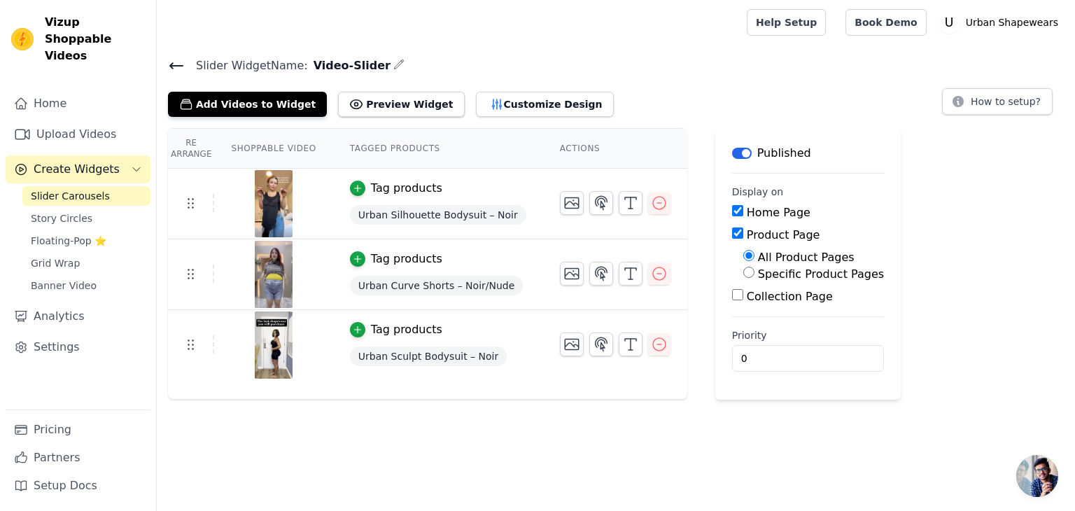
click at [155, 78] on div "Home Upload Videos Create Widgets Slider Carousels Story Circles Floating-Pop ⭐…" at bounding box center [78, 294] width 156 height 432
click at [169, 64] on icon at bounding box center [176, 65] width 17 height 17
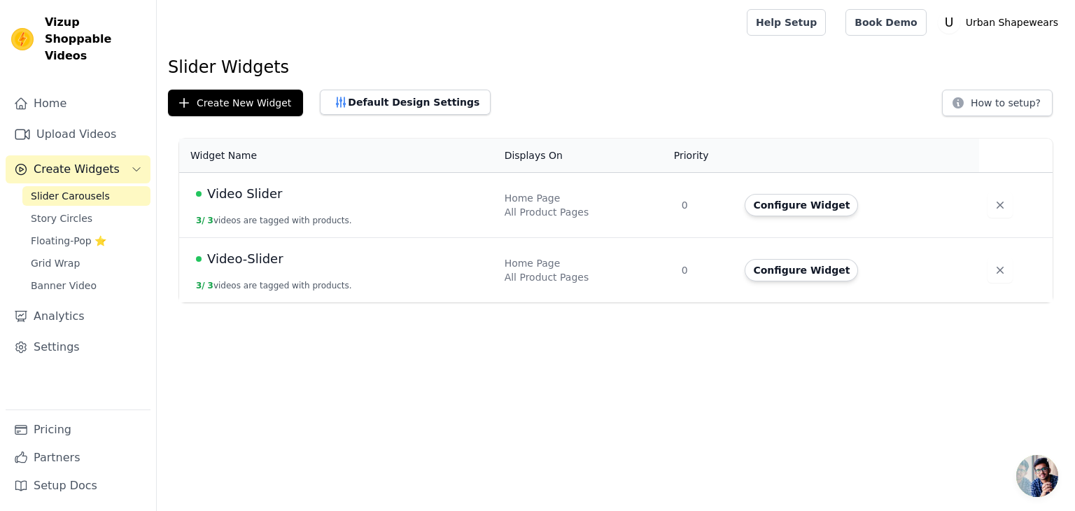
click at [273, 192] on span "Video Slider" at bounding box center [244, 194] width 75 height 20
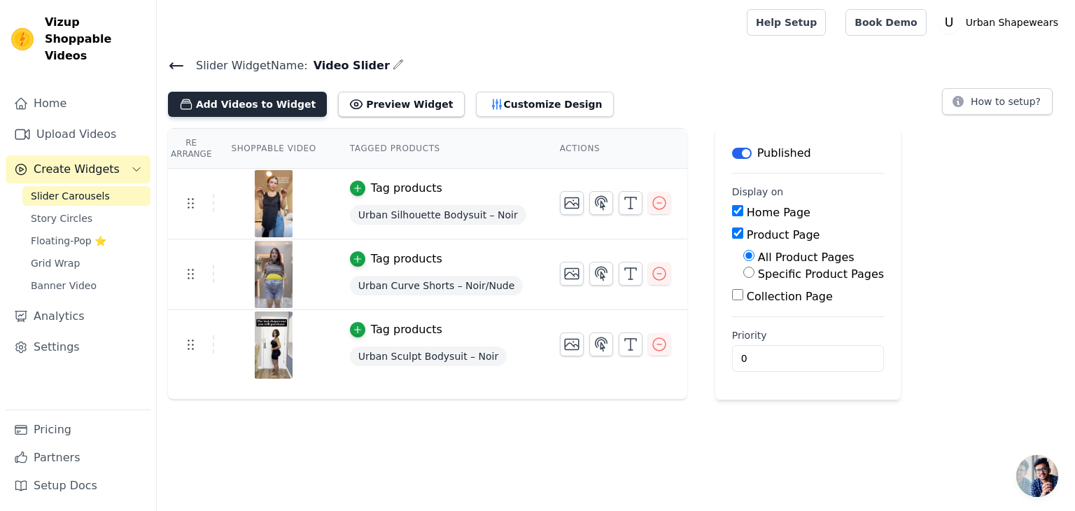
click at [221, 104] on button "Add Videos to Widget" at bounding box center [247, 104] width 159 height 25
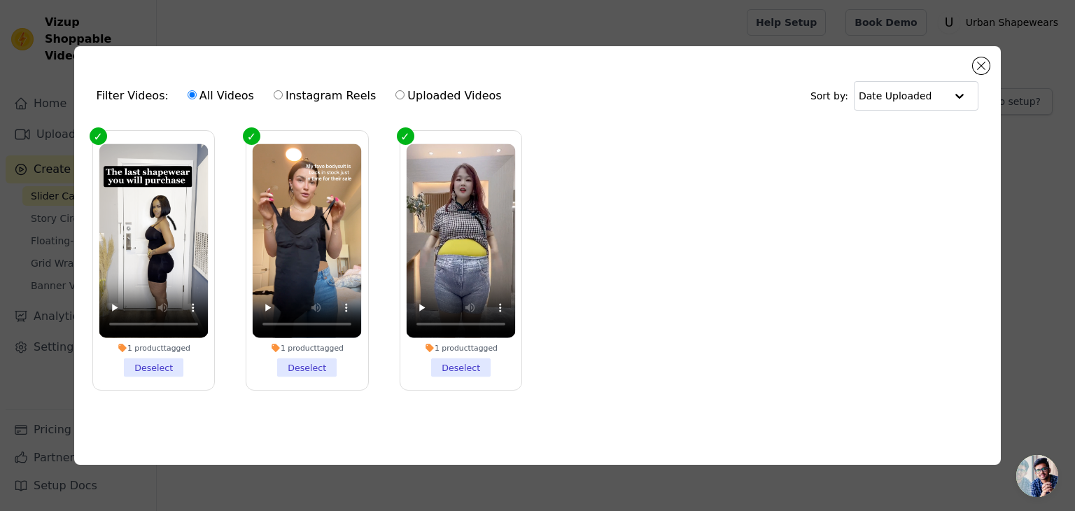
click at [300, 92] on label "Instagram Reels" at bounding box center [325, 96] width 104 height 18
click at [283, 92] on input "Instagram Reels" at bounding box center [278, 94] width 9 height 9
radio input "true"
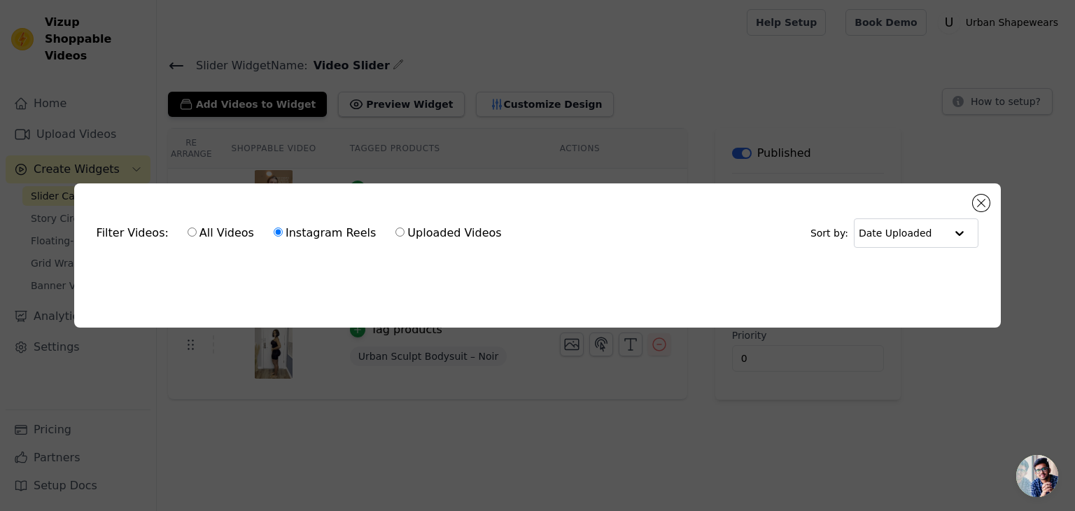
click at [990, 204] on div "Filter Videos: All Videos Instagram Reels Uploaded Videos Sort by: Date Uploade…" at bounding box center [537, 255] width 927 height 144
click at [982, 198] on button "Close modal" at bounding box center [981, 203] width 17 height 17
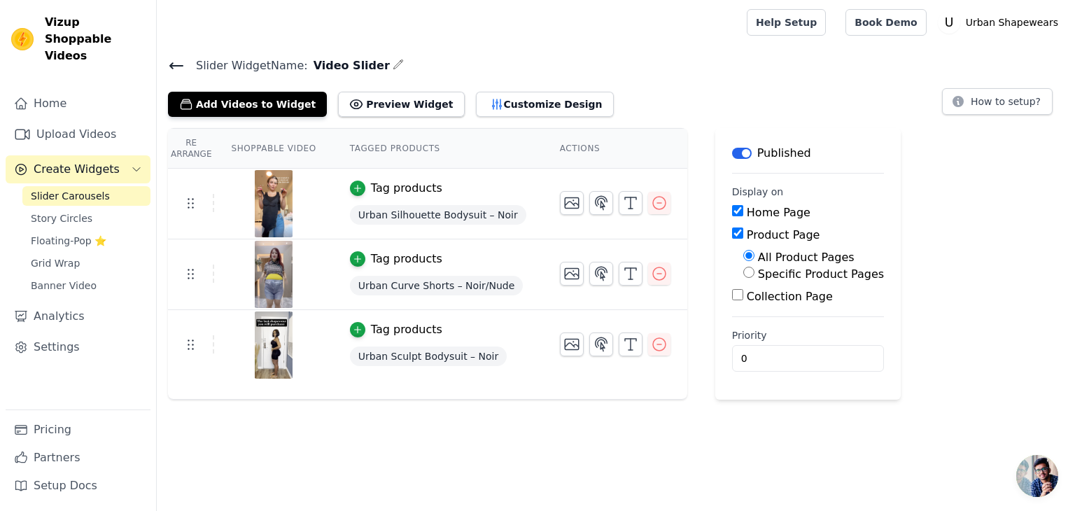
click at [179, 50] on main "Slider Widget Name: Video Slider Add Videos to Widget Preview Widget Customize …" at bounding box center [616, 222] width 918 height 355
click at [174, 51] on main "Slider Widget Name: Video Slider Add Videos to Widget Preview Widget Customize …" at bounding box center [616, 222] width 918 height 355
click at [176, 57] on icon at bounding box center [176, 65] width 17 height 17
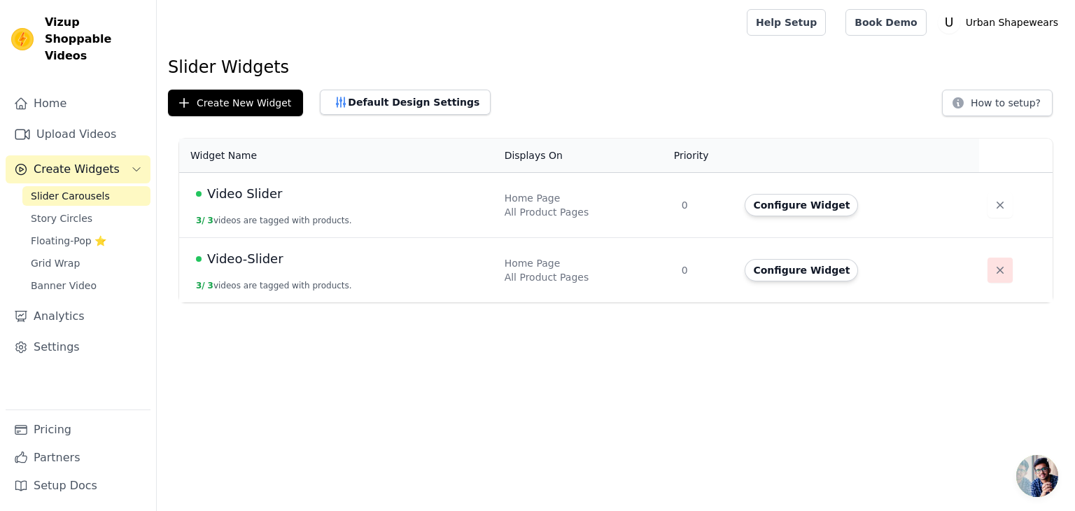
click at [999, 269] on icon "button" at bounding box center [1000, 270] width 14 height 14
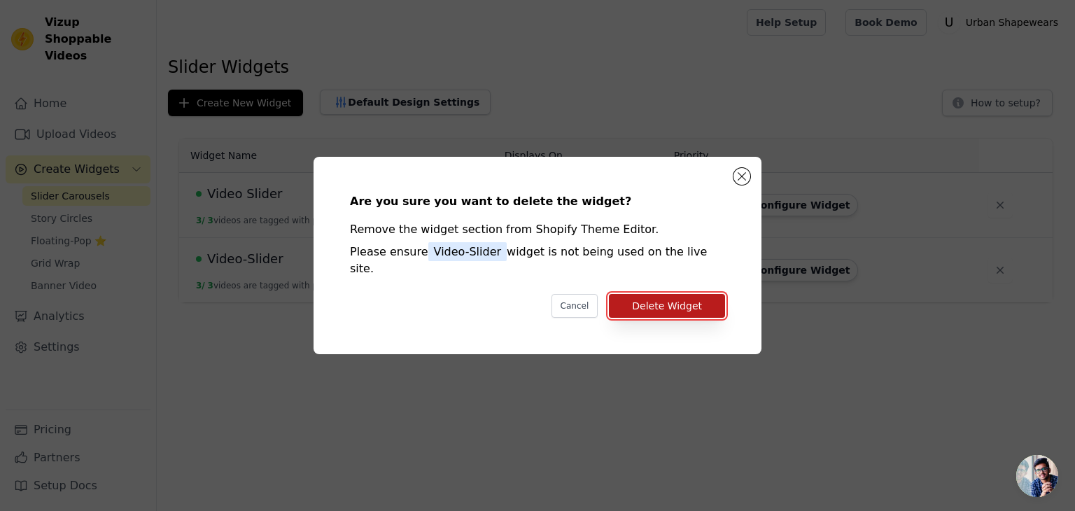
click at [673, 294] on button "Delete Widget" at bounding box center [667, 306] width 116 height 24
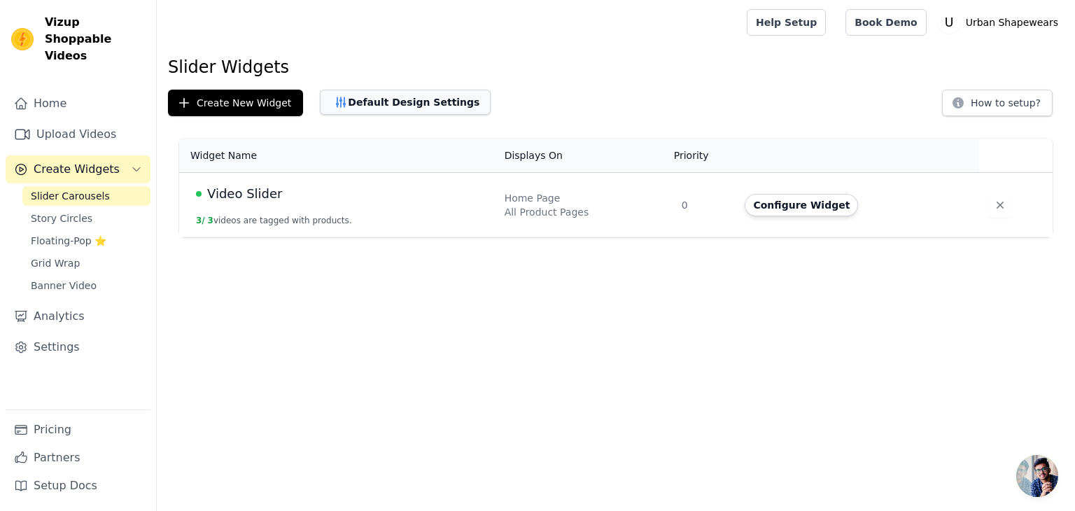
click at [423, 101] on button "Default Design Settings" at bounding box center [405, 102] width 171 height 25
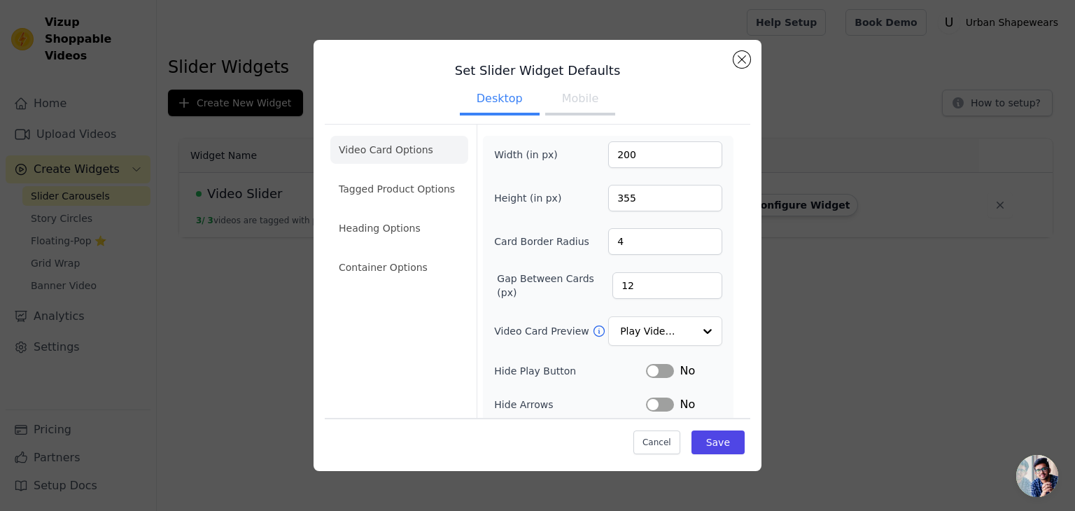
drag, startPoint x: 757, startPoint y: 56, endPoint x: 623, endPoint y: 54, distance: 133.7
click at [756, 55] on div "Set Slider Widget Defaults Desktop Mobile Video Card Options Tagged Product Opt…" at bounding box center [537, 255] width 448 height 431
drag, startPoint x: 740, startPoint y: 56, endPoint x: 730, endPoint y: 59, distance: 10.4
click at [741, 57] on button "Close modal" at bounding box center [741, 59] width 17 height 17
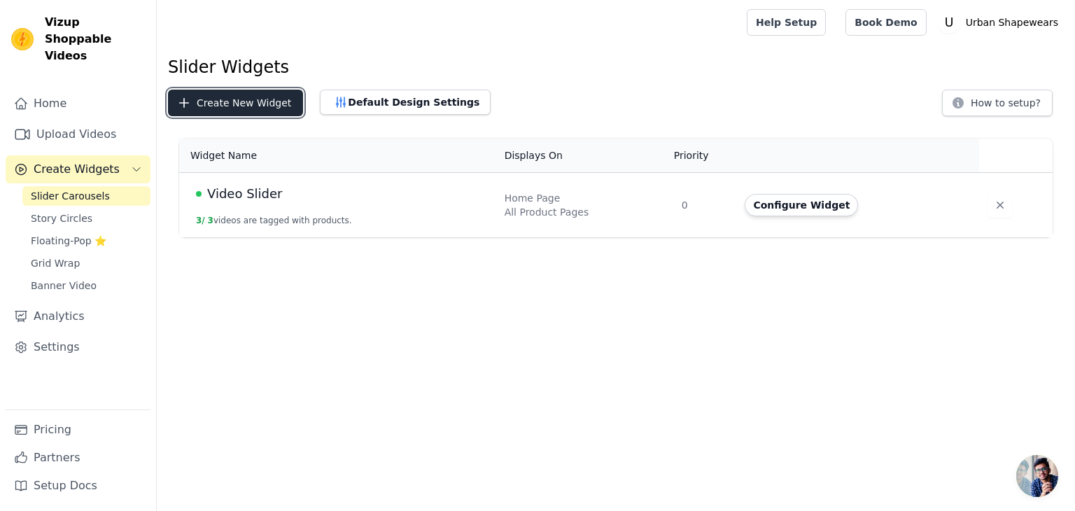
click at [256, 93] on button "Create New Widget" at bounding box center [235, 103] width 135 height 27
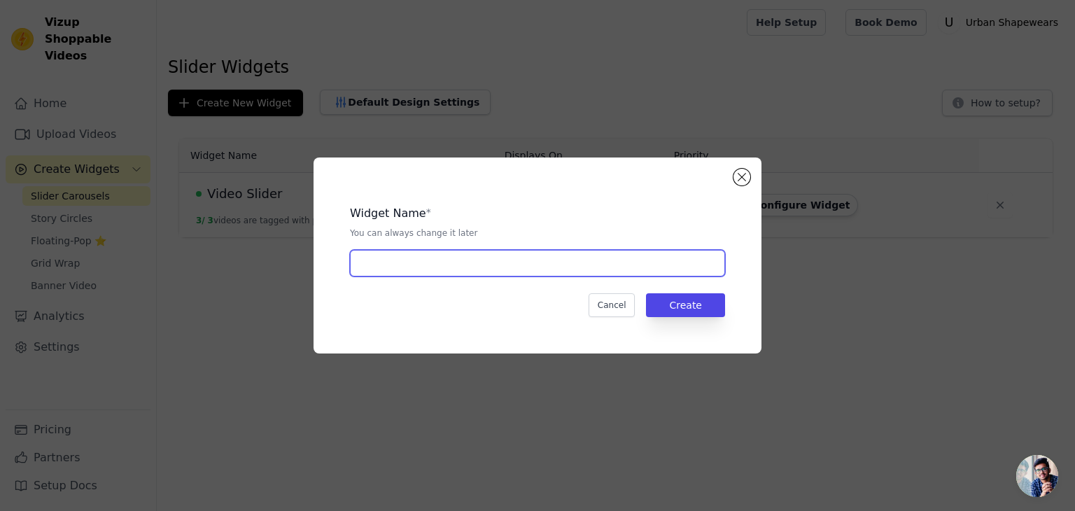
click at [451, 256] on input "text" at bounding box center [537, 263] width 375 height 27
type input "Video-Slider"
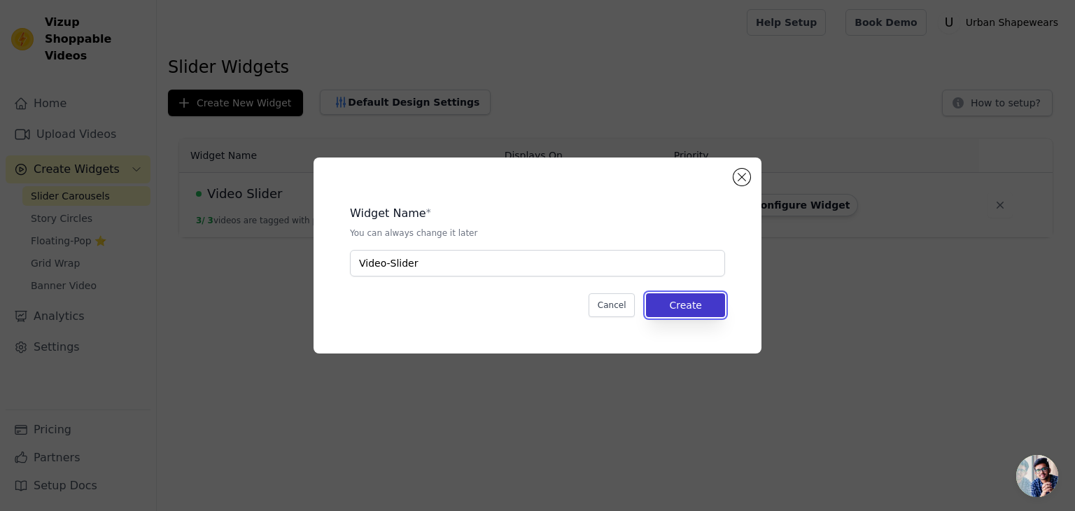
click at [698, 309] on button "Create" at bounding box center [685, 305] width 79 height 24
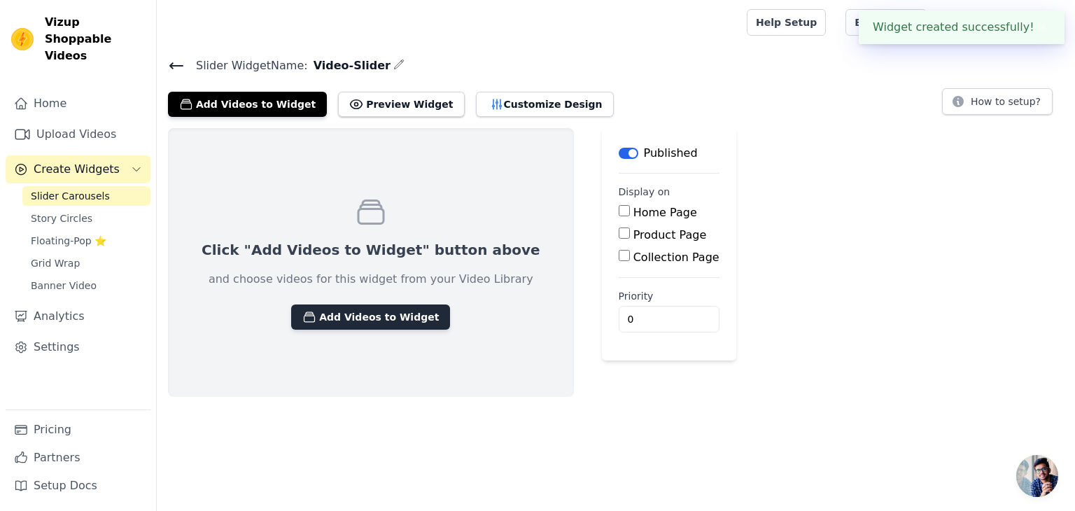
click at [404, 311] on button "Add Videos to Widget" at bounding box center [370, 316] width 159 height 25
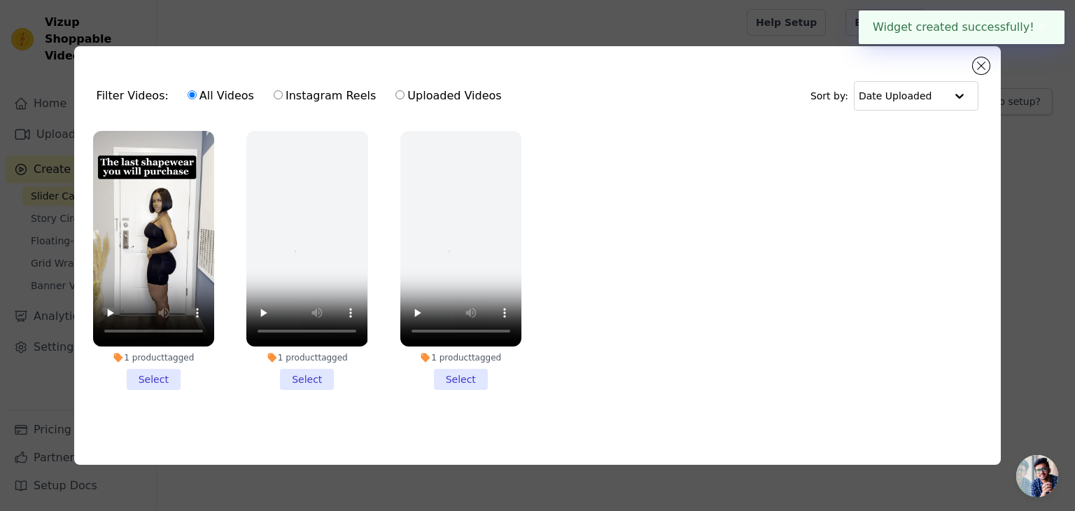
click at [313, 91] on label "Instagram Reels" at bounding box center [325, 96] width 104 height 18
click at [283, 91] on input "Instagram Reels" at bounding box center [278, 94] width 9 height 9
radio input "true"
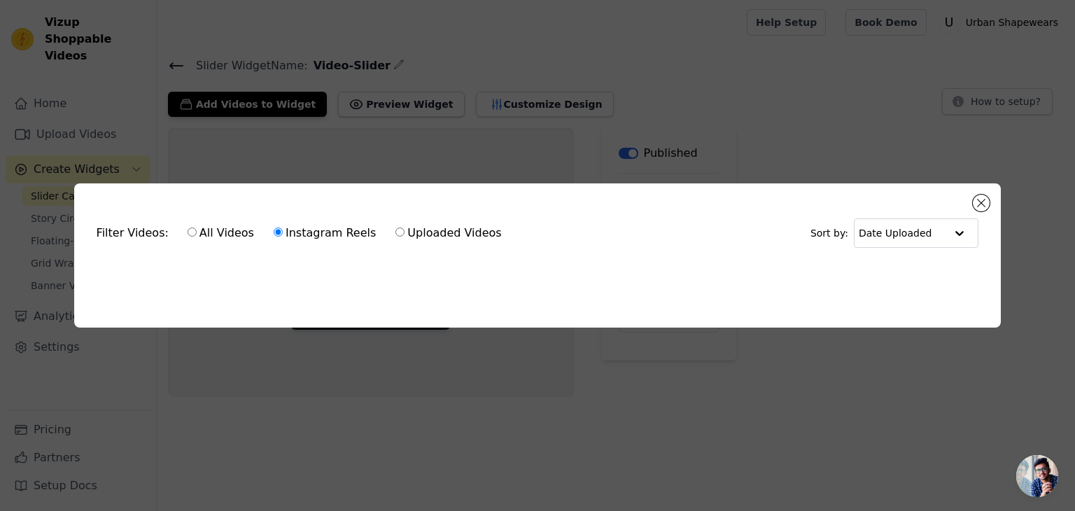
click at [229, 227] on label "All Videos" at bounding box center [221, 233] width 68 height 18
click at [197, 227] on input "All Videos" at bounding box center [192, 231] width 9 height 9
radio input "true"
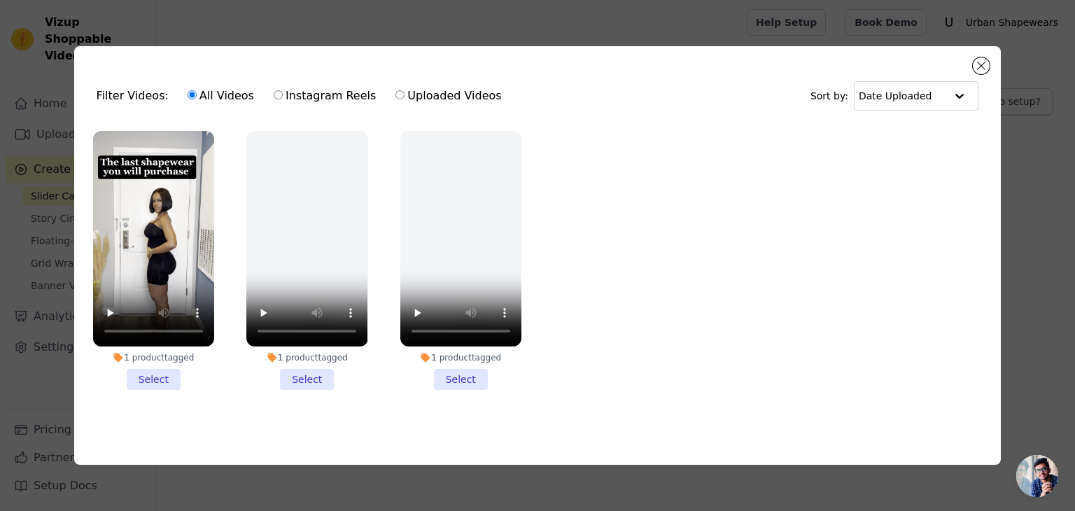
click at [408, 92] on label "Uploaded Videos" at bounding box center [448, 96] width 107 height 18
click at [404, 92] on input "Uploaded Videos" at bounding box center [399, 94] width 9 height 9
radio input "true"
click at [142, 92] on div "Filter Videos: All Videos Instagram Reels Uploaded Videos" at bounding box center [303, 96] width 413 height 32
click at [980, 59] on button "Close modal" at bounding box center [981, 65] width 17 height 17
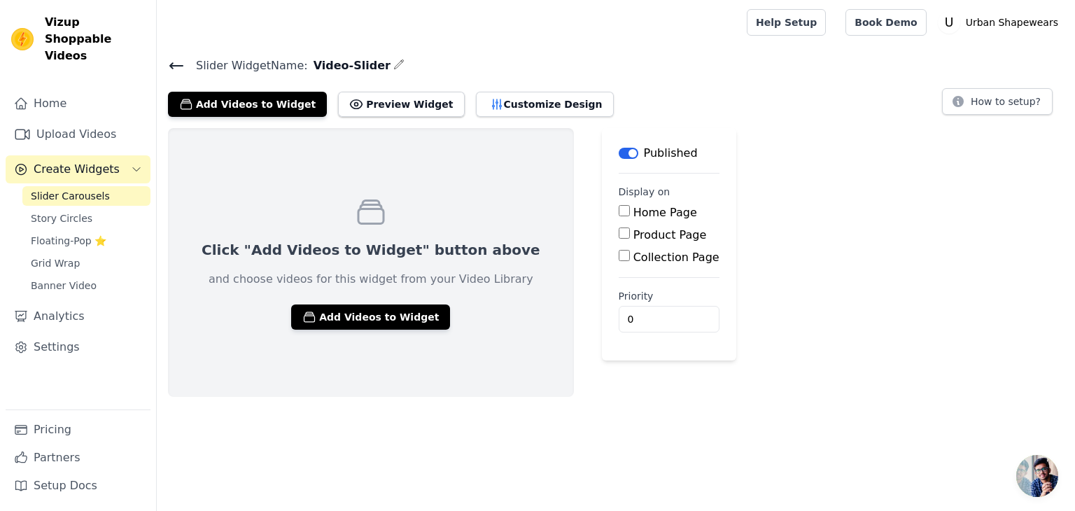
click at [383, 261] on div "Click "Add Videos to Widget" button above and choose videos for this widget fro…" at bounding box center [371, 262] width 406 height 269
click at [371, 250] on p "Click "Add Videos to Widget" button above" at bounding box center [371, 250] width 339 height 20
click at [346, 322] on button "Add Videos to Widget" at bounding box center [370, 316] width 159 height 25
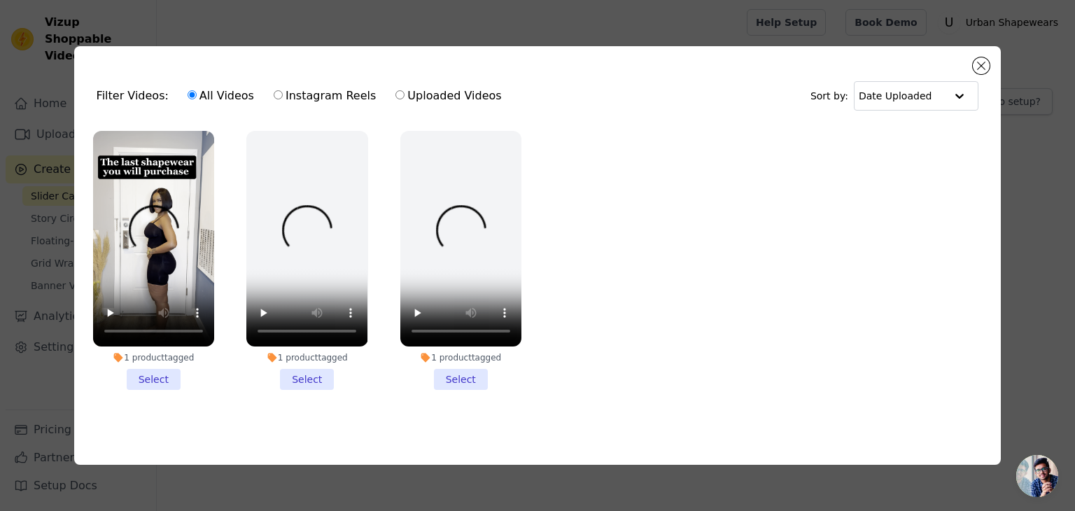
drag, startPoint x: 690, startPoint y: 205, endPoint x: 861, endPoint y: 153, distance: 179.3
click at [691, 205] on ul "1 product tagged Select 1 product tagged Select 1 product tagged Select" at bounding box center [537, 271] width 905 height 297
click at [959, 104] on div at bounding box center [959, 96] width 28 height 28
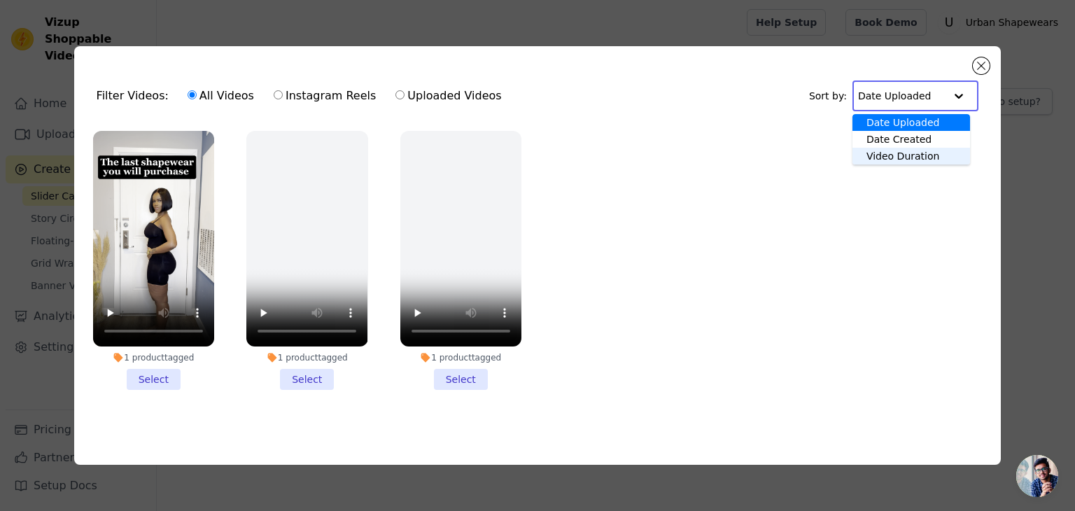
click at [945, 148] on div "Video Duration" at bounding box center [911, 156] width 118 height 17
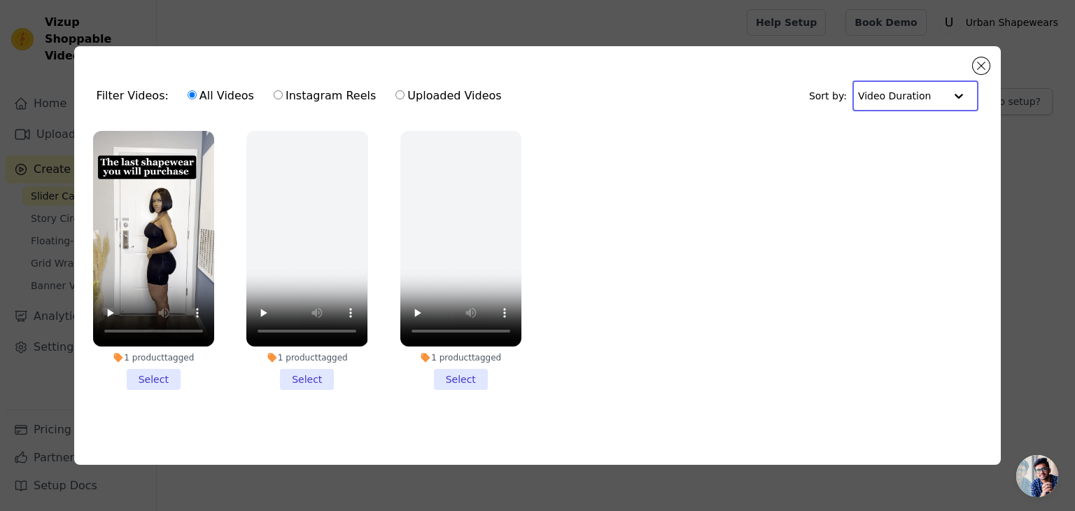
click at [925, 85] on input "text" at bounding box center [901, 96] width 87 height 28
click at [934, 114] on div "Date Uploaded" at bounding box center [911, 122] width 118 height 17
click at [940, 98] on input "text" at bounding box center [901, 96] width 87 height 28
drag, startPoint x: 649, startPoint y: 269, endPoint x: 763, endPoint y: 205, distance: 130.4
click at [669, 258] on ul "1 product tagged Select 1 product tagged Select 1 product tagged Select" at bounding box center [537, 271] width 905 height 297
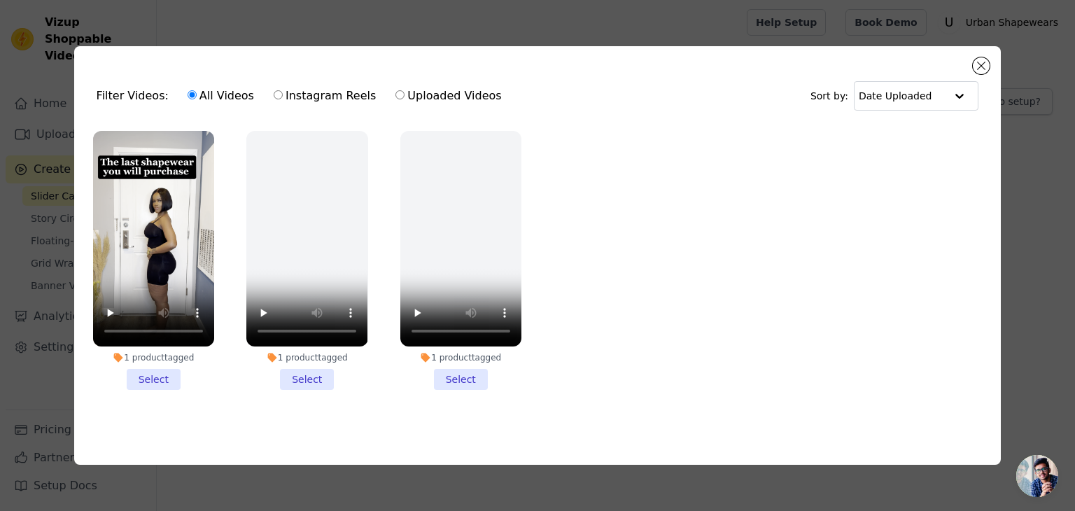
drag, startPoint x: 410, startPoint y: 86, endPoint x: 402, endPoint y: 96, distance: 12.9
click at [407, 90] on label "Uploaded Videos" at bounding box center [448, 96] width 107 height 18
click at [395, 90] on label "Uploaded Videos" at bounding box center [448, 96] width 107 height 18
click at [395, 90] on input "Uploaded Videos" at bounding box center [399, 94] width 9 height 9
radio input "true"
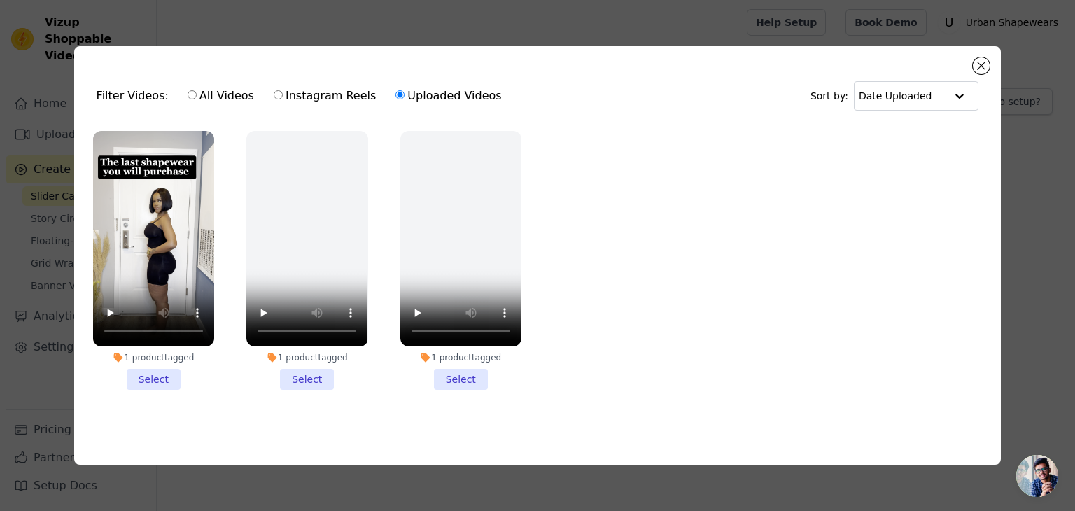
click at [129, 100] on div "Filter Videos: All Videos Instagram Reels Uploaded Videos" at bounding box center [303, 96] width 413 height 32
click at [129, 98] on div "Filter Videos: All Videos Instagram Reels Uploaded Videos" at bounding box center [303, 96] width 413 height 32
click at [982, 47] on div "Filter Videos: All Videos Instagram Reels Uploaded Videos Sort by: Date Uploade…" at bounding box center [537, 255] width 927 height 418
click at [982, 51] on div "Filter Videos: All Videos Instagram Reels Uploaded Videos Sort by: Date Uploade…" at bounding box center [537, 255] width 927 height 418
click at [986, 57] on button "Close modal" at bounding box center [981, 65] width 17 height 17
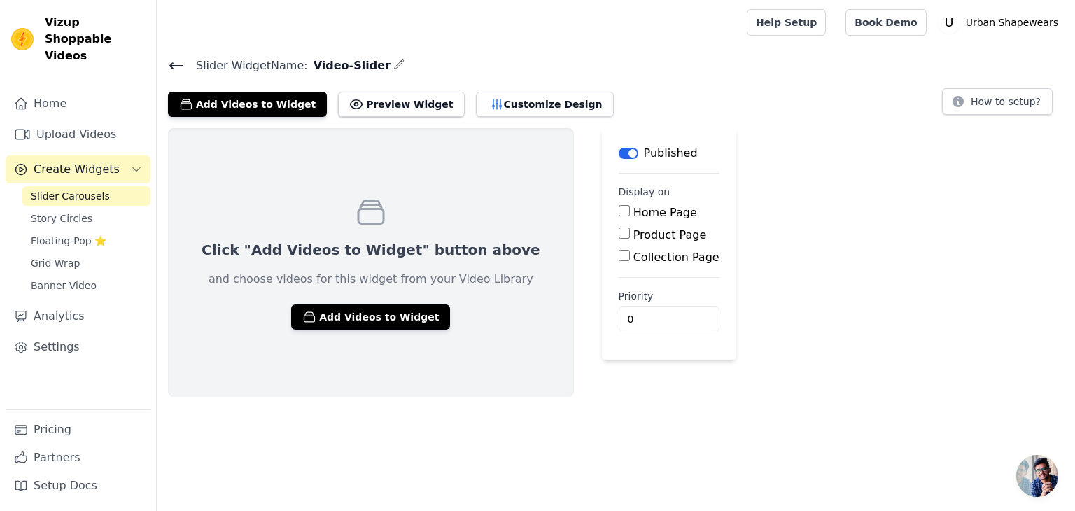
click at [176, 58] on icon at bounding box center [176, 65] width 17 height 17
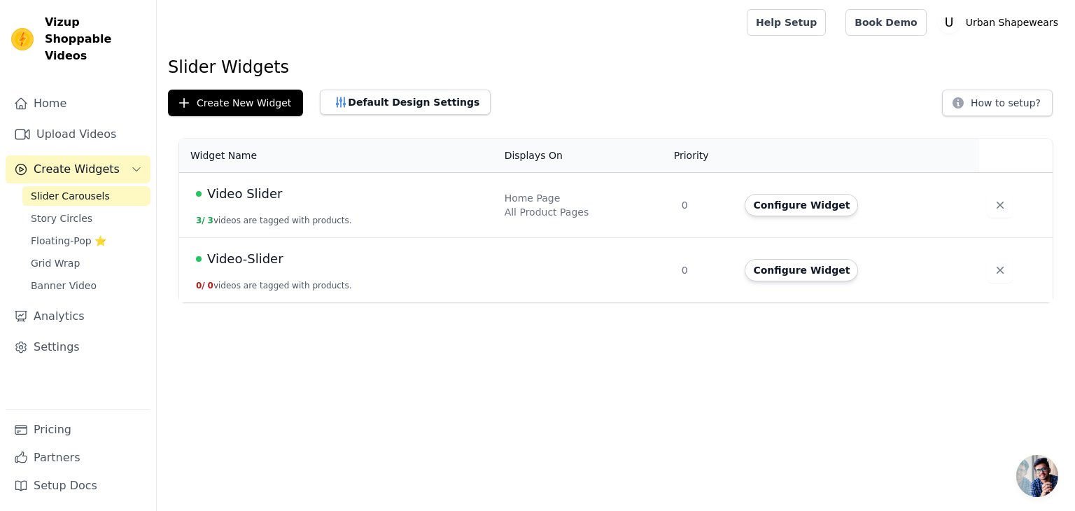
click at [94, 161] on span "Create Widgets" at bounding box center [77, 169] width 86 height 17
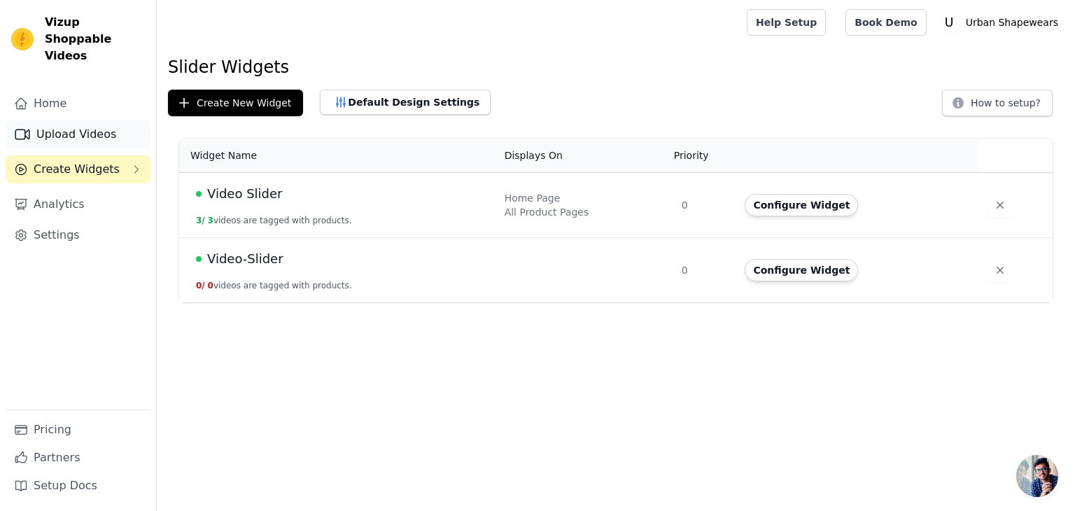
click at [105, 120] on link "Upload Videos" at bounding box center [78, 134] width 145 height 28
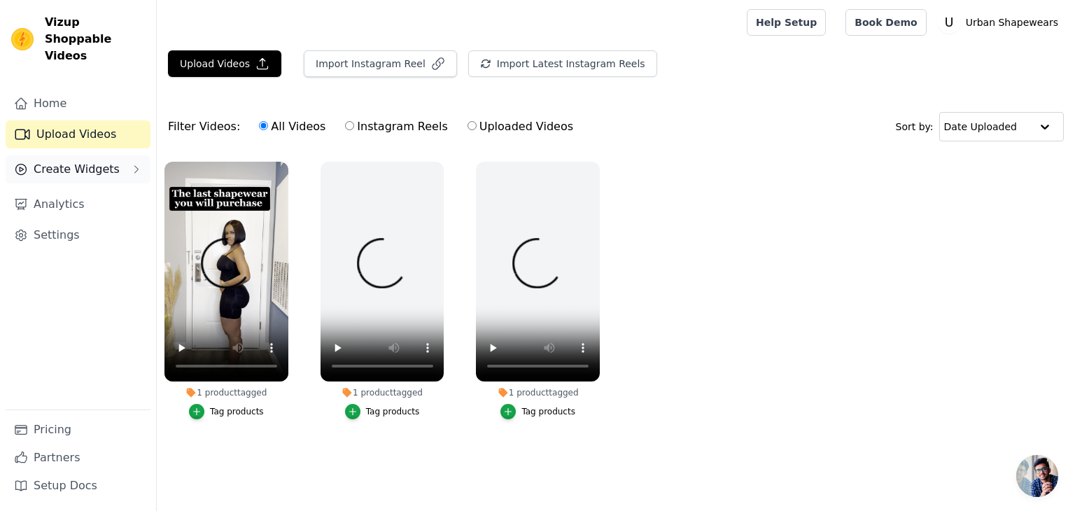
click at [48, 161] on span "Create Widgets" at bounding box center [77, 169] width 86 height 17
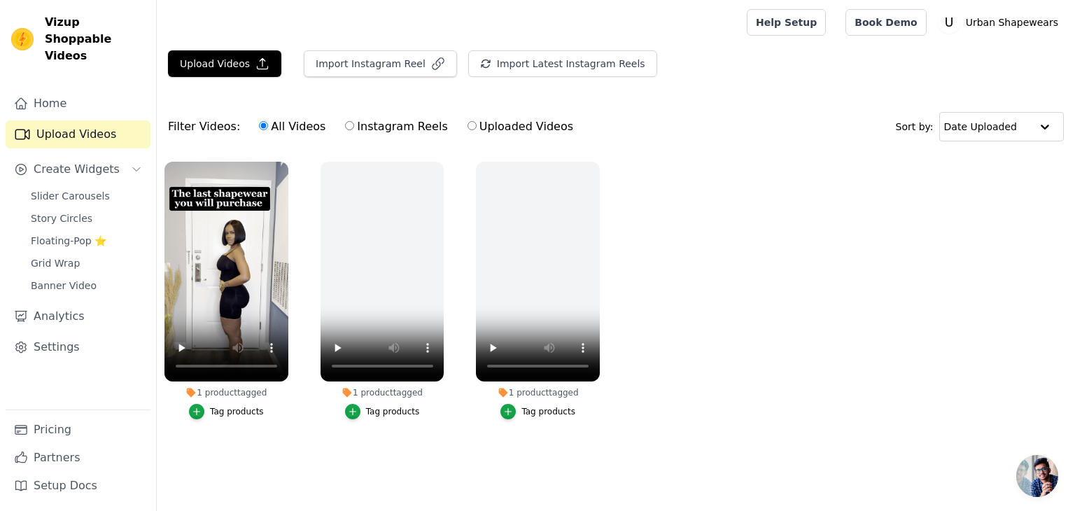
drag, startPoint x: 92, startPoint y: 120, endPoint x: 109, endPoint y: 120, distance: 16.8
click at [92, 120] on link "Upload Videos" at bounding box center [78, 134] width 145 height 28
click at [407, 57] on button "Import Instagram Reel" at bounding box center [380, 63] width 153 height 27
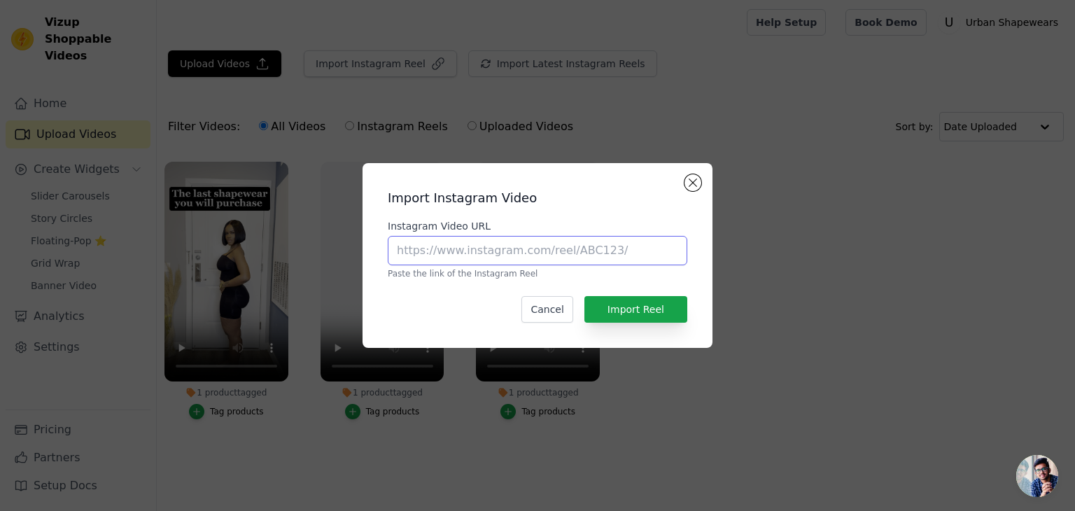
click at [532, 255] on input "Instagram Video URL" at bounding box center [537, 250] width 299 height 29
paste input "https://www.instagram.com/reel/DLUxayspW_B/?utm_source=ig_web_copy_link&igsh=Mz…"
type input "https://www.instagram.com/reel/DLUxayspW_B/?utm_source=ig_web_copy_link&igsh=Mz…"
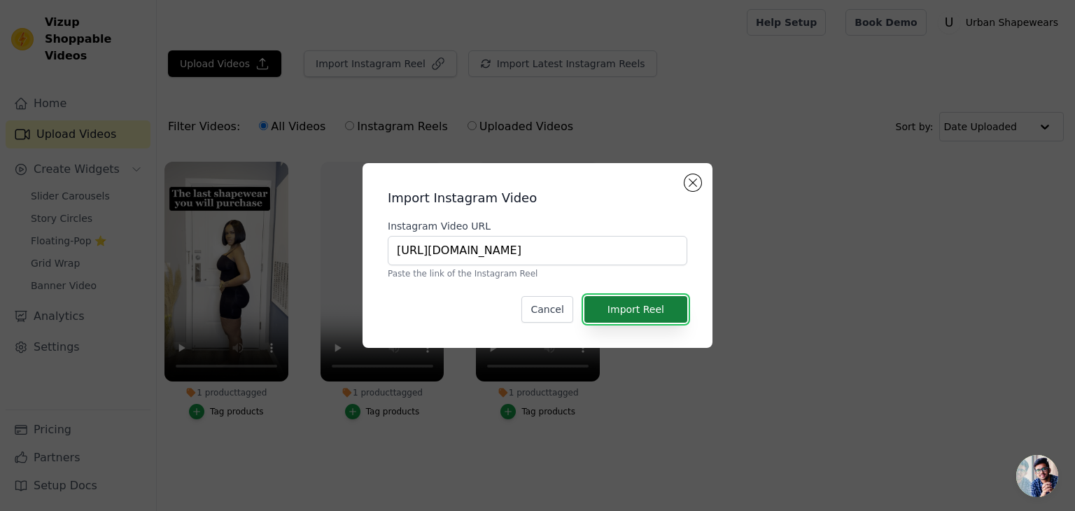
scroll to position [0, 0]
click at [634, 312] on button "Import Reel" at bounding box center [635, 309] width 103 height 27
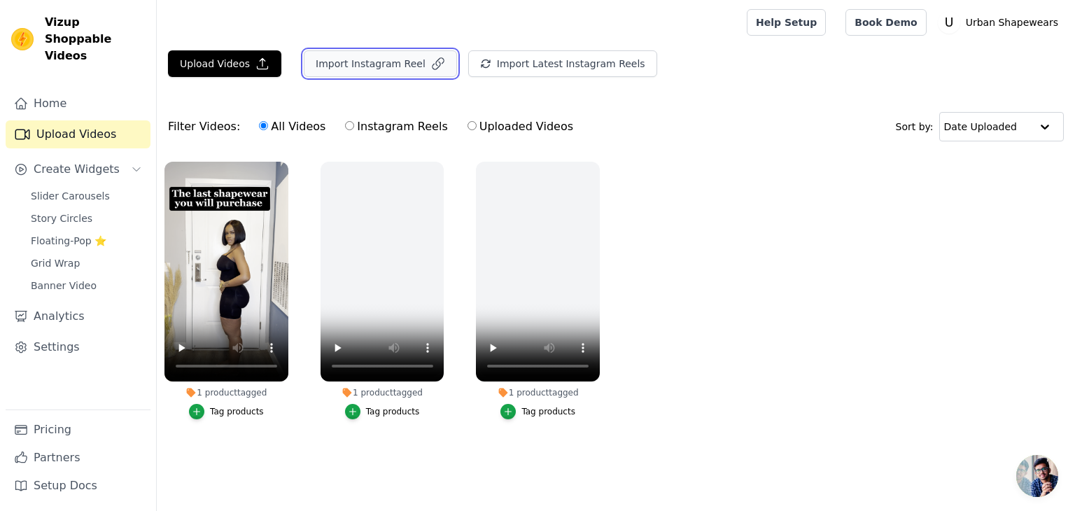
click at [431, 65] on icon "button" at bounding box center [438, 64] width 14 height 14
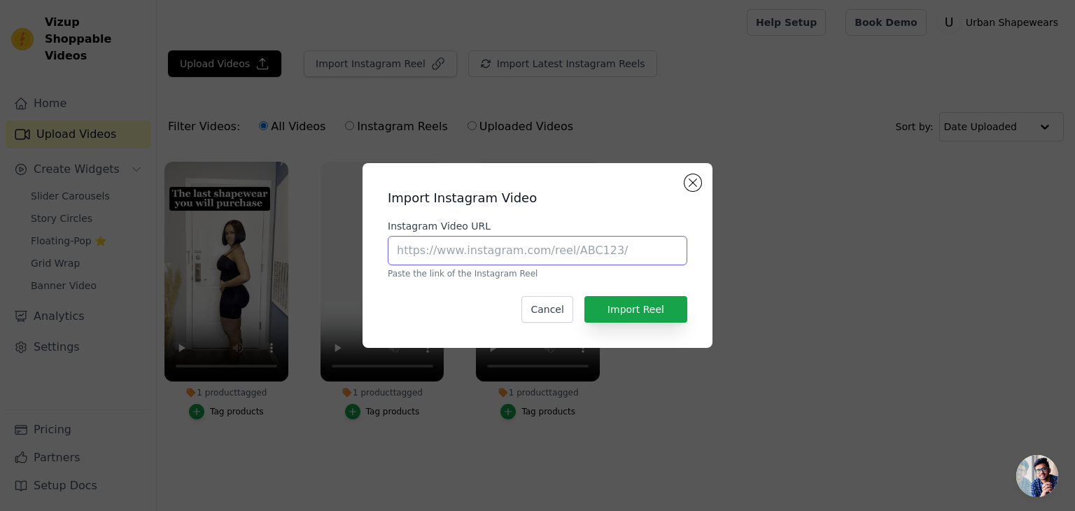
click at [562, 253] on input "Instagram Video URL" at bounding box center [537, 250] width 299 height 29
paste input "https://www.instagram.com/reel/DFz8NJEKLvx/?utm_source=ig_web_copy_link&igsh=Mz…"
type input "https://www.instagram.com/reel/DFz8NJEKLvx/?utm_source=ig_web_copy_link&igsh=Mz…"
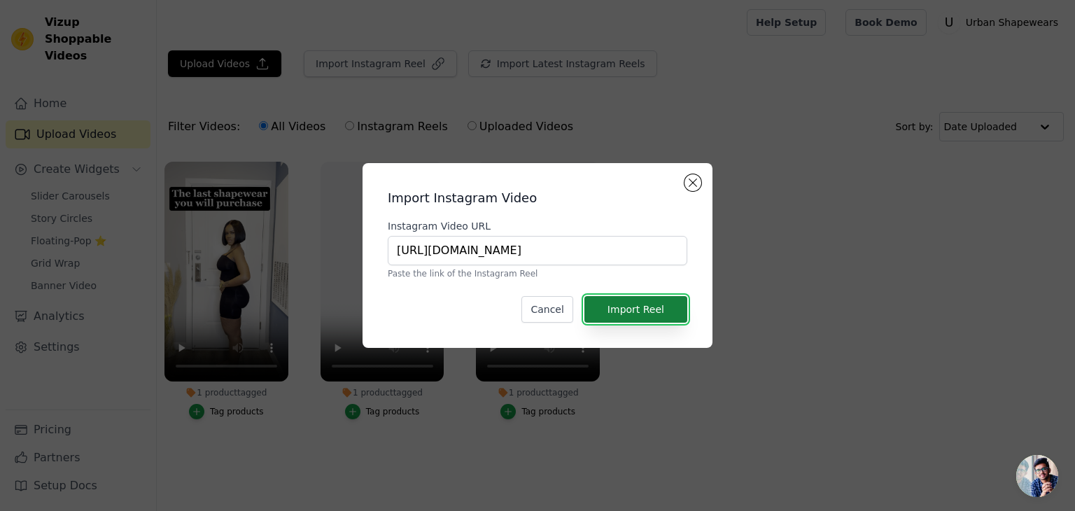
scroll to position [0, 0]
click at [621, 311] on button "Import Reel" at bounding box center [635, 309] width 103 height 27
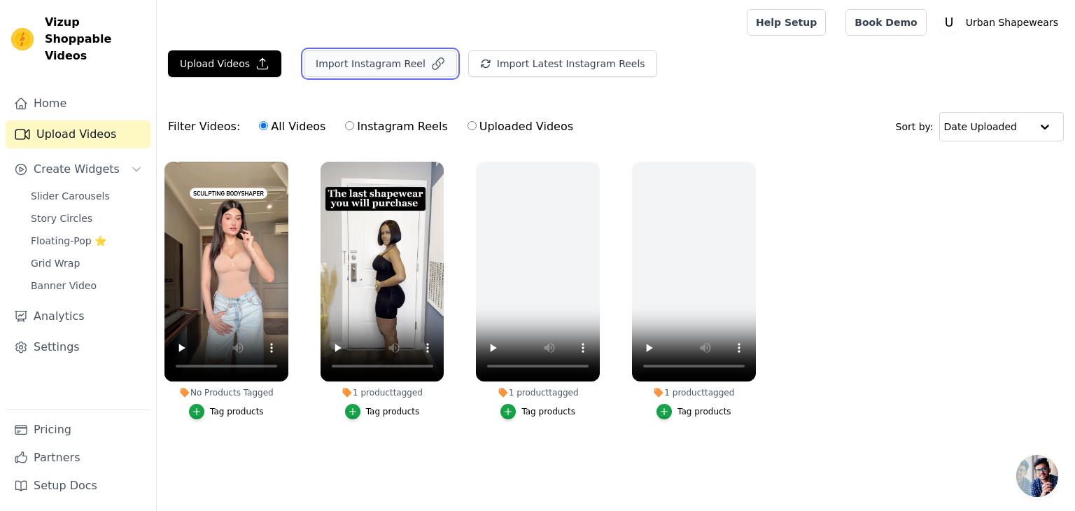
click at [414, 57] on button "Import Instagram Reel" at bounding box center [380, 63] width 153 height 27
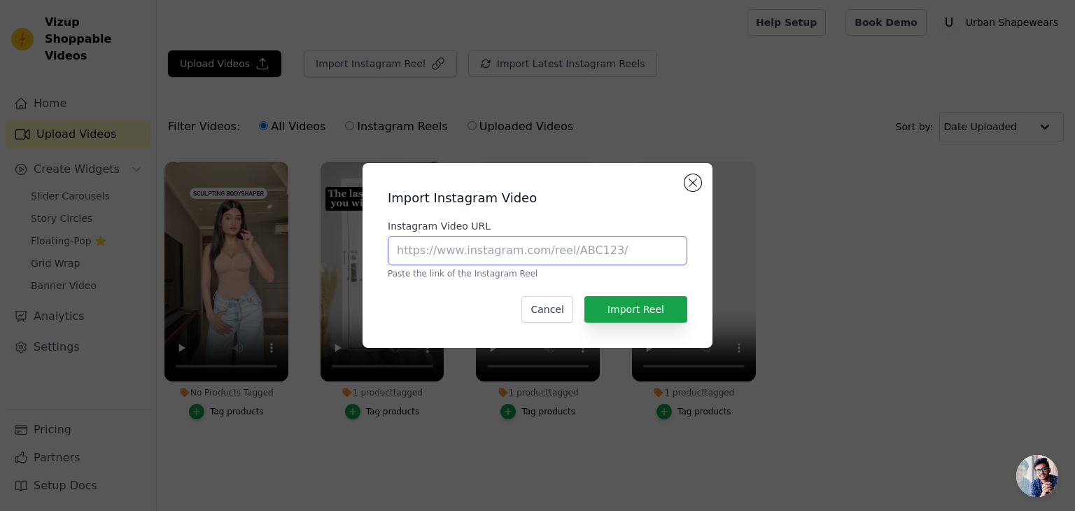
click at [456, 250] on input "Instagram Video URL" at bounding box center [537, 250] width 299 height 29
paste input "https://www.instagram.com/reel/DFsTG8mpN7b/?utm_source=ig_web_copy_link&igsh=Mz…"
type input "https://www.instagram.com/reel/DFsTG8mpN7b/?utm_source=ig_web_copy_link&igsh=Mz…"
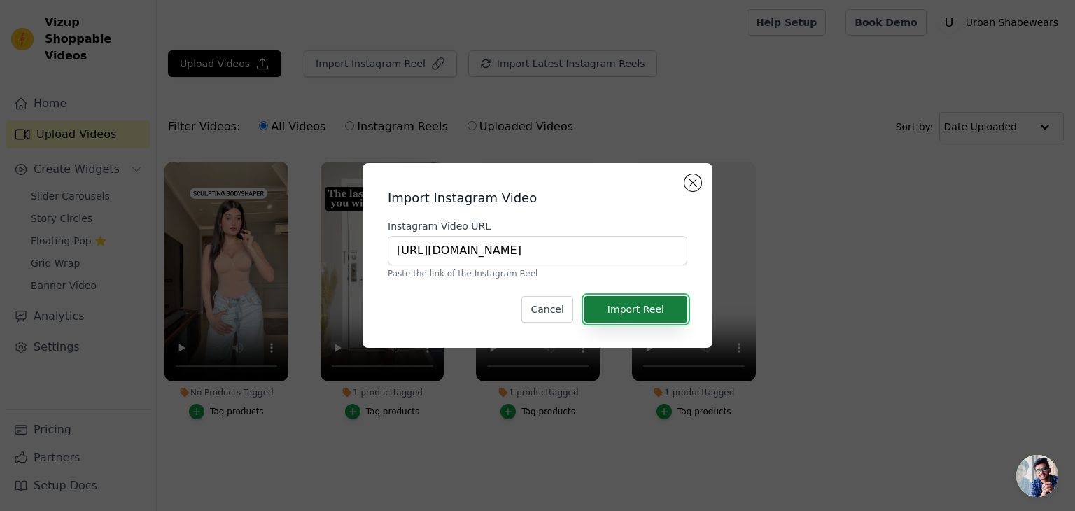
scroll to position [0, 0]
click at [658, 317] on button "Import Reel" at bounding box center [635, 309] width 103 height 27
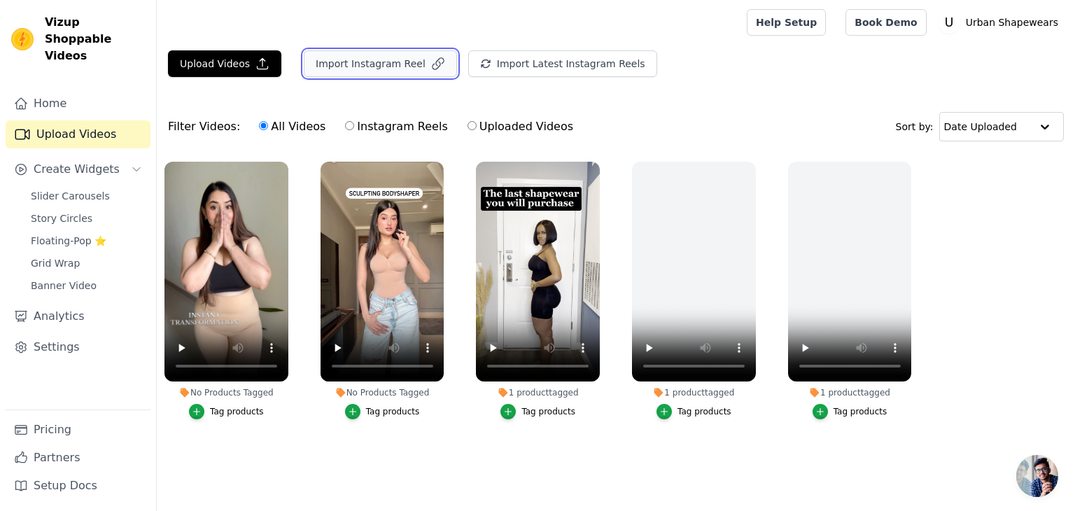
click at [347, 65] on button "Import Instagram Reel" at bounding box center [380, 63] width 153 height 27
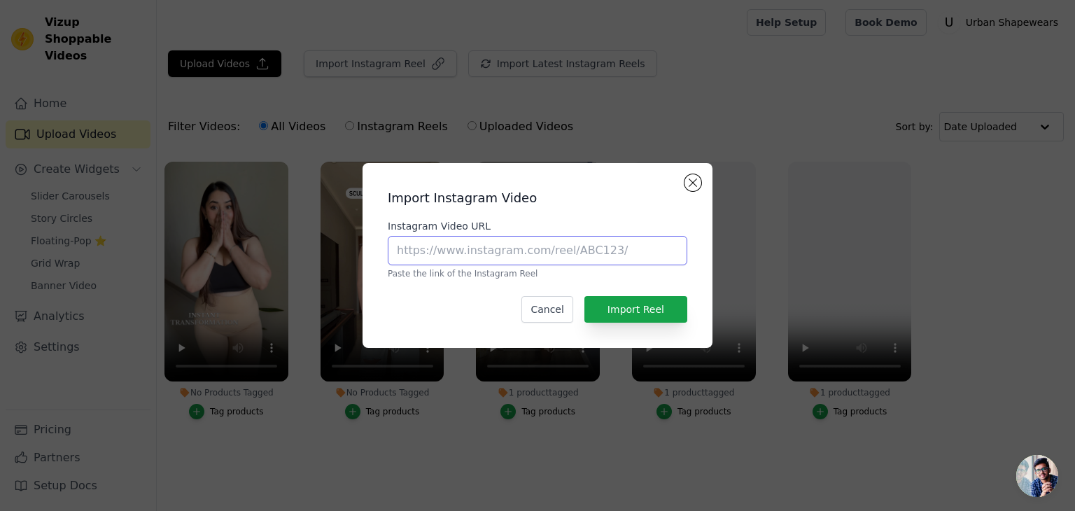
drag, startPoint x: 473, startPoint y: 237, endPoint x: 473, endPoint y: 246, distance: 9.1
click at [473, 241] on input "Instagram Video URL" at bounding box center [537, 250] width 299 height 29
paste input "https://www.instagram.com/reel/DLj4BVJBtDC/?utm_source=ig_web_copy_link&igsh=Mz…"
type input "https://www.instagram.com/reel/DLj4BVJBtDC/?utm_source=ig_web_copy_link&igsh=Mz…"
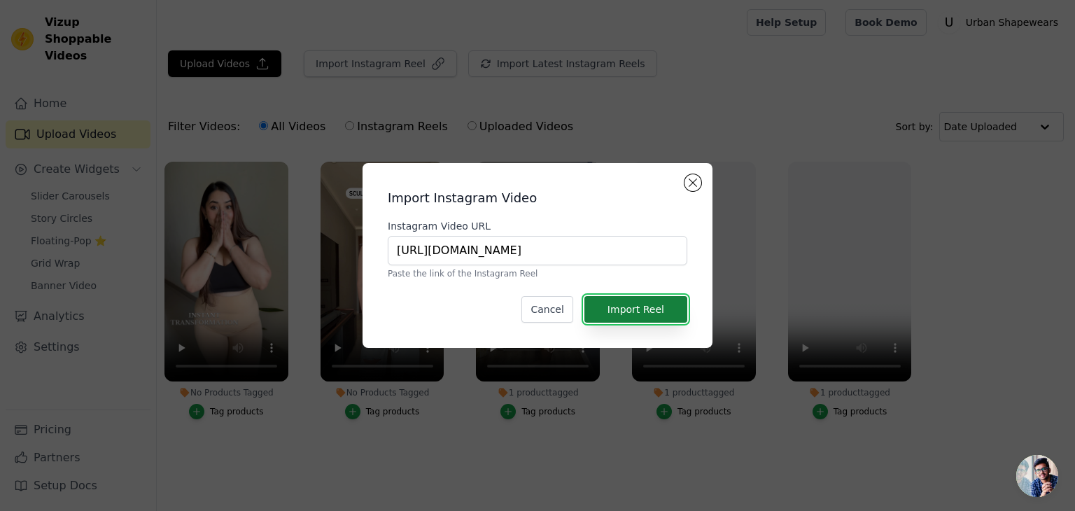
scroll to position [0, 0]
click at [655, 311] on button "Import Reel" at bounding box center [635, 309] width 103 height 27
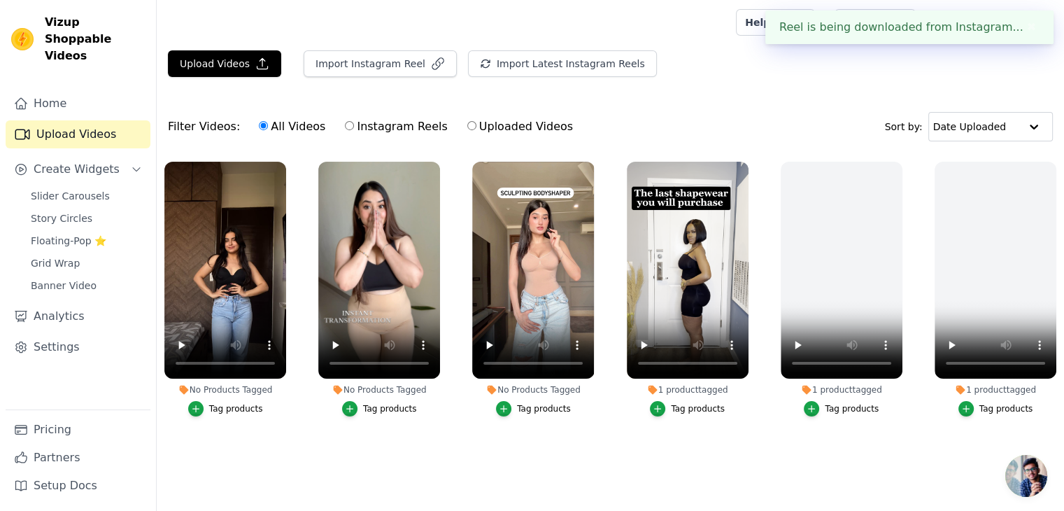
click at [1024, 26] on button "✖" at bounding box center [1032, 27] width 16 height 17
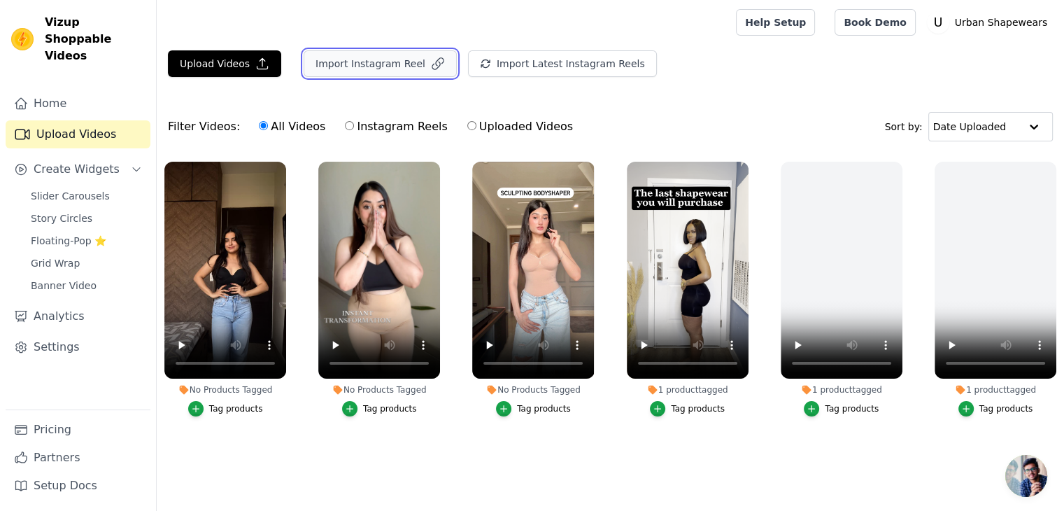
click at [381, 58] on button "Import Instagram Reel" at bounding box center [380, 63] width 153 height 27
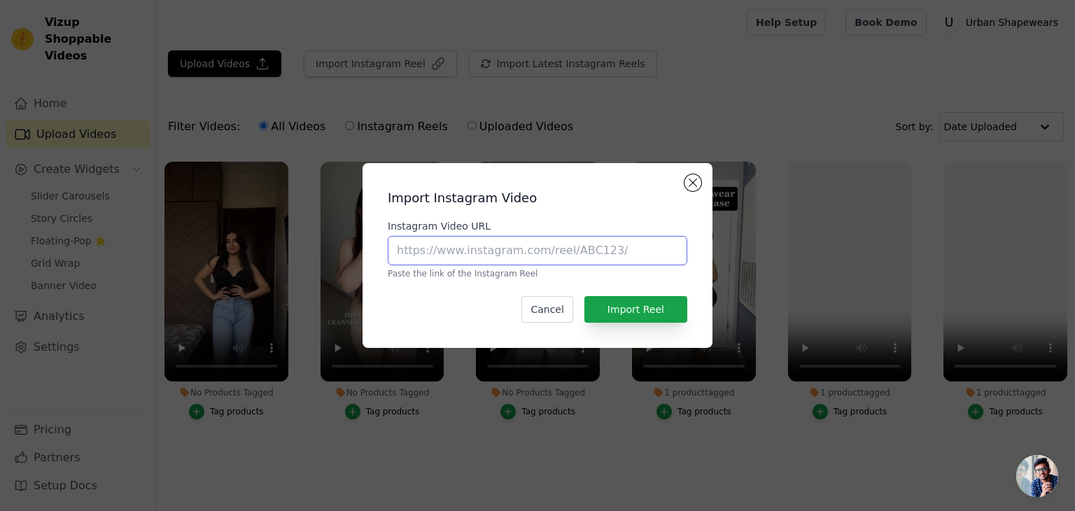
click at [549, 261] on input "Instagram Video URL" at bounding box center [537, 250] width 299 height 29
paste input "https://www.instagram.com/reel/DCwiY1JzPom/?utm_source=ig_web_copy_link&igsh=Mz…"
type input "https://www.instagram.com/reel/DCwiY1JzPom/?utm_source=ig_web_copy_link&igsh=Mz…"
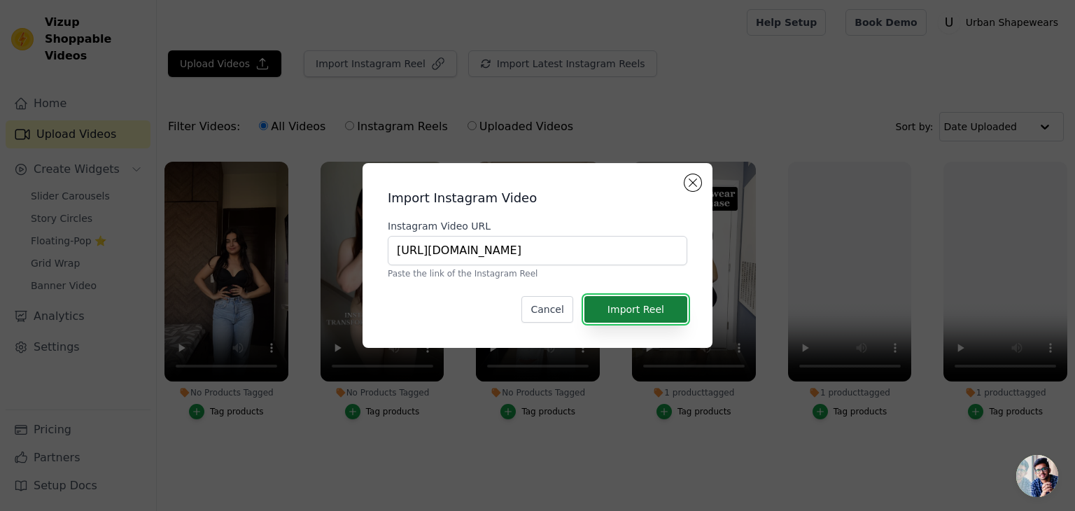
scroll to position [0, 0]
click at [627, 310] on button "Import Reel" at bounding box center [635, 309] width 103 height 27
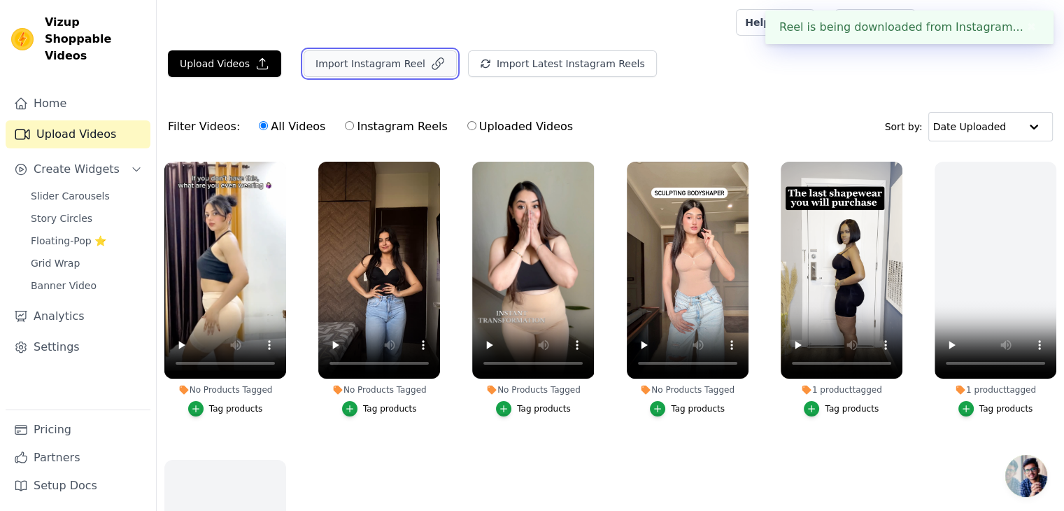
click at [375, 57] on button "Import Instagram Reel" at bounding box center [380, 63] width 153 height 27
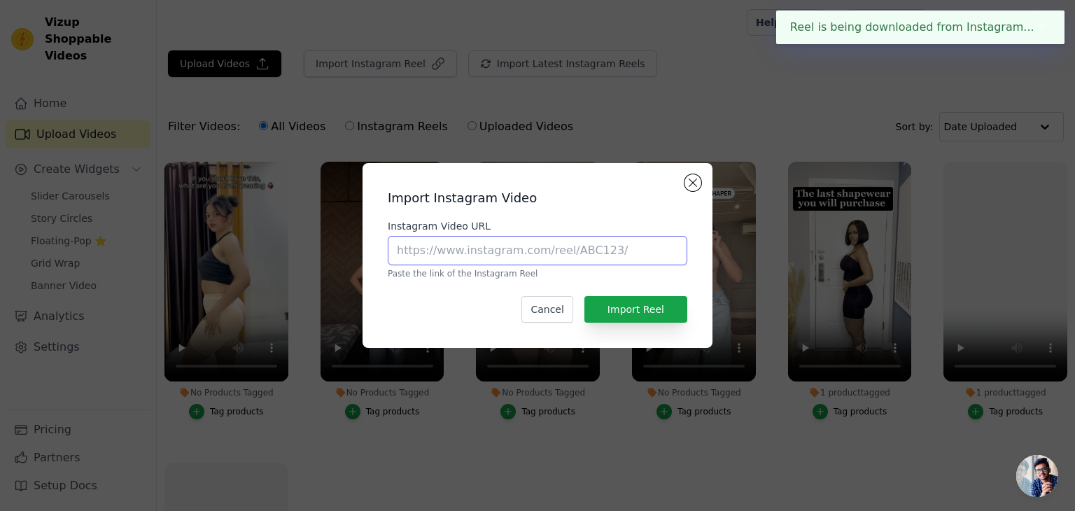
click at [623, 244] on input "Instagram Video URL" at bounding box center [537, 250] width 299 height 29
paste input "https://www.instagram.com/reel/DCwiY1JzPom/?utm_source=ig_web_copy_link&igsh=Mz…"
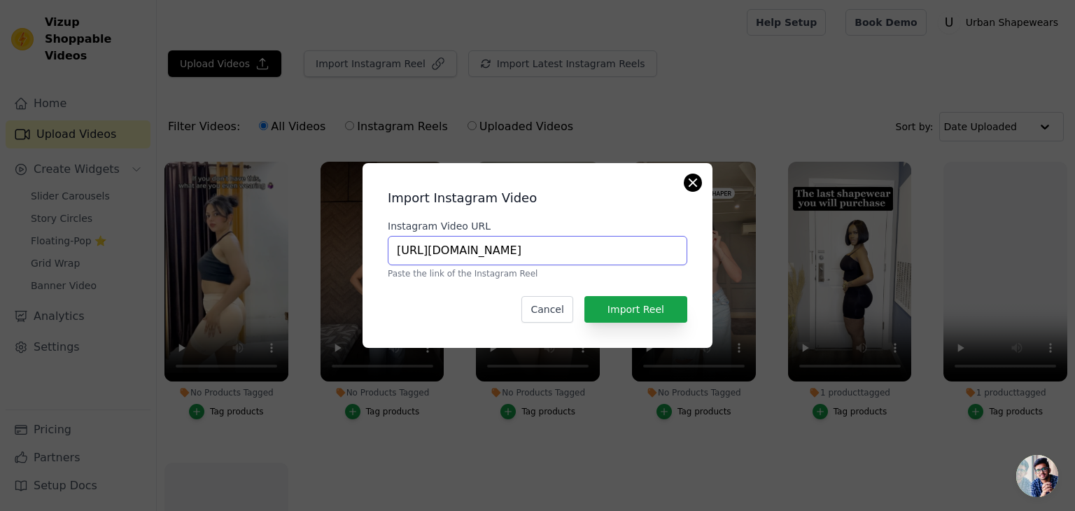
type input "https://www.instagram.com/reel/DCwiY1JzPom/?utm_source=ig_web_copy_link&igsh=Mz…"
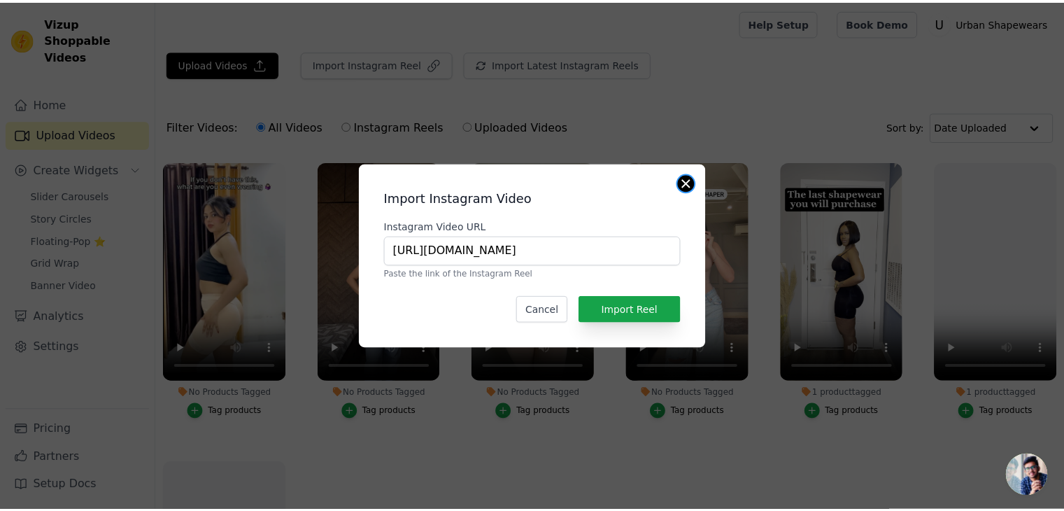
scroll to position [0, 0]
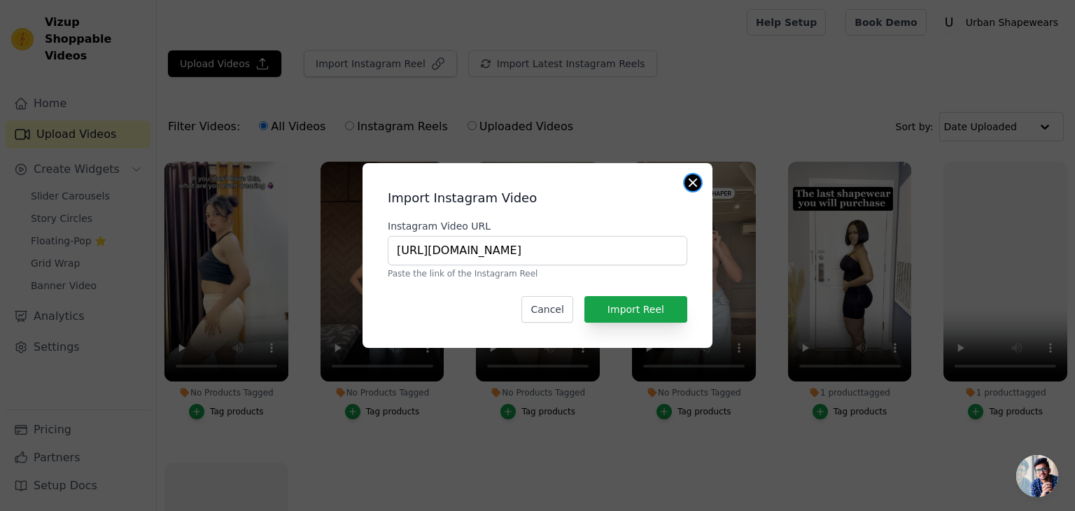
drag, startPoint x: 693, startPoint y: 183, endPoint x: 682, endPoint y: 197, distance: 17.9
click at [693, 183] on button "Close modal" at bounding box center [692, 182] width 17 height 17
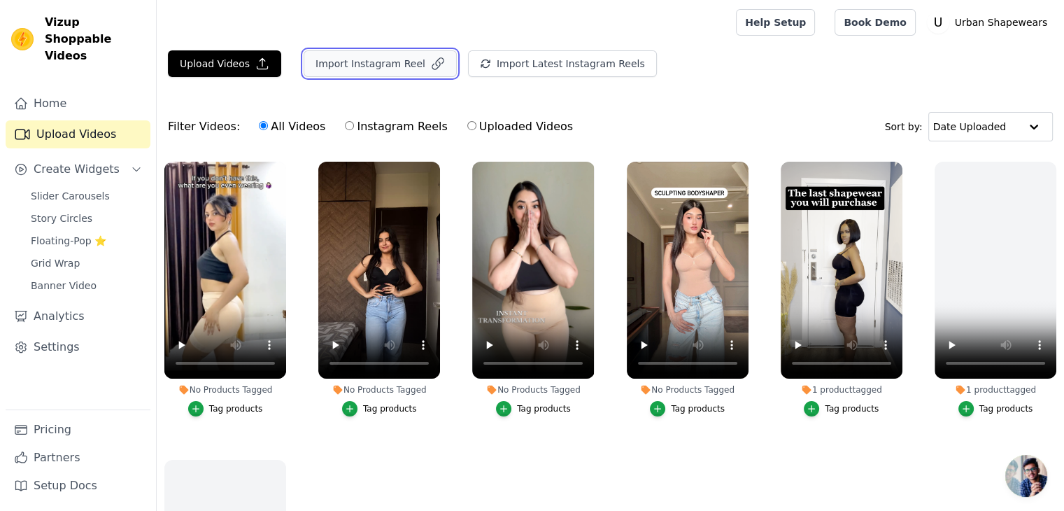
click at [354, 57] on button "Import Instagram Reel" at bounding box center [380, 63] width 153 height 27
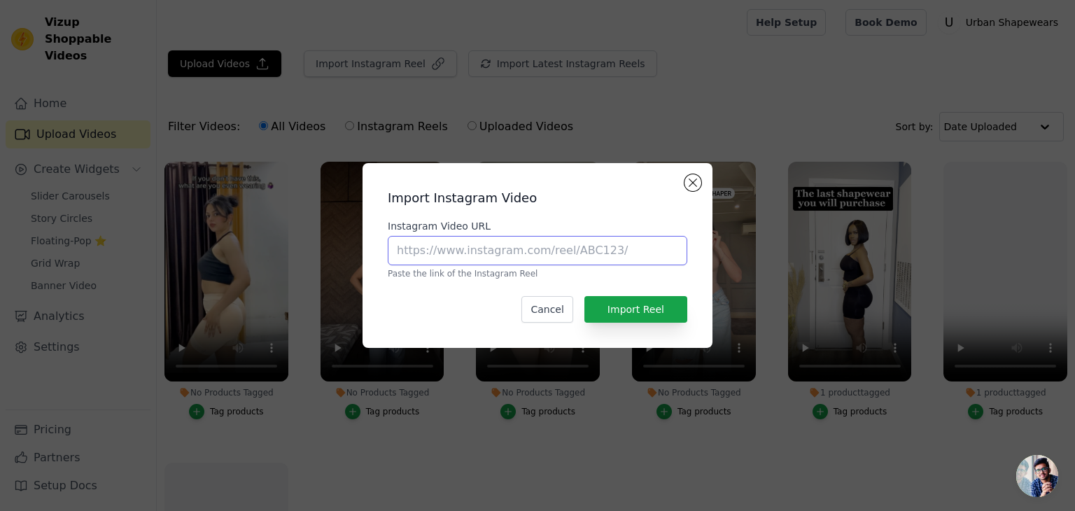
drag, startPoint x: 513, startPoint y: 244, endPoint x: 521, endPoint y: 248, distance: 9.1
click at [514, 244] on input "Instagram Video URL" at bounding box center [537, 250] width 299 height 29
click at [693, 185] on button "Close modal" at bounding box center [692, 182] width 17 height 17
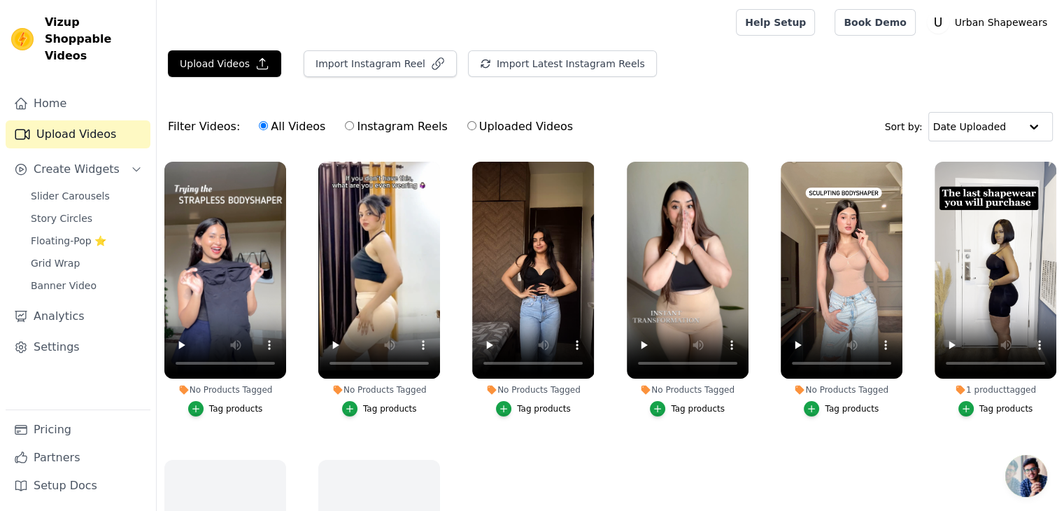
click at [210, 409] on button "Tag products" at bounding box center [225, 408] width 75 height 15
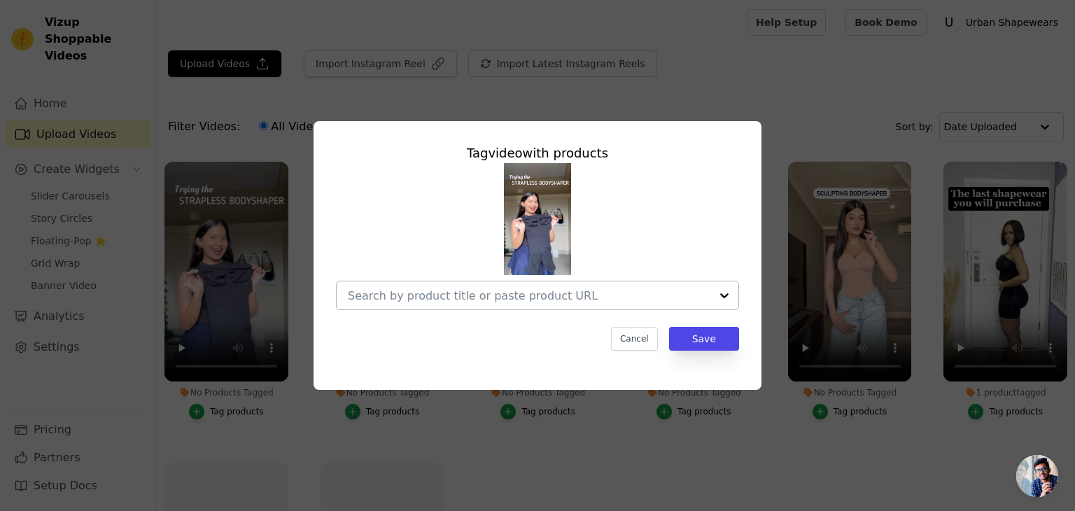
click at [553, 298] on input "No Products Tagged Tag video with products Cancel Save Tag products" at bounding box center [529, 295] width 362 height 13
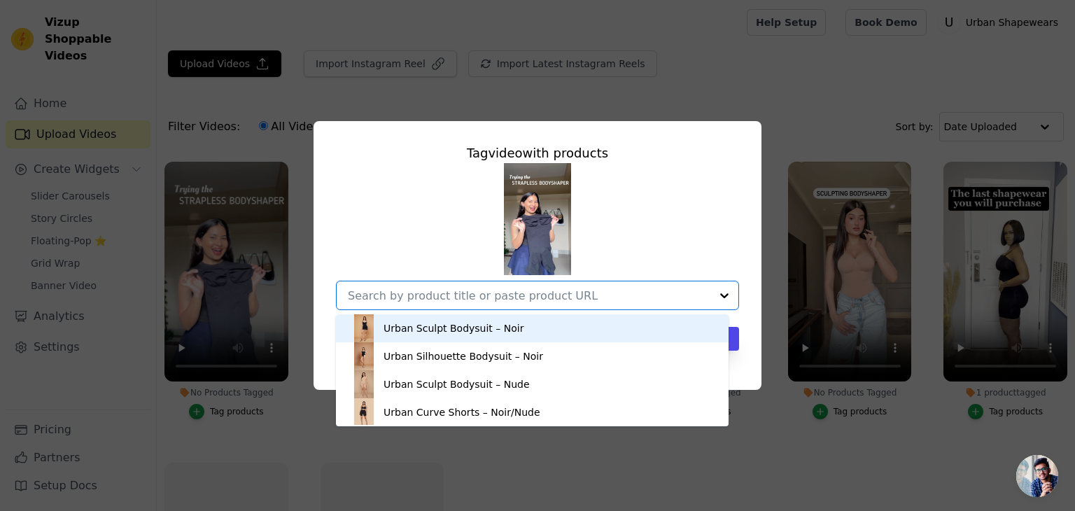
drag, startPoint x: 476, startPoint y: 326, endPoint x: 521, endPoint y: 330, distance: 44.9
click at [479, 326] on div "Urban Sculpt Bodysuit – Noir" at bounding box center [453, 328] width 140 height 14
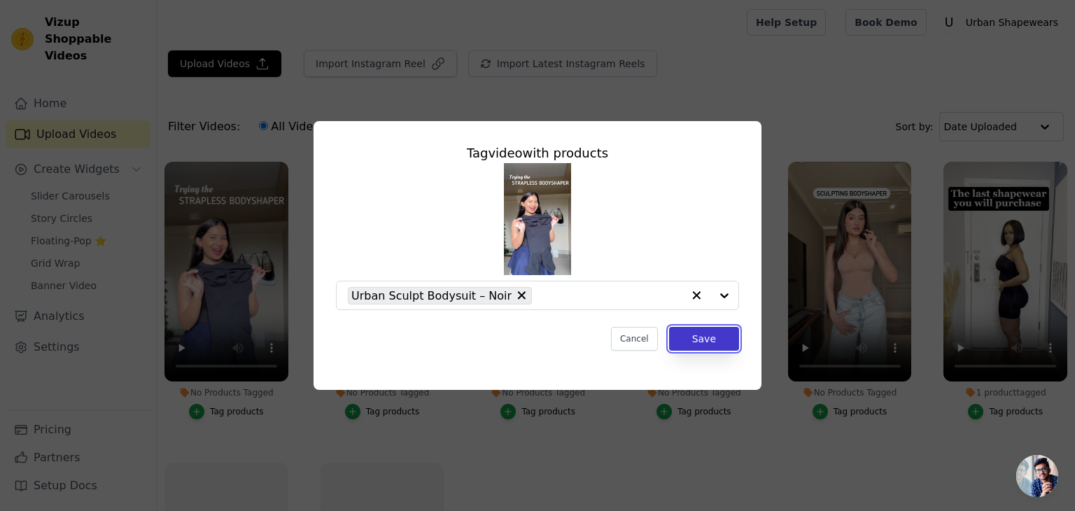
click at [703, 344] on button "Save" at bounding box center [704, 339] width 70 height 24
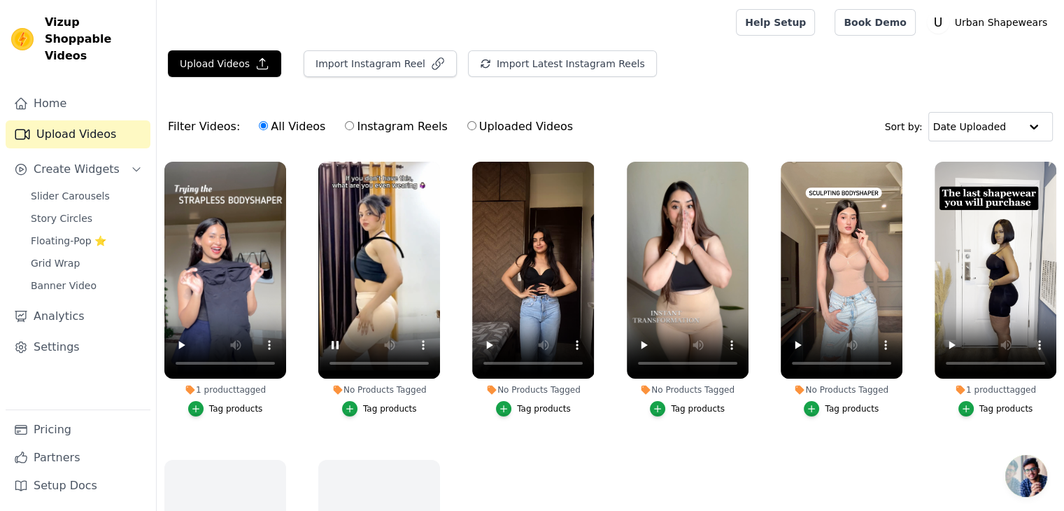
drag, startPoint x: 455, startPoint y: 418, endPoint x: 439, endPoint y: 423, distance: 17.0
click at [455, 418] on ul "1 product tagged Tag products No Products Tagged Tag products No Products Tagge…" at bounding box center [611, 387] width 908 height 466
click at [362, 404] on button "Tag products" at bounding box center [379, 408] width 75 height 15
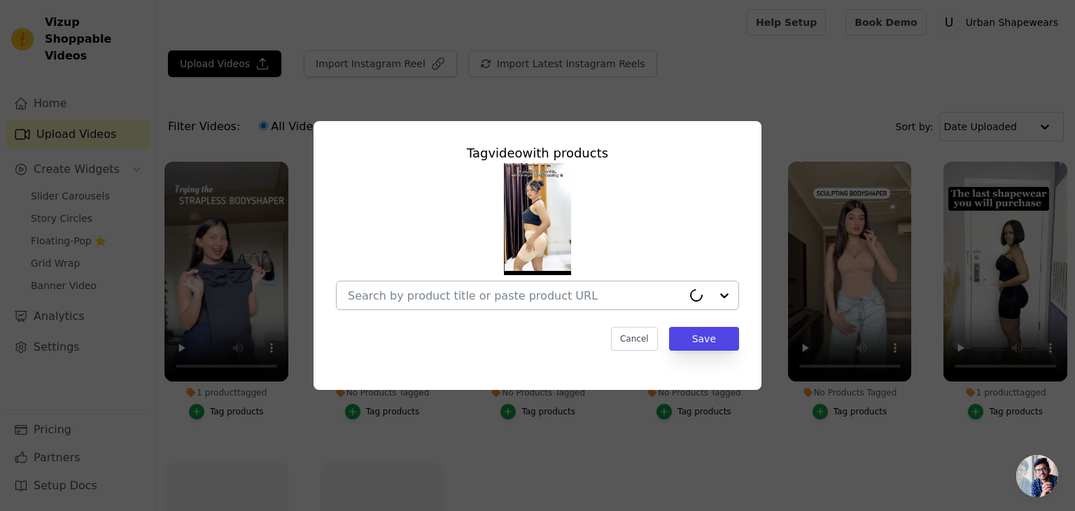
click at [465, 304] on div at bounding box center [515, 295] width 334 height 28
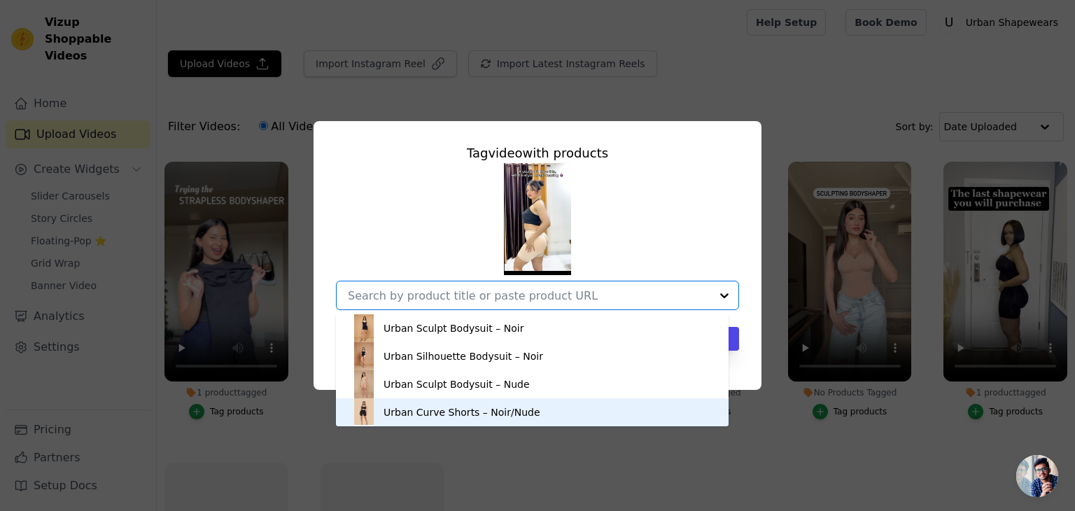
click at [487, 401] on div "Urban Curve Shorts – Noir/Nude" at bounding box center [532, 412] width 365 height 28
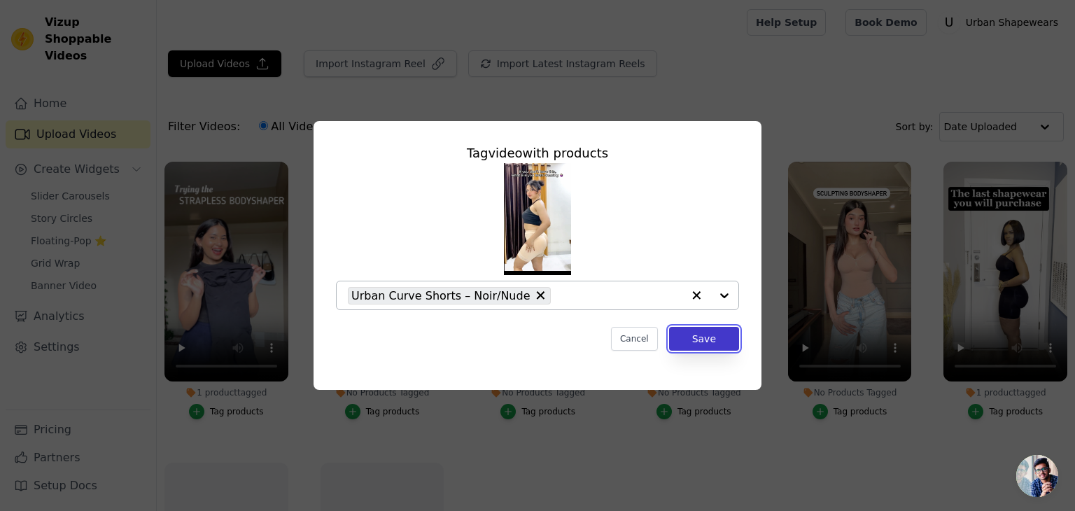
click at [708, 337] on button "Save" at bounding box center [704, 339] width 70 height 24
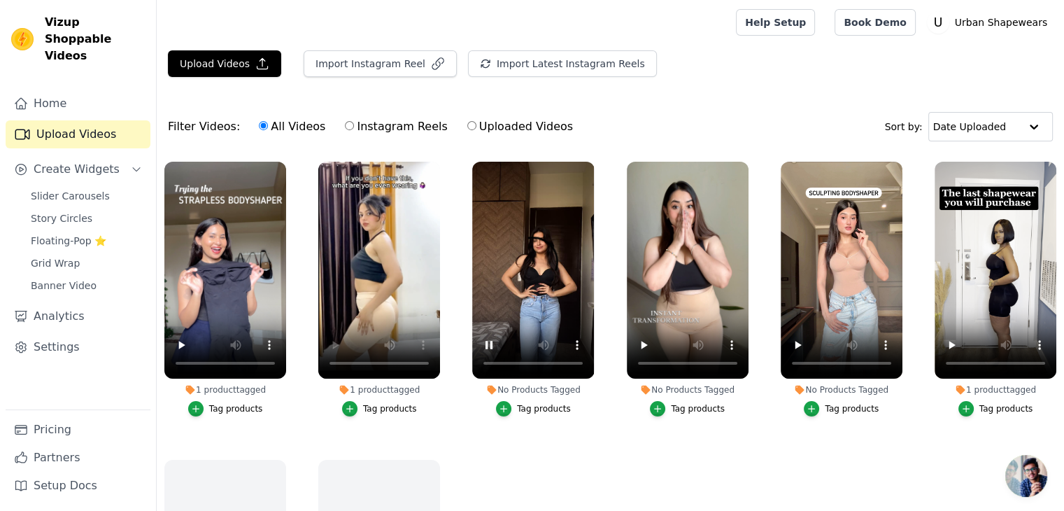
click at [535, 413] on button "Tag products" at bounding box center [533, 408] width 75 height 15
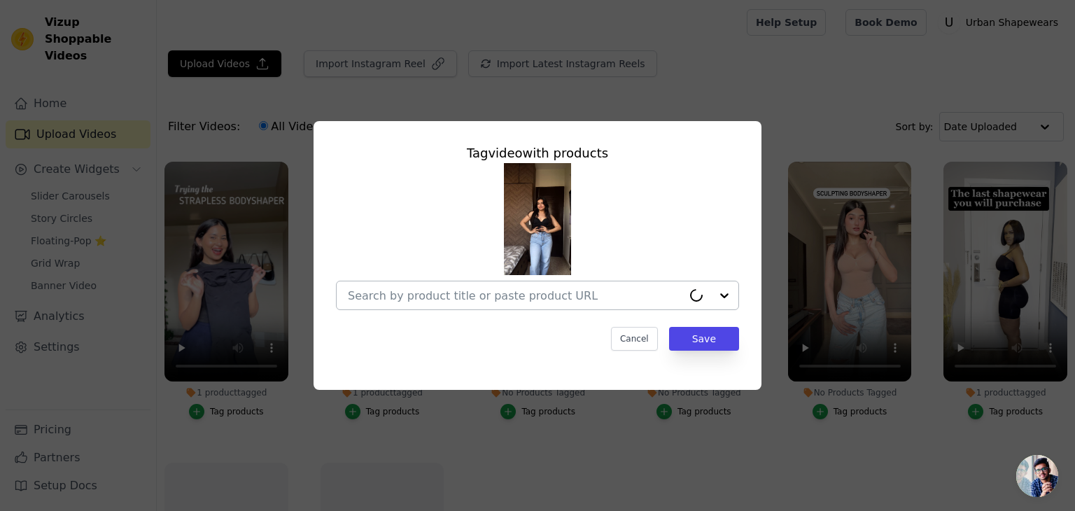
click at [592, 297] on input "No Products Tagged Tag video with products Cancel Save Tag products" at bounding box center [515, 295] width 334 height 13
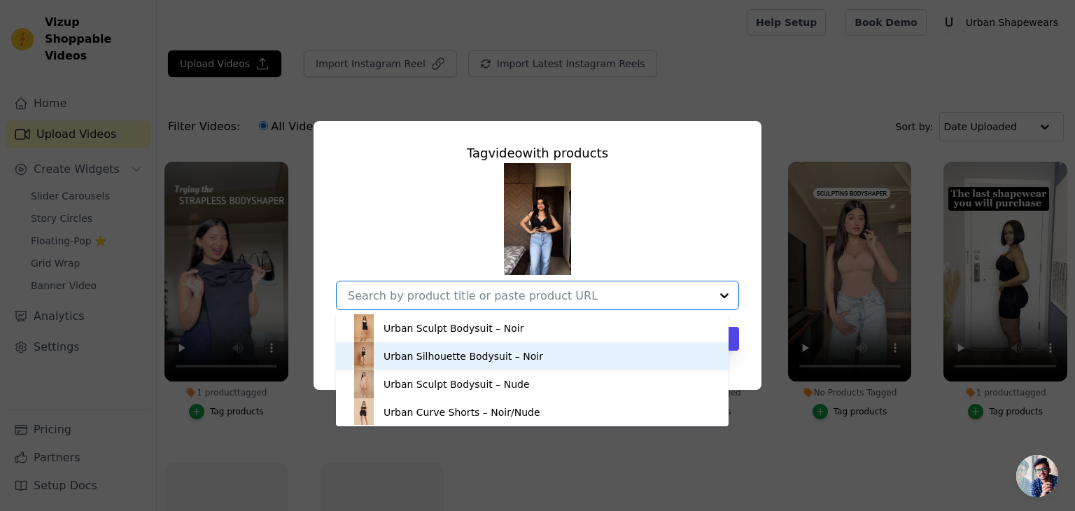
click at [545, 354] on div "Urban Silhouette Bodysuit – Noir" at bounding box center [532, 356] width 365 height 28
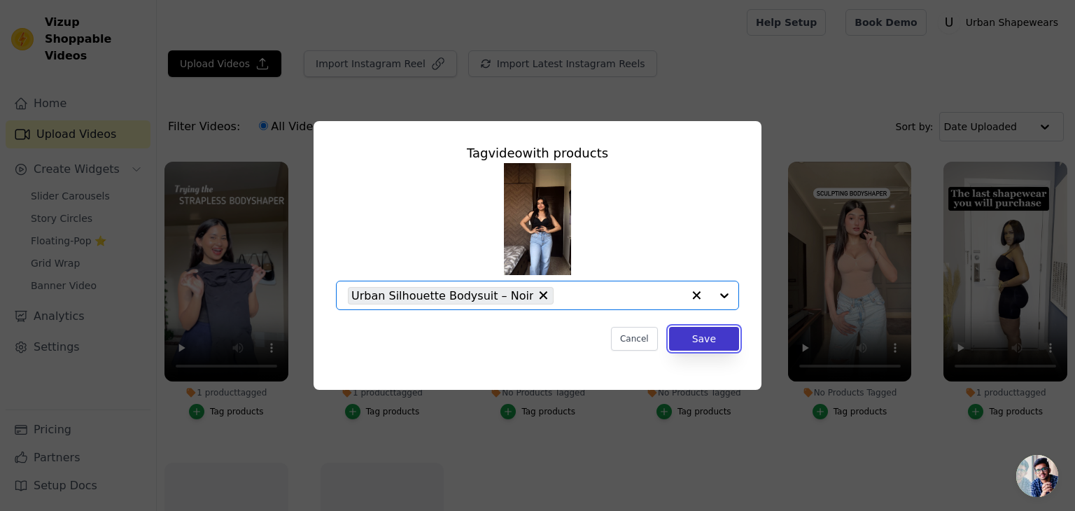
click at [697, 347] on button "Save" at bounding box center [704, 339] width 70 height 24
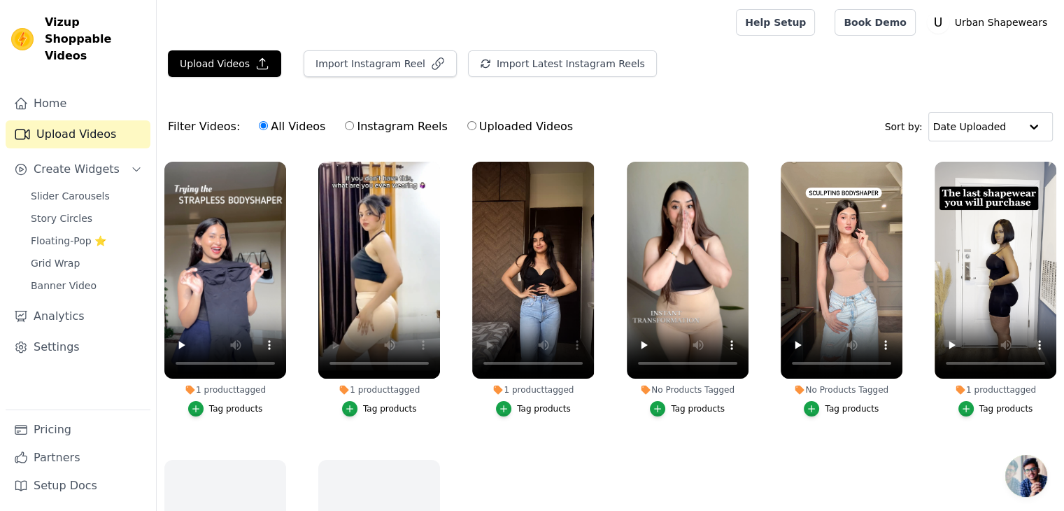
click at [679, 407] on div "Tag products" at bounding box center [698, 408] width 54 height 11
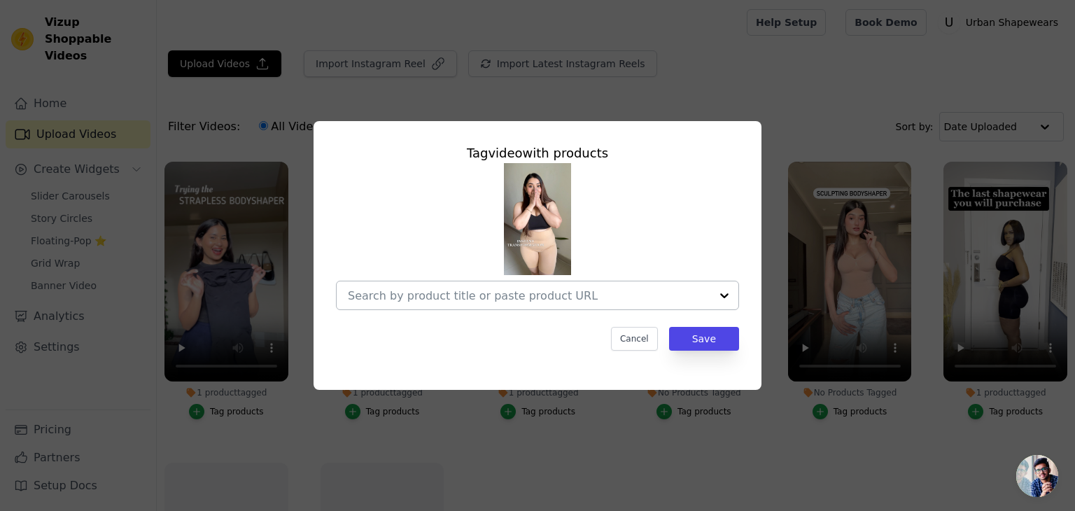
click at [619, 292] on input "No Products Tagged Tag video with products Cancel Save Tag products" at bounding box center [529, 295] width 362 height 13
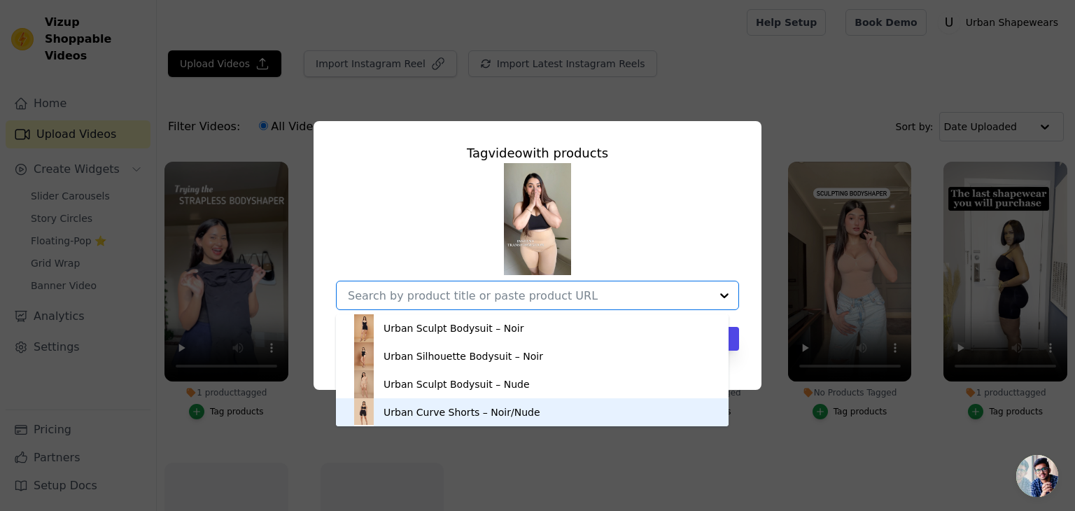
click at [529, 404] on div "Urban Curve Shorts – Noir/Nude" at bounding box center [532, 412] width 365 height 28
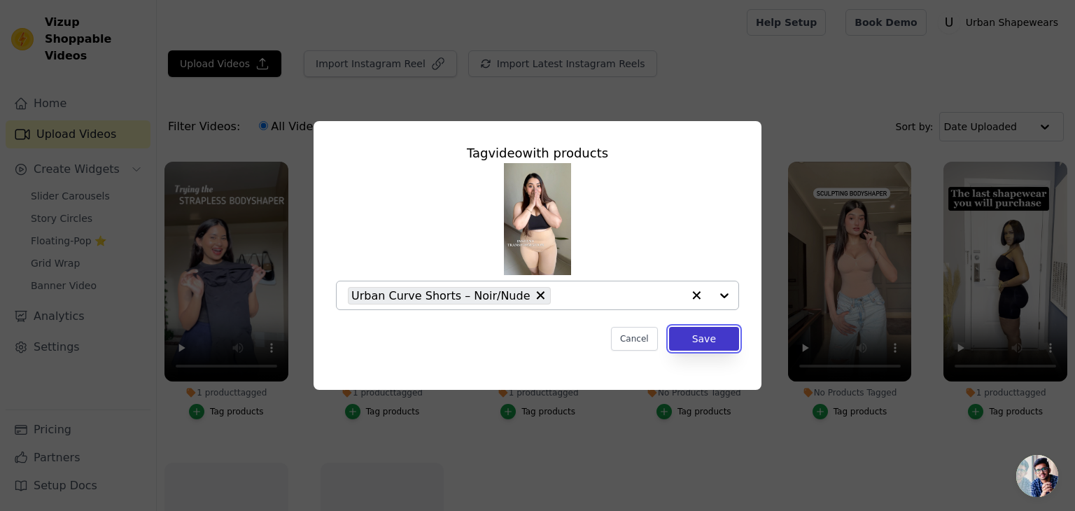
click at [715, 340] on button "Save" at bounding box center [704, 339] width 70 height 24
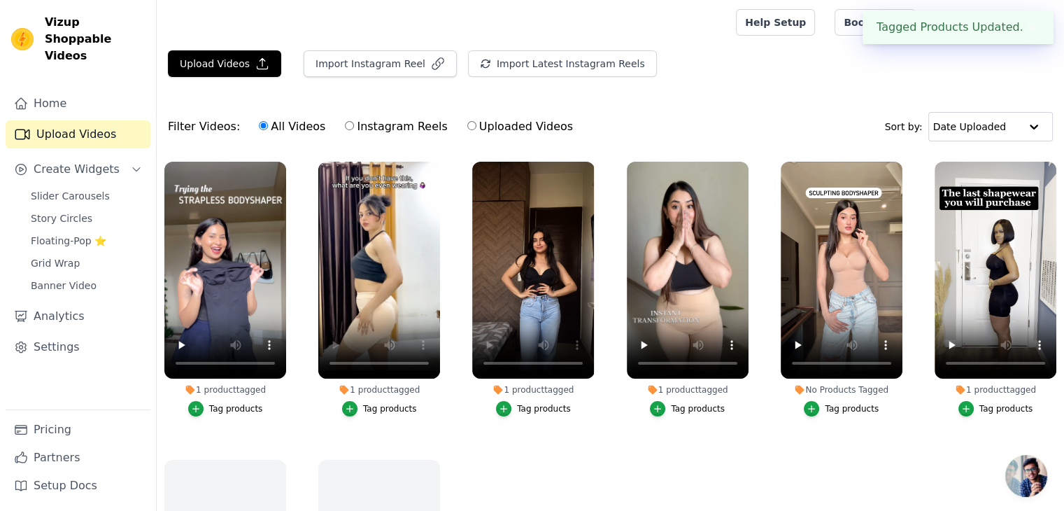
click at [831, 409] on div "Tag products" at bounding box center [852, 408] width 54 height 11
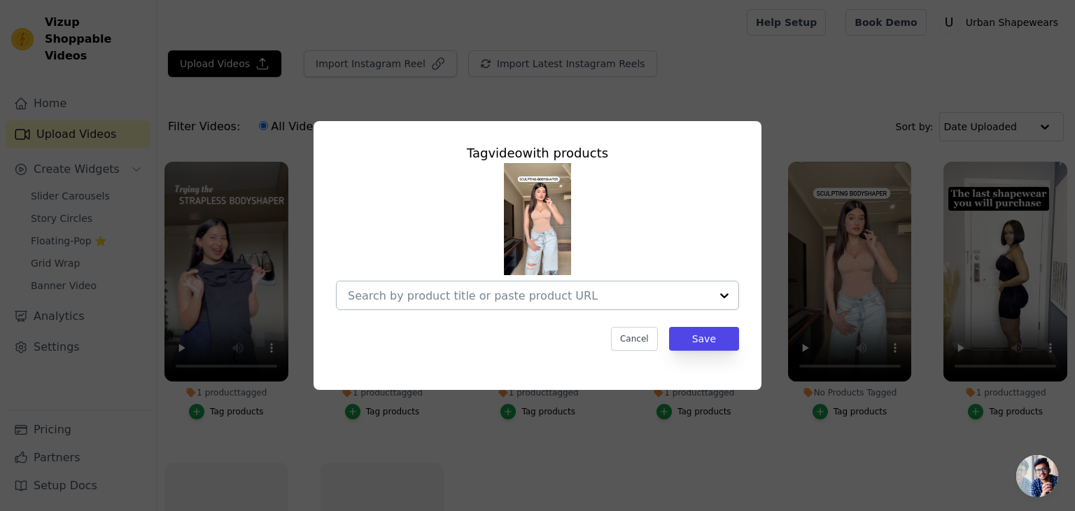
click at [673, 302] on div at bounding box center [529, 295] width 362 height 28
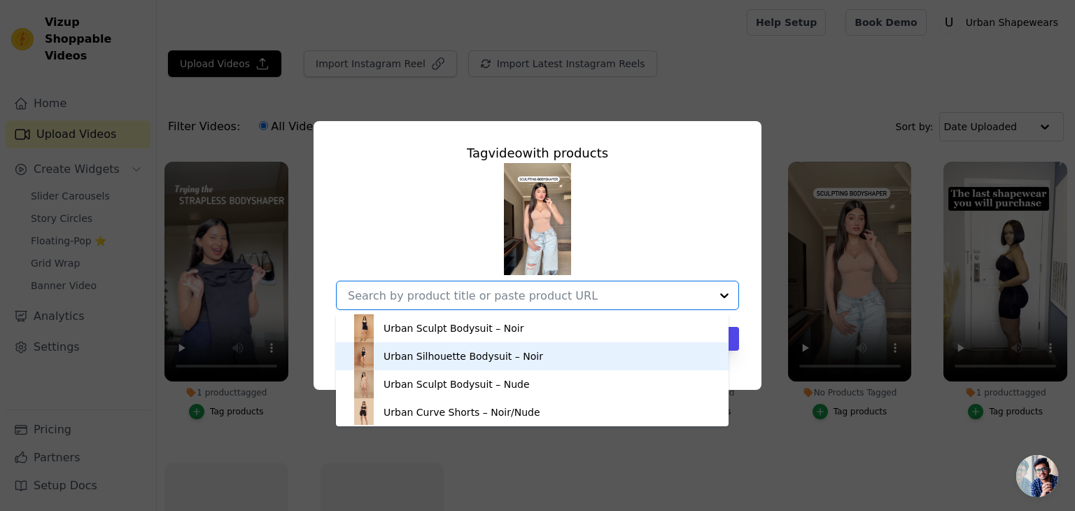
drag, startPoint x: 545, startPoint y: 360, endPoint x: 561, endPoint y: 362, distance: 16.2
click at [545, 360] on div "Urban Silhouette Bodysuit – Noir" at bounding box center [532, 356] width 365 height 28
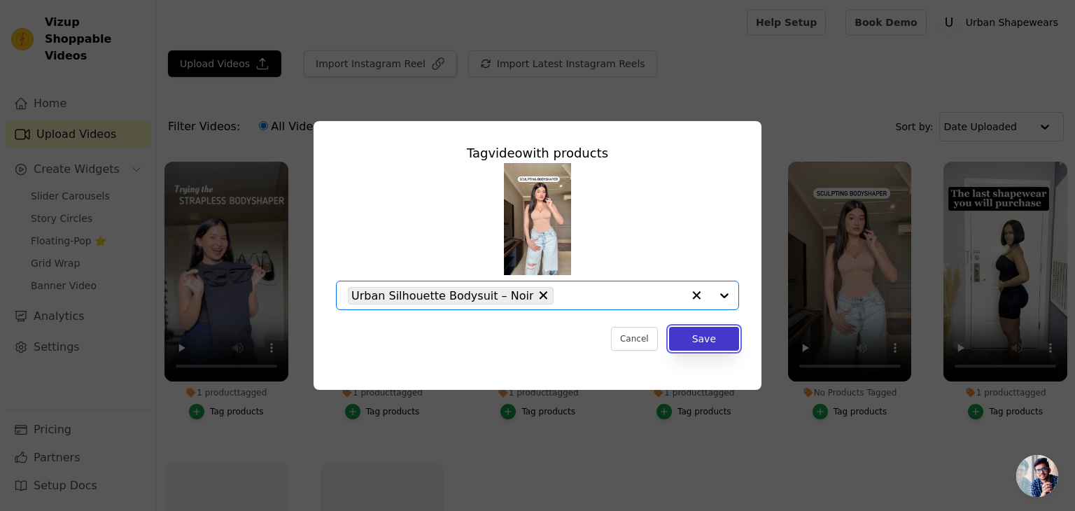
drag, startPoint x: 710, startPoint y: 341, endPoint x: 721, endPoint y: 345, distance: 12.0
click at [710, 341] on button "Save" at bounding box center [704, 339] width 70 height 24
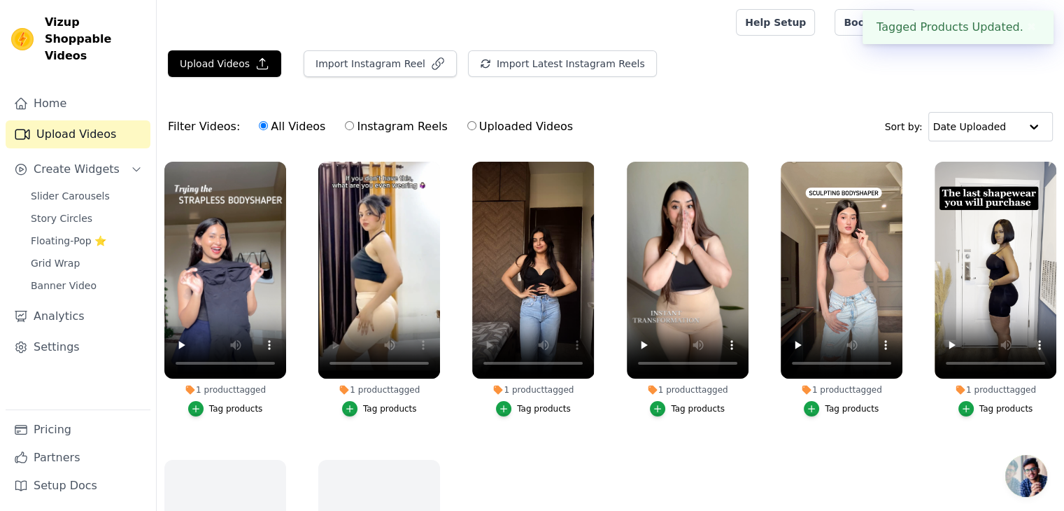
click at [980, 407] on div "Tag products" at bounding box center [1007, 408] width 54 height 11
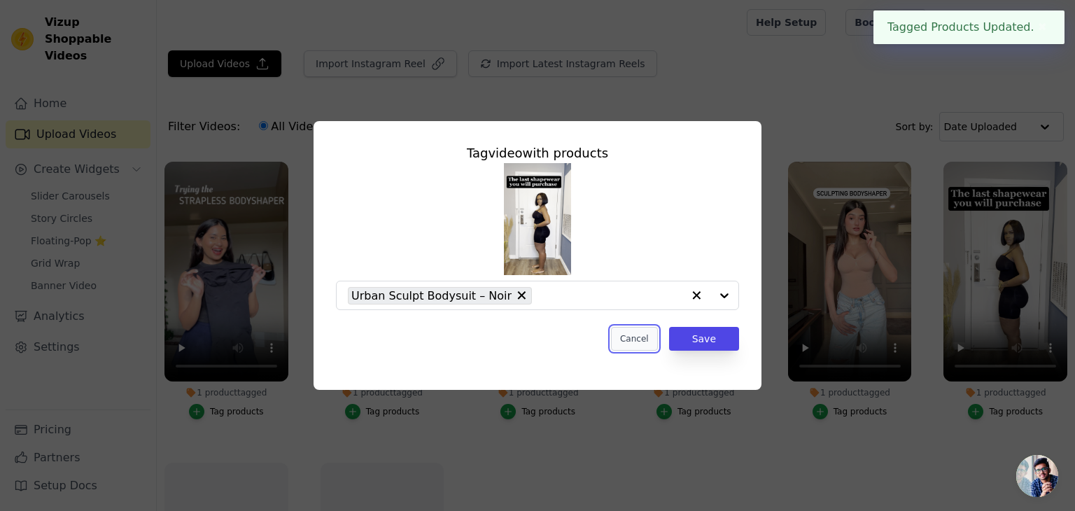
click at [639, 347] on button "Cancel" at bounding box center [634, 339] width 47 height 24
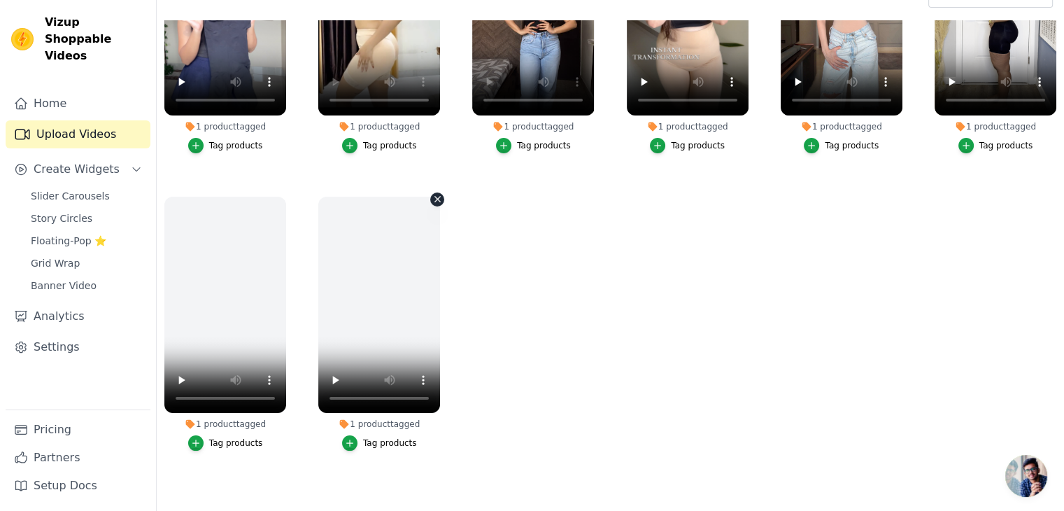
scroll to position [142, 0]
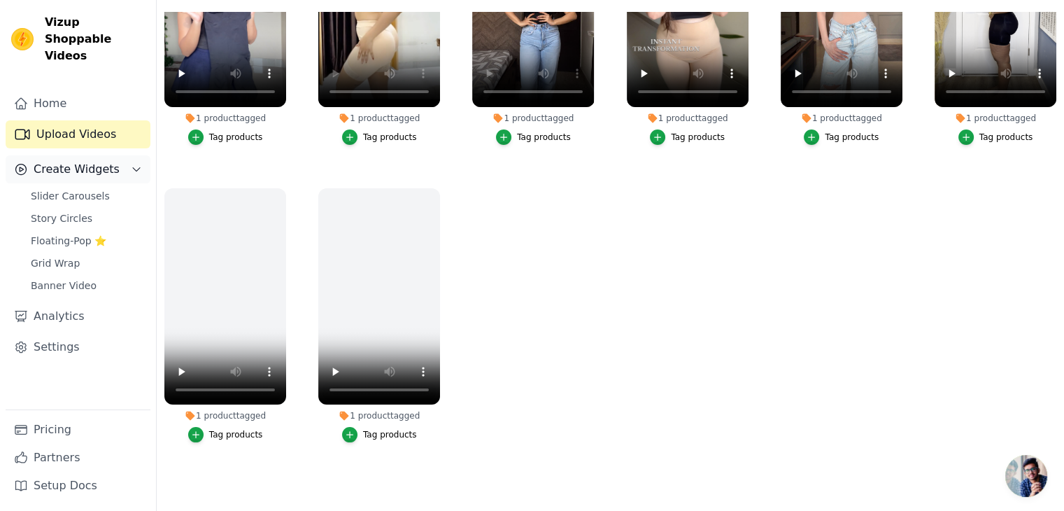
click at [60, 161] on span "Create Widgets" at bounding box center [77, 169] width 86 height 17
click at [77, 161] on span "Create Widgets" at bounding box center [77, 169] width 86 height 17
click at [73, 209] on link "Story Circles" at bounding box center [86, 219] width 128 height 20
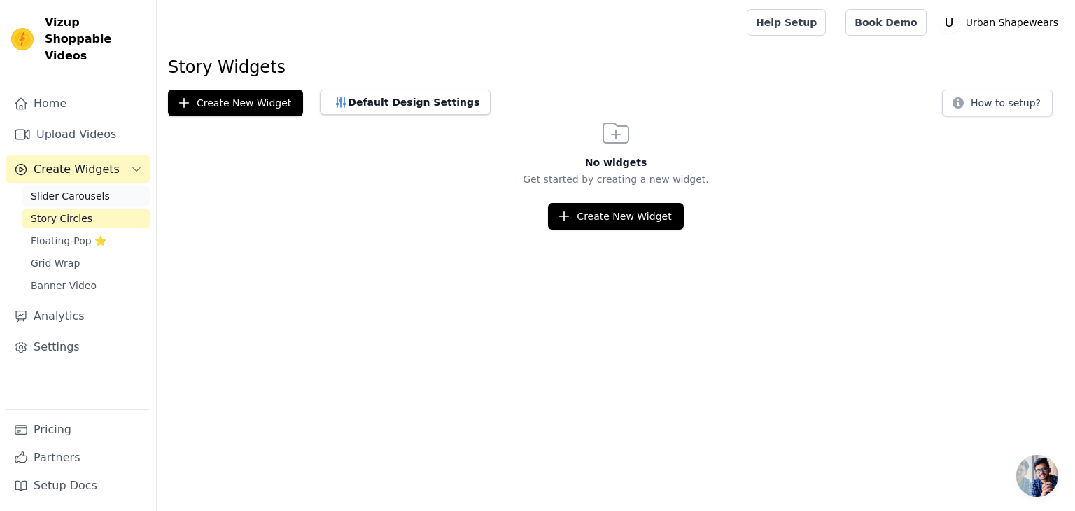
click at [77, 189] on span "Slider Carousels" at bounding box center [70, 196] width 79 height 14
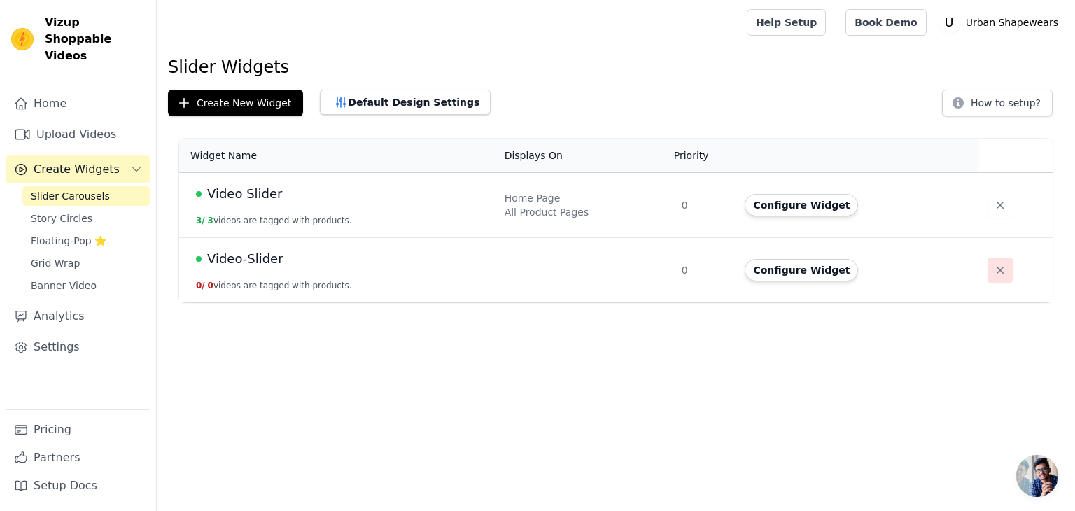
click at [998, 264] on icon "button" at bounding box center [1000, 270] width 14 height 14
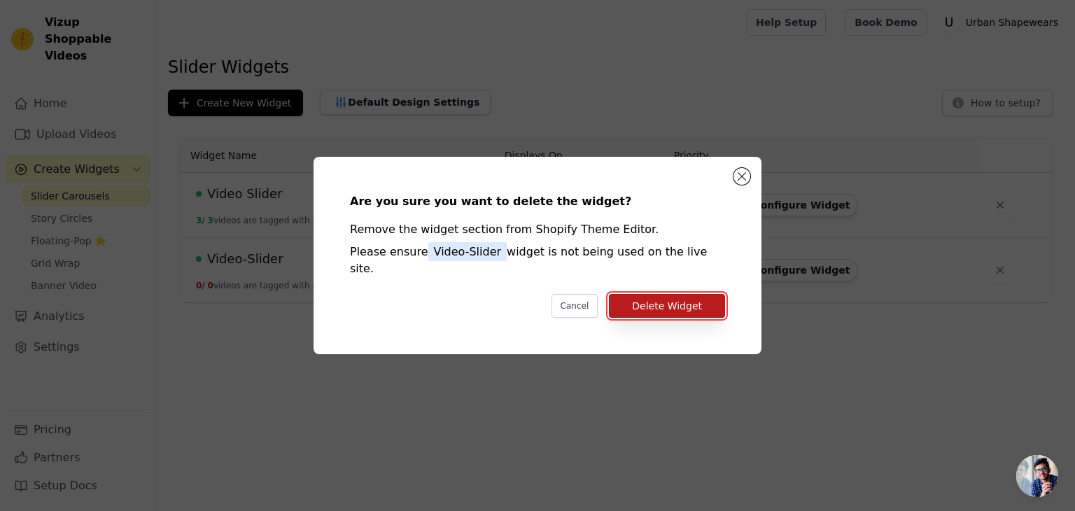
click at [693, 302] on button "Delete Widget" at bounding box center [667, 306] width 116 height 24
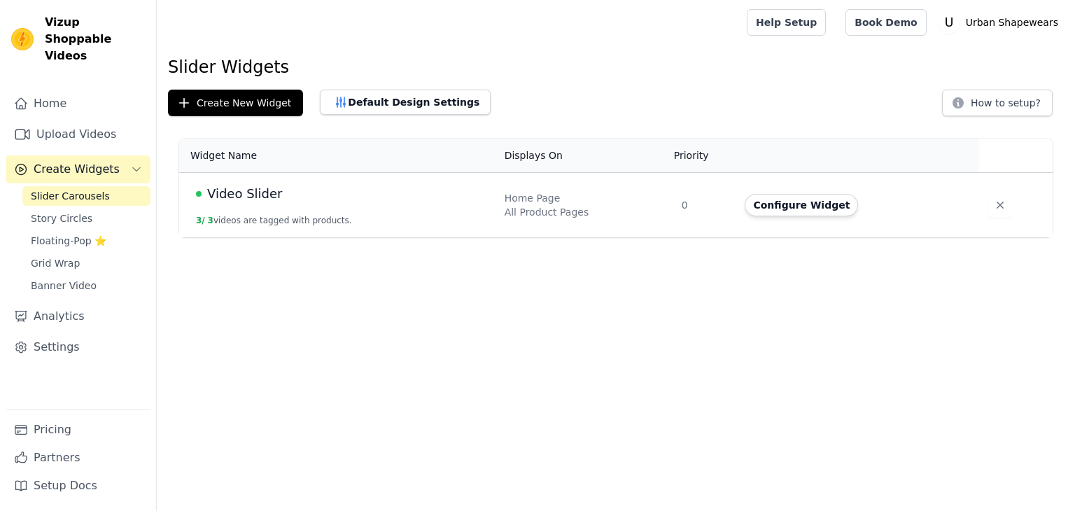
click at [415, 193] on div "Video Slider" at bounding box center [342, 194] width 292 height 20
click at [761, 203] on button "Configure Widget" at bounding box center [801, 205] width 113 height 22
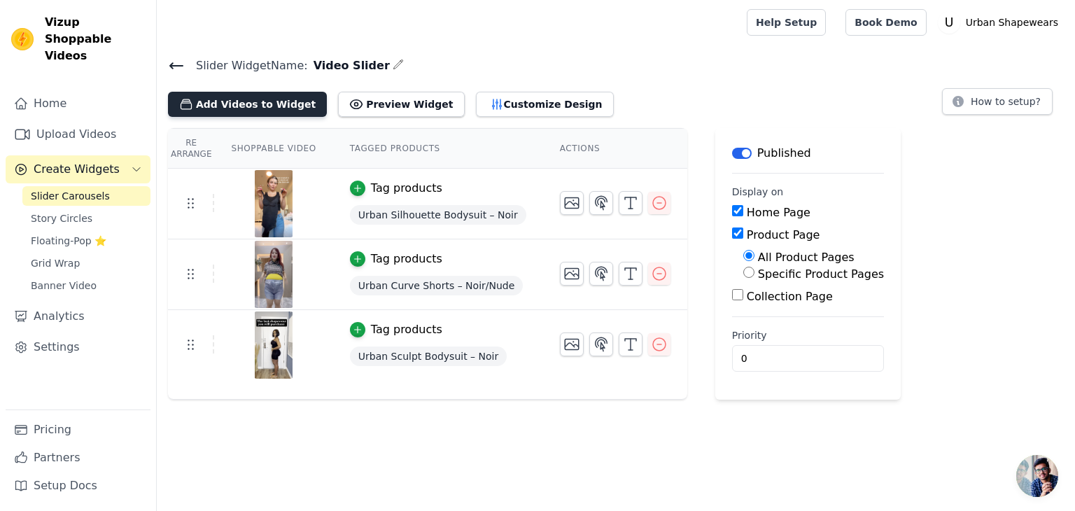
click at [221, 104] on button "Add Videos to Widget" at bounding box center [247, 104] width 159 height 25
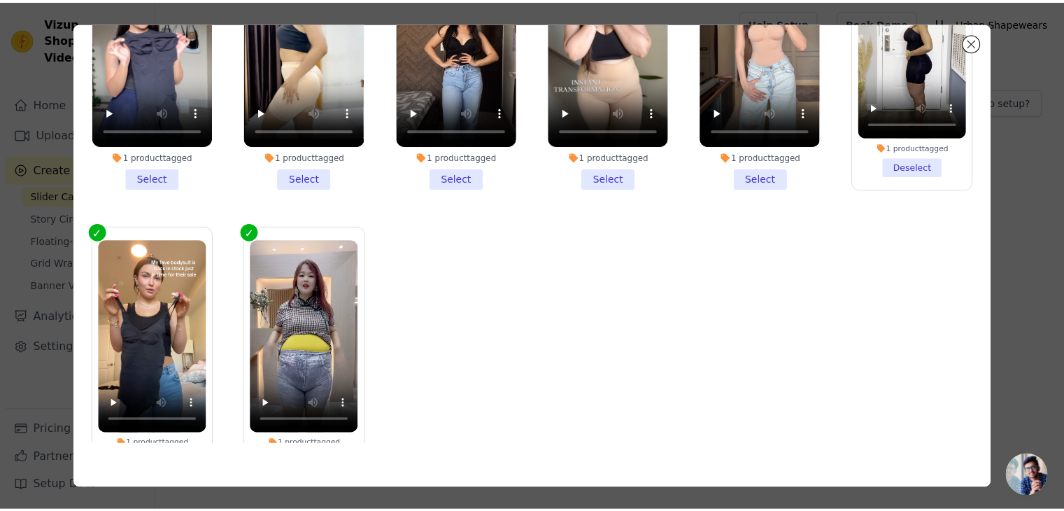
scroll to position [55, 0]
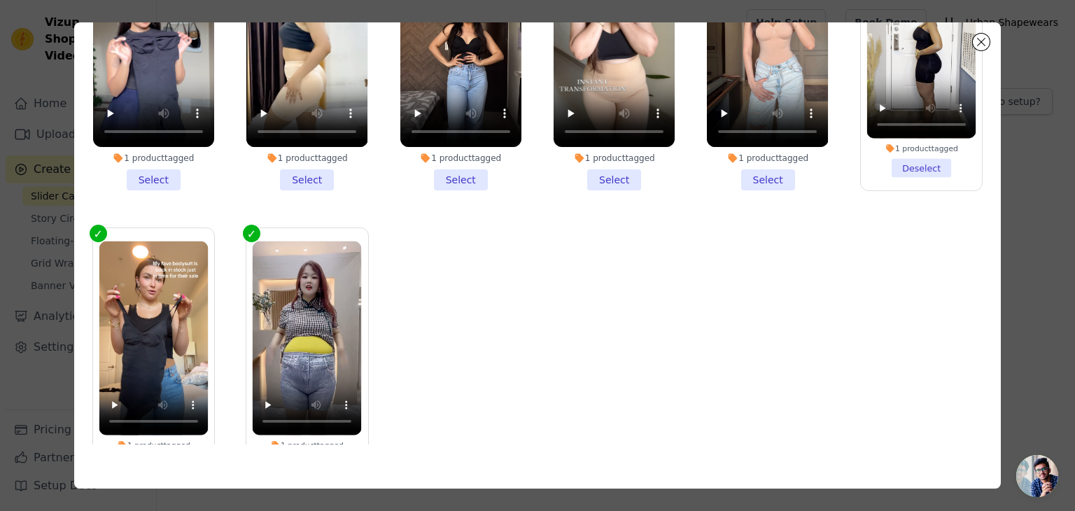
drag, startPoint x: 769, startPoint y: 176, endPoint x: 745, endPoint y: 179, distance: 24.7
click at [768, 176] on li "1 product tagged Select" at bounding box center [767, 60] width 121 height 259
click at [0, 0] on input "1 product tagged Select" at bounding box center [0, 0] width 0 height 0
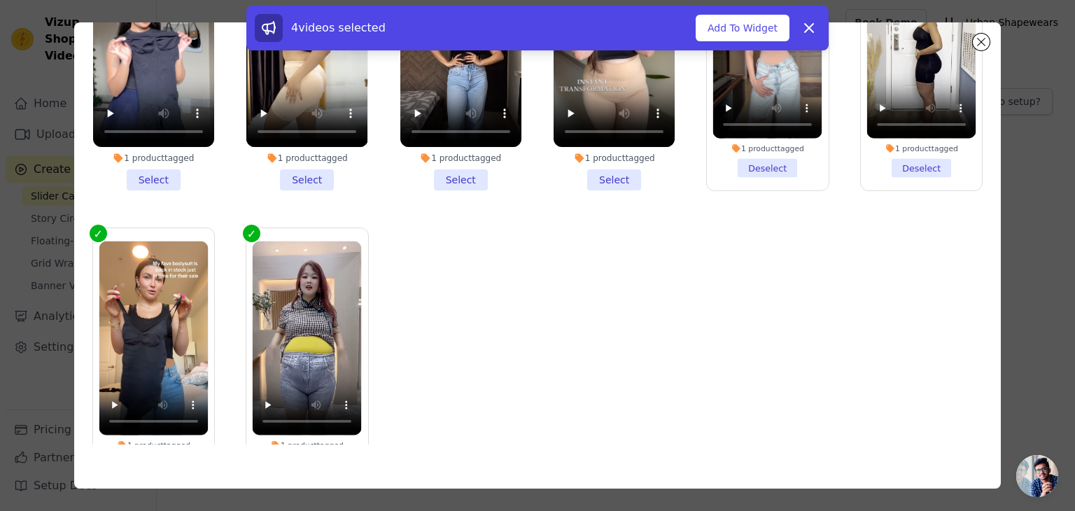
drag, startPoint x: 607, startPoint y: 174, endPoint x: 588, endPoint y: 174, distance: 19.6
click at [607, 174] on li "1 product tagged Select" at bounding box center [613, 60] width 121 height 259
click at [0, 0] on input "1 product tagged Select" at bounding box center [0, 0] width 0 height 0
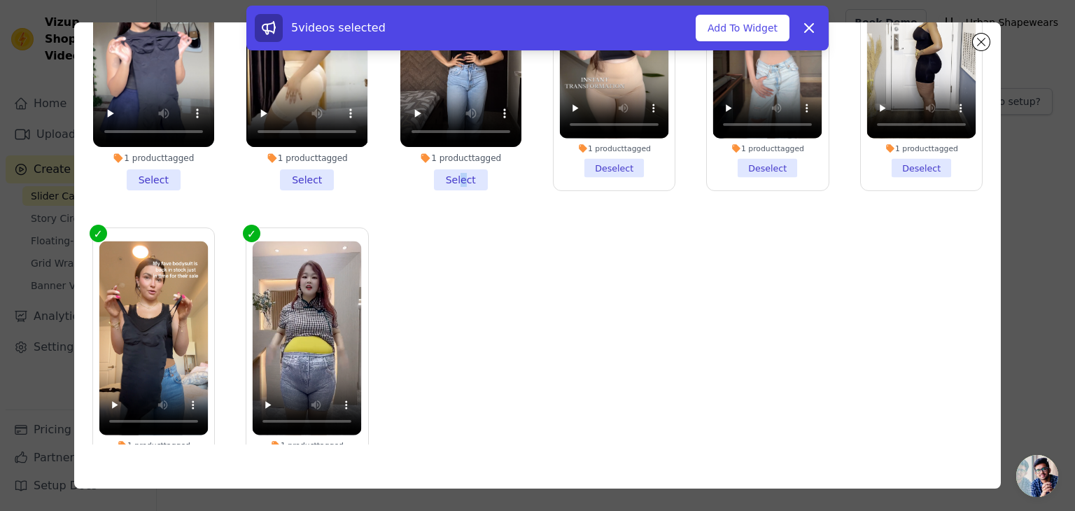
drag, startPoint x: 453, startPoint y: 172, endPoint x: 324, endPoint y: 174, distance: 129.5
click at [449, 172] on li "1 product tagged Select" at bounding box center [460, 60] width 121 height 259
click at [291, 174] on li "1 product tagged Select" at bounding box center [306, 60] width 121 height 259
click at [320, 172] on li "1 product tagged Select" at bounding box center [306, 60] width 121 height 259
click at [0, 0] on input "1 product tagged Select" at bounding box center [0, 0] width 0 height 0
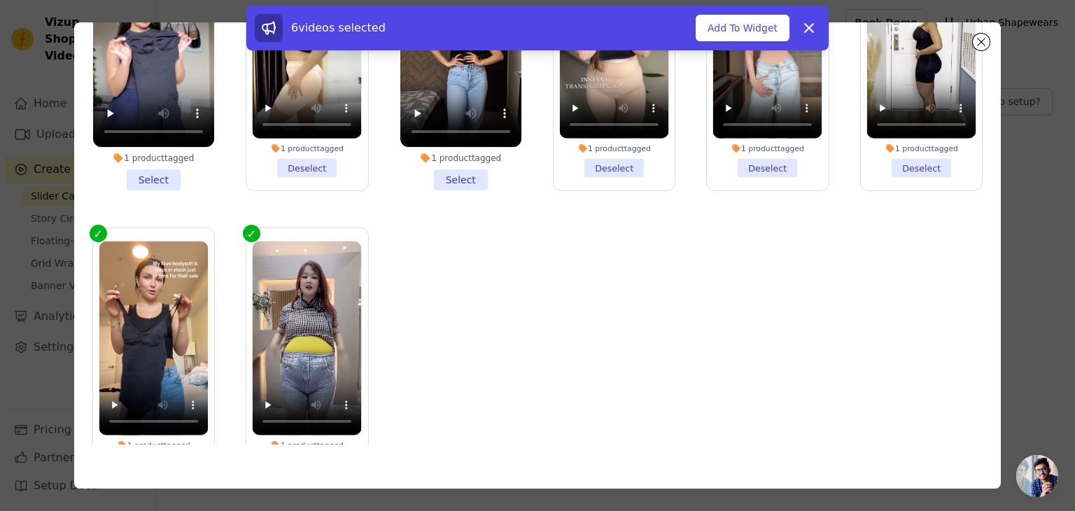
click at [450, 181] on li "1 product tagged Select" at bounding box center [460, 60] width 121 height 259
click at [0, 0] on input "1 product tagged Select" at bounding box center [0, 0] width 0 height 0
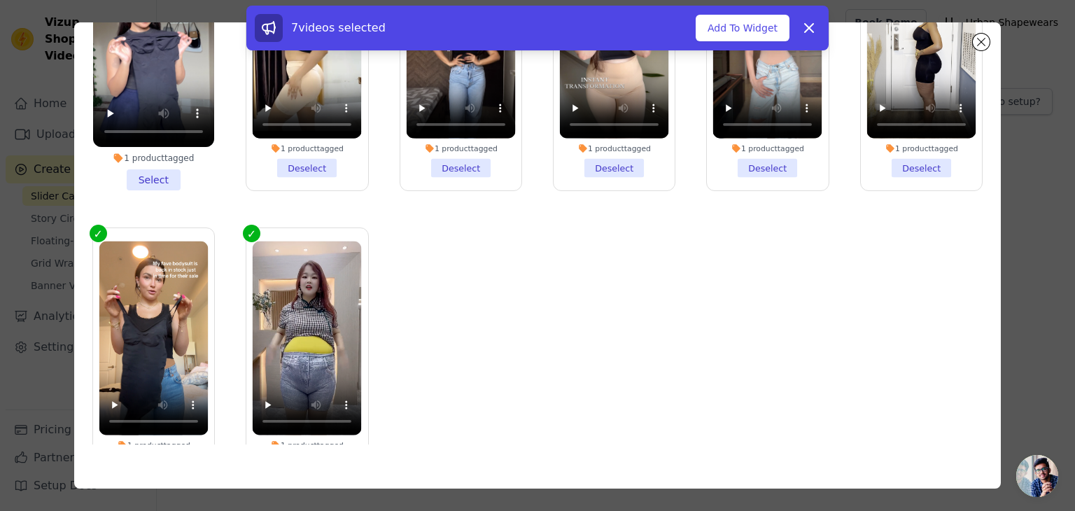
click at [146, 171] on li "1 product tagged Select" at bounding box center [153, 60] width 121 height 259
click at [0, 0] on input "1 product tagged Select" at bounding box center [0, 0] width 0 height 0
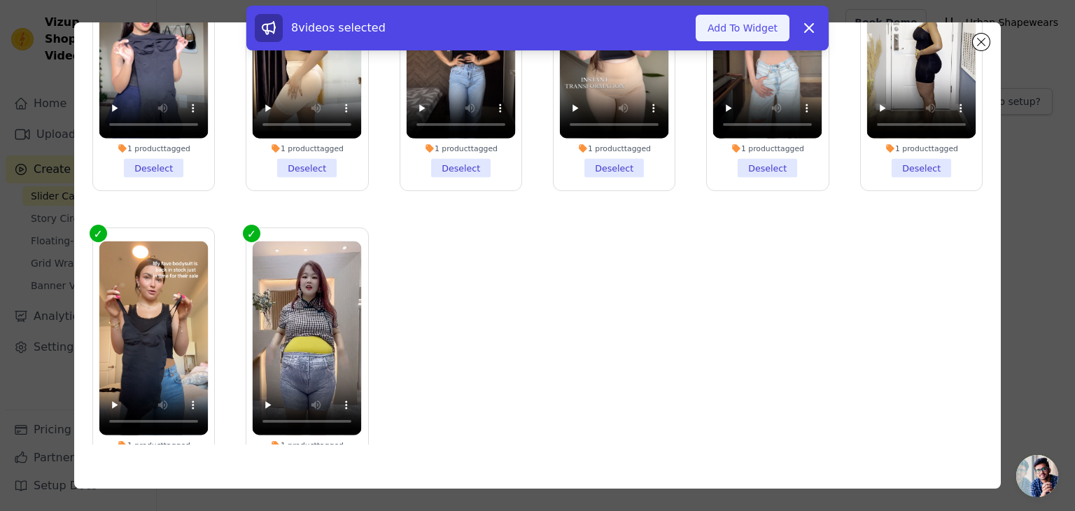
click at [765, 37] on button "Add To Widget" at bounding box center [743, 28] width 94 height 27
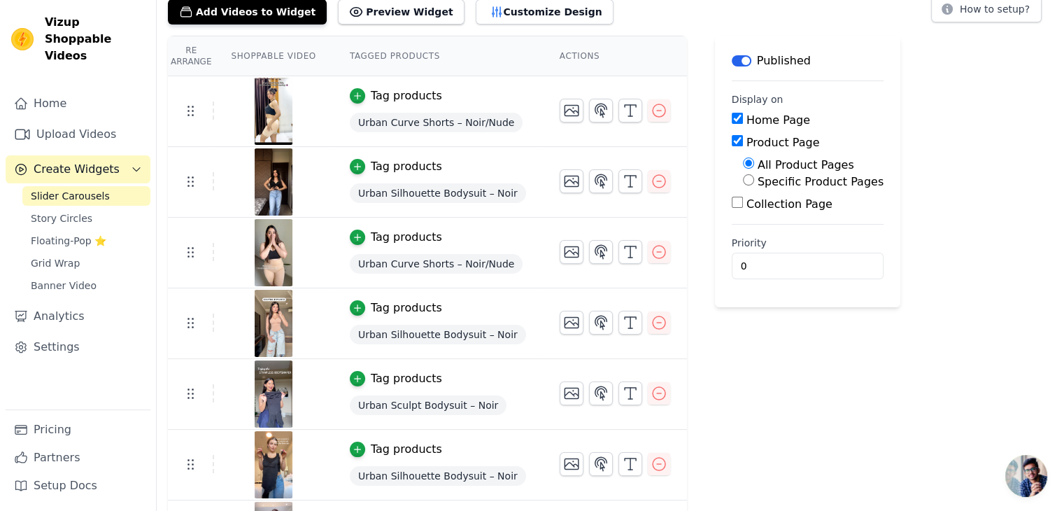
scroll to position [81, 0]
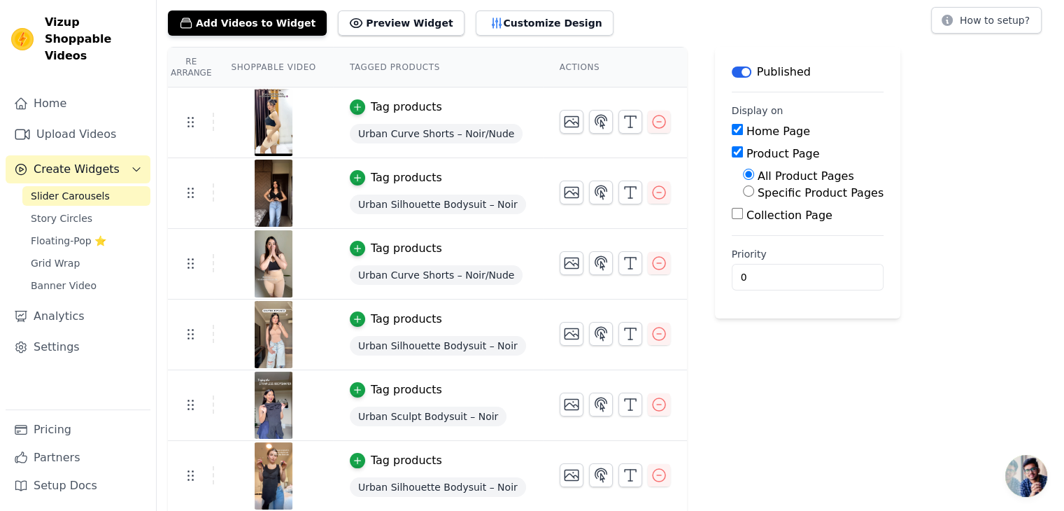
click at [275, 125] on img at bounding box center [273, 122] width 39 height 67
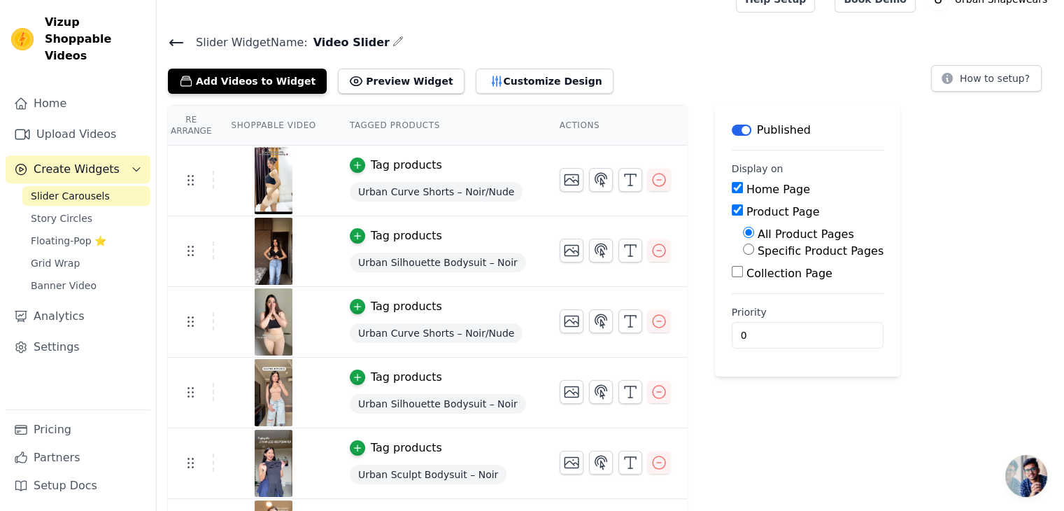
scroll to position [0, 0]
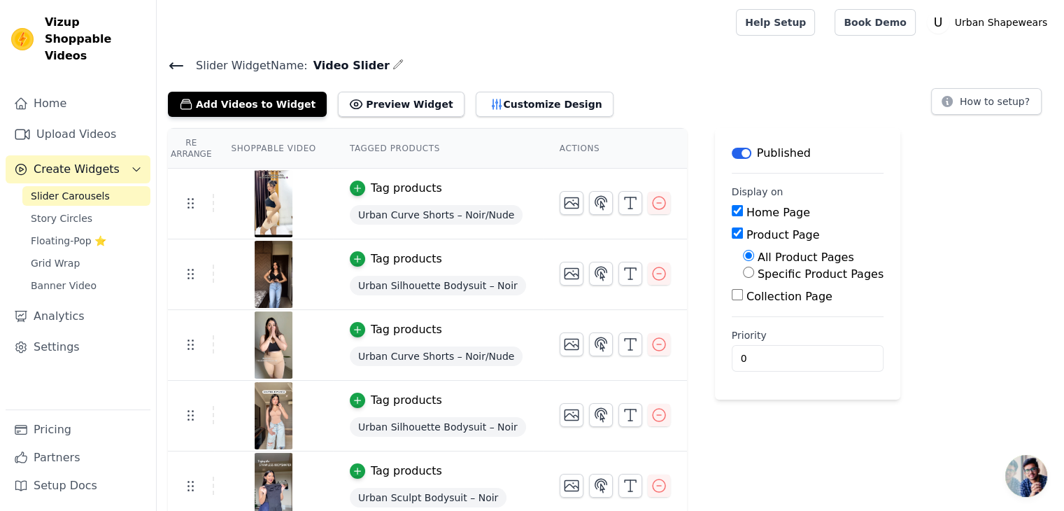
click at [176, 59] on icon at bounding box center [176, 65] width 17 height 17
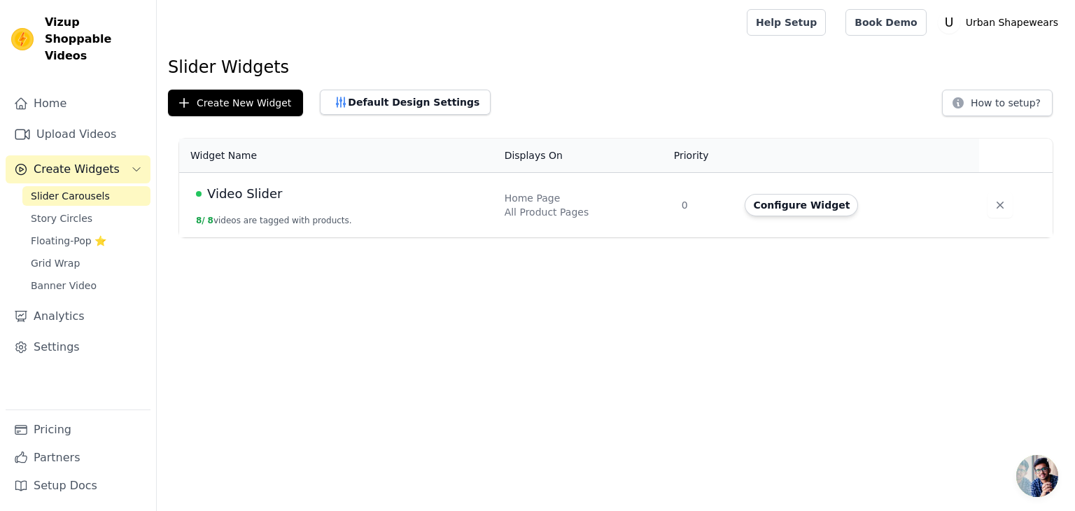
click at [342, 193] on div "Video Slider" at bounding box center [342, 194] width 292 height 20
click at [192, 197] on td "Video Slider 8 / 8 videos are tagged with products." at bounding box center [337, 205] width 317 height 65
click at [103, 209] on link "Story Circles" at bounding box center [86, 219] width 128 height 20
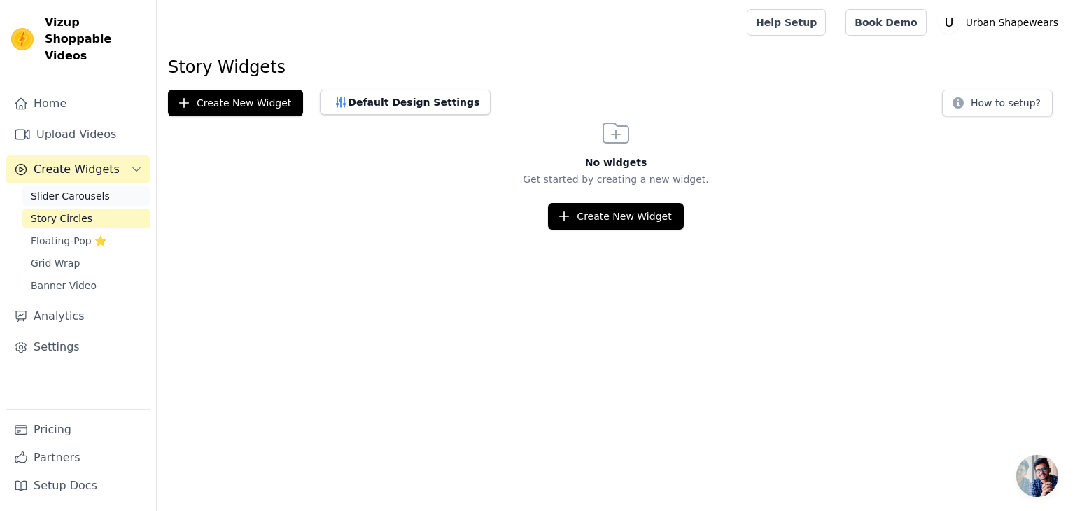
click at [111, 186] on link "Slider Carousels" at bounding box center [86, 196] width 128 height 20
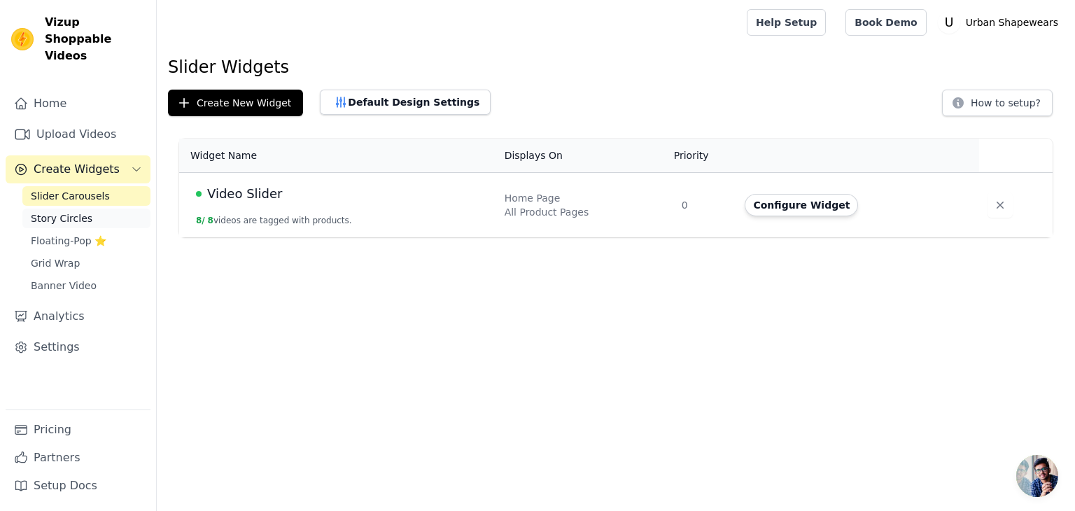
click at [104, 209] on link "Story Circles" at bounding box center [86, 219] width 128 height 20
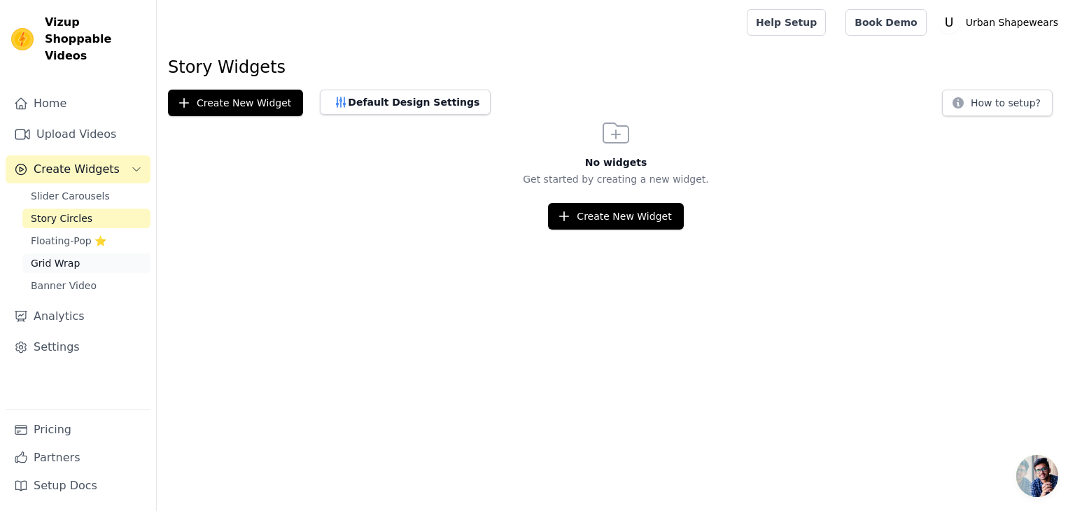
click at [90, 234] on div "Slider Carousels Story Circles Floating-Pop ⭐ Grid Wrap Banner Video" at bounding box center [86, 240] width 128 height 109
click at [92, 253] on link "Grid Wrap" at bounding box center [86, 263] width 128 height 20
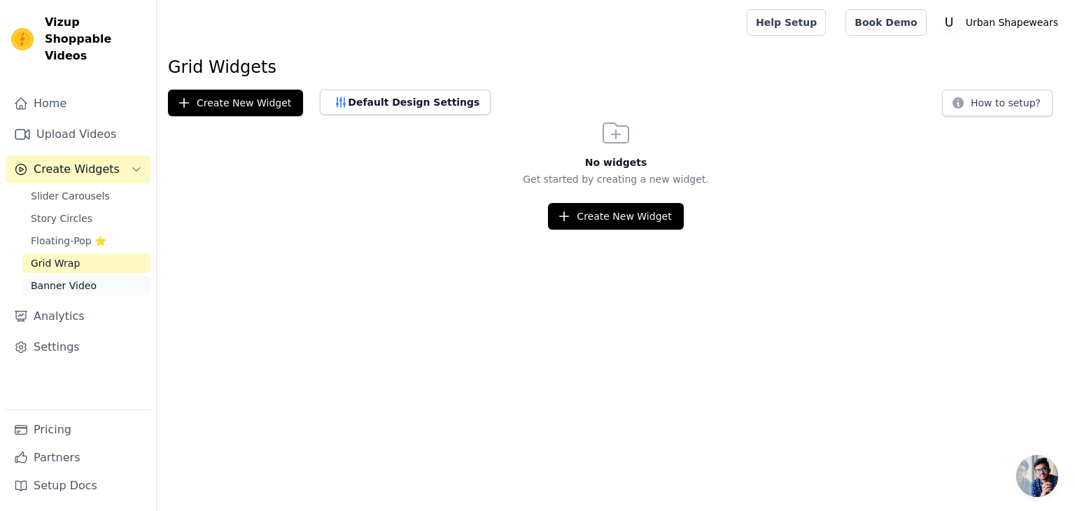
click at [92, 276] on link "Banner Video" at bounding box center [86, 286] width 128 height 20
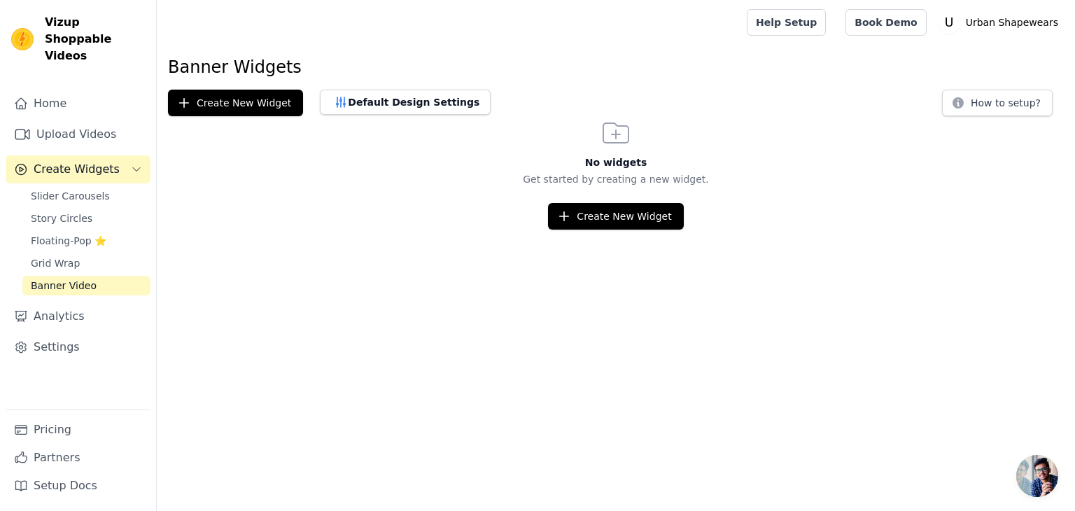
click at [106, 276] on link "Banner Video" at bounding box center [86, 286] width 128 height 20
click at [99, 90] on link "Home" at bounding box center [78, 104] width 145 height 28
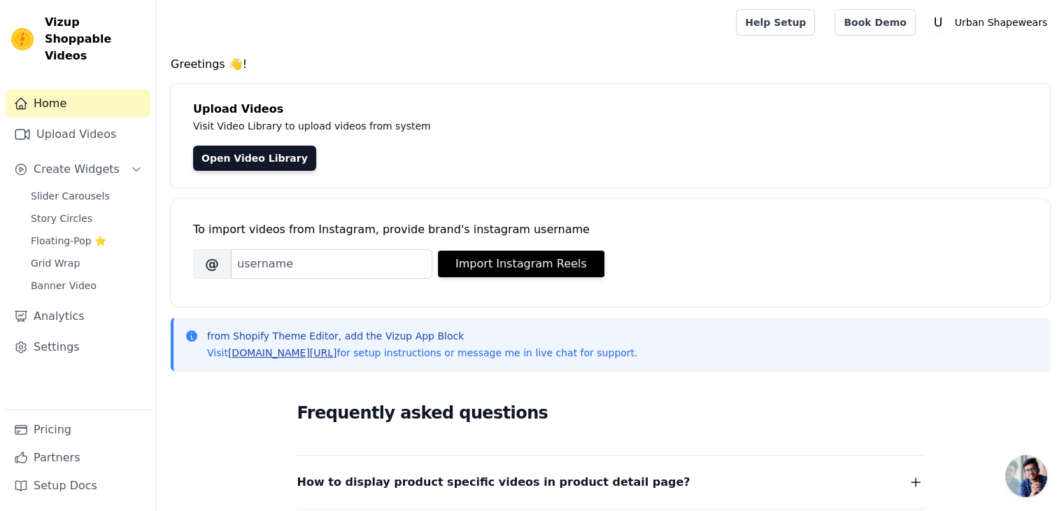
click at [299, 358] on link "[DOMAIN_NAME][URL]" at bounding box center [282, 352] width 109 height 11
